Goal: Task Accomplishment & Management: Manage account settings

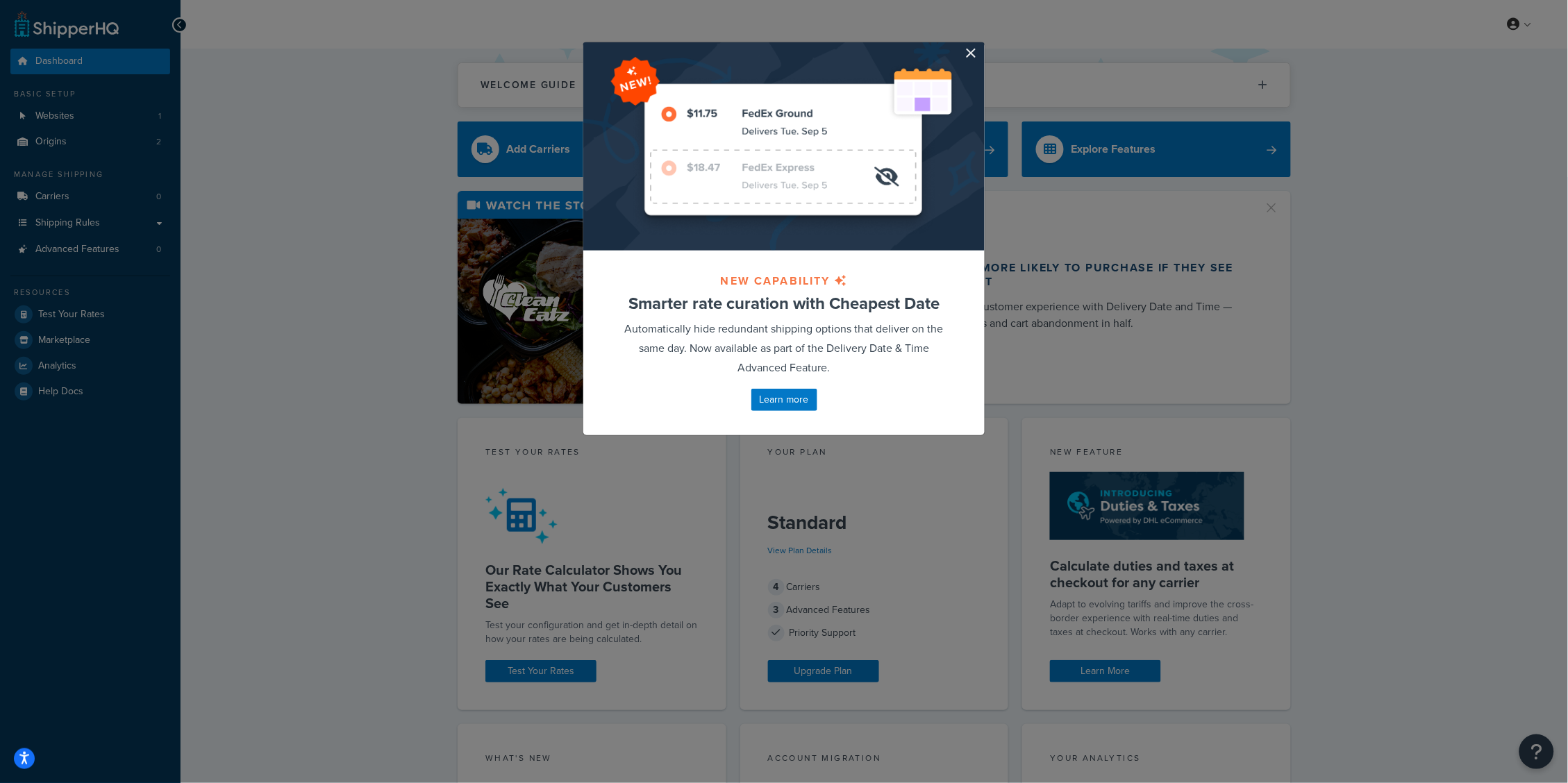
click at [978, 50] on div at bounding box center [784, 146] width 401 height 208
click at [981, 46] on button "button" at bounding box center [982, 44] width 4 height 4
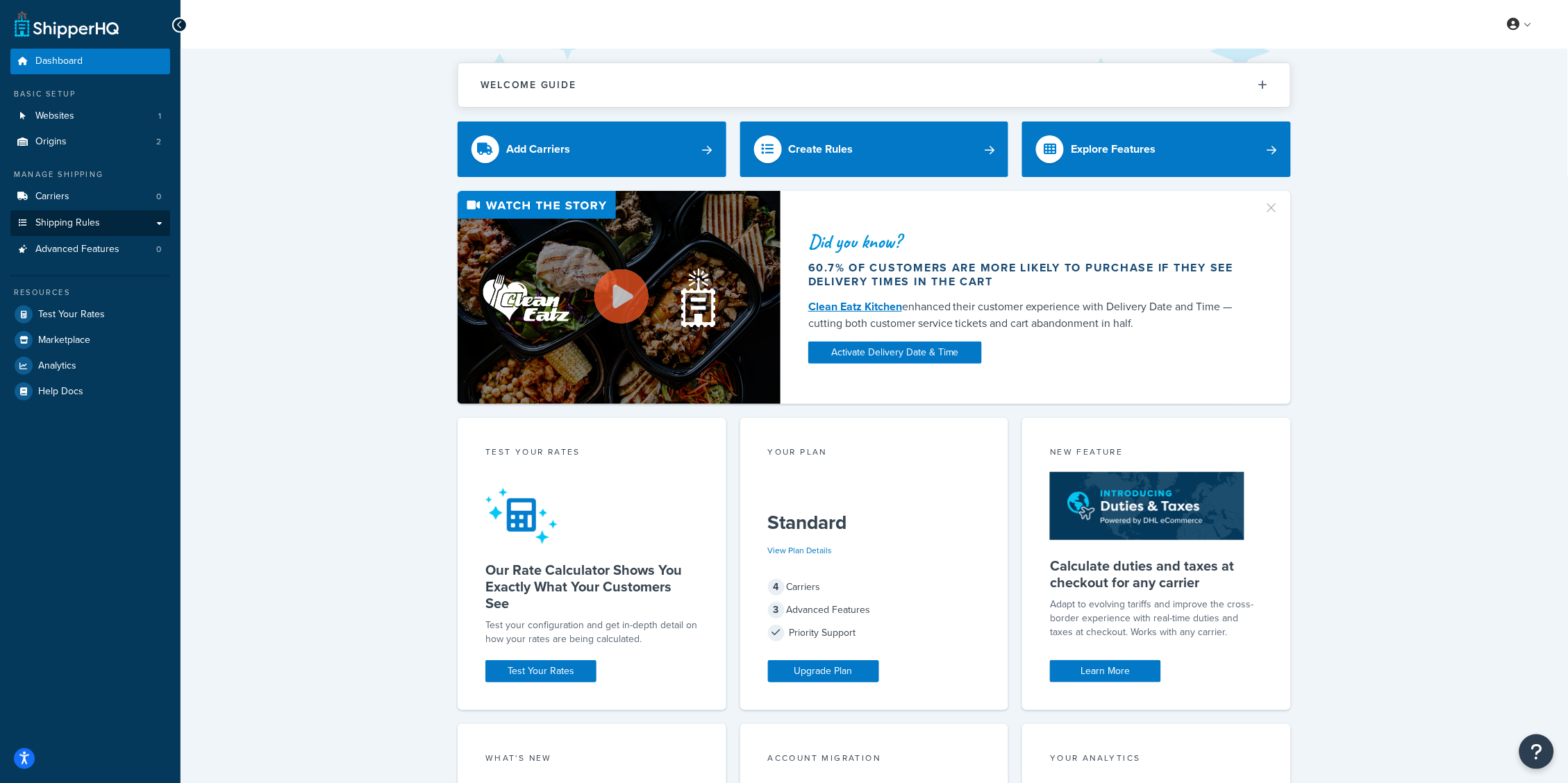
click at [105, 227] on link "Shipping Rules" at bounding box center [90, 223] width 160 height 26
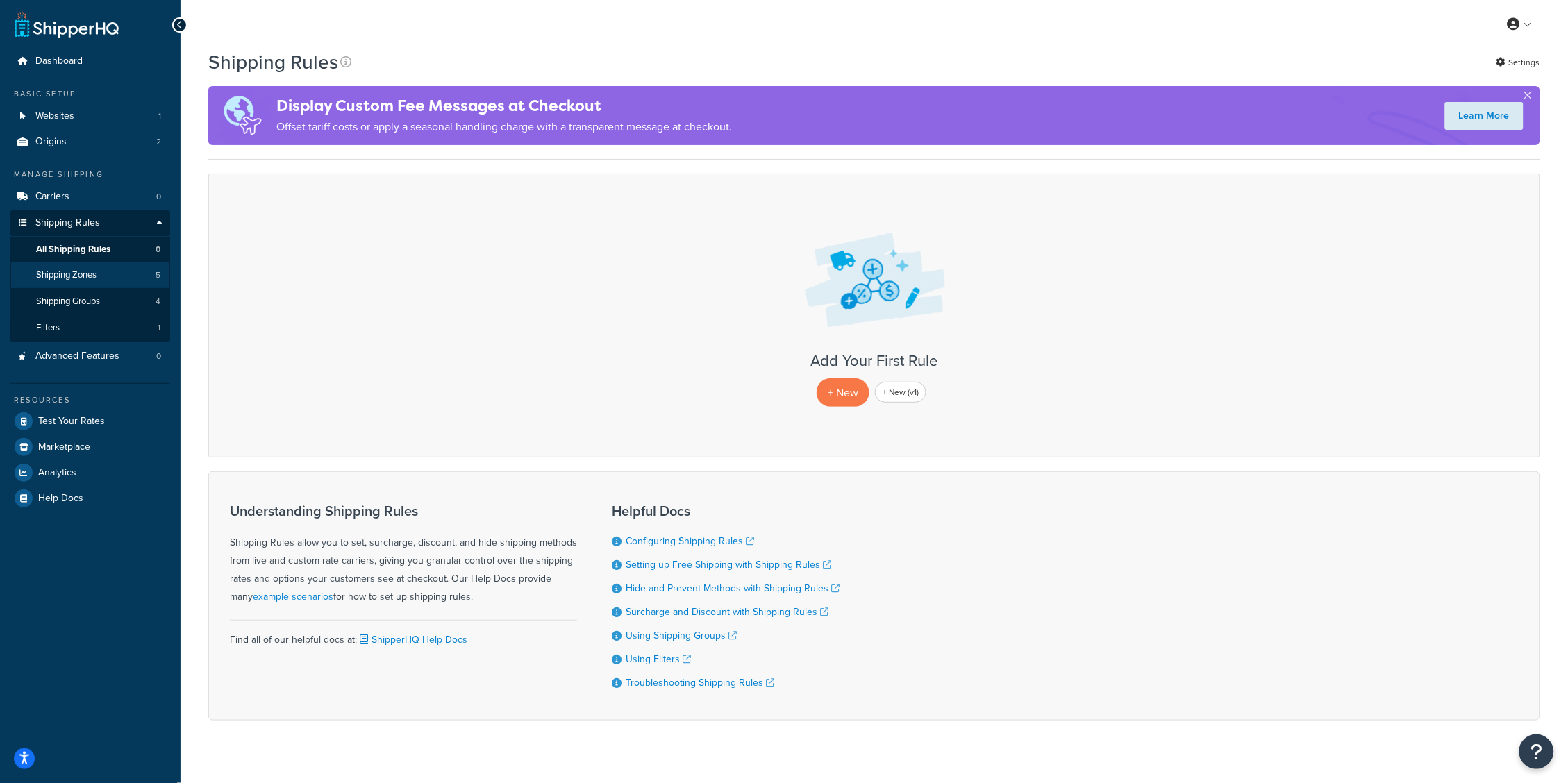
click at [67, 279] on link "Shipping Zones 5" at bounding box center [90, 276] width 160 height 26
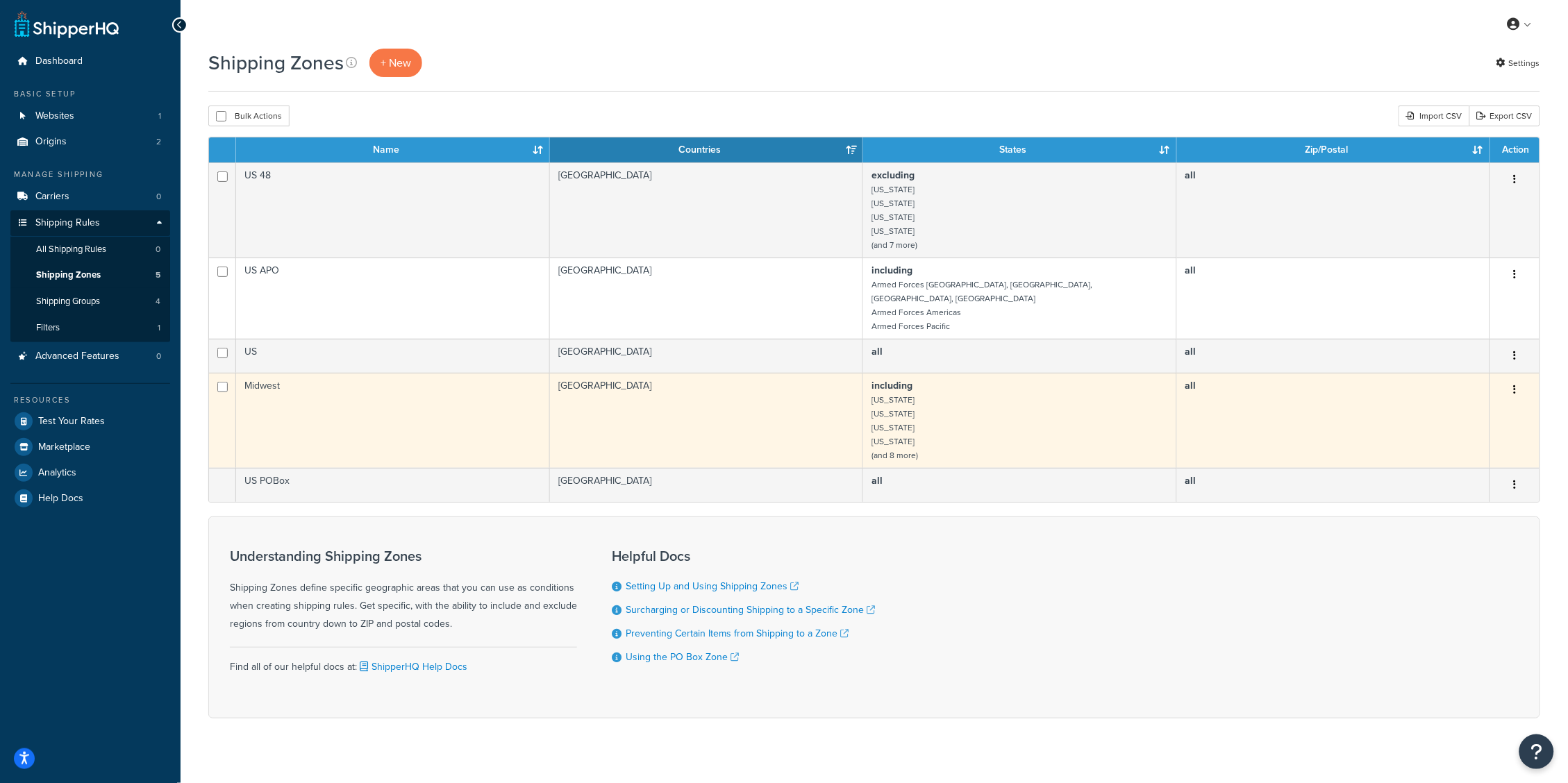
click at [422, 376] on td "Midwest" at bounding box center [392, 420] width 313 height 95
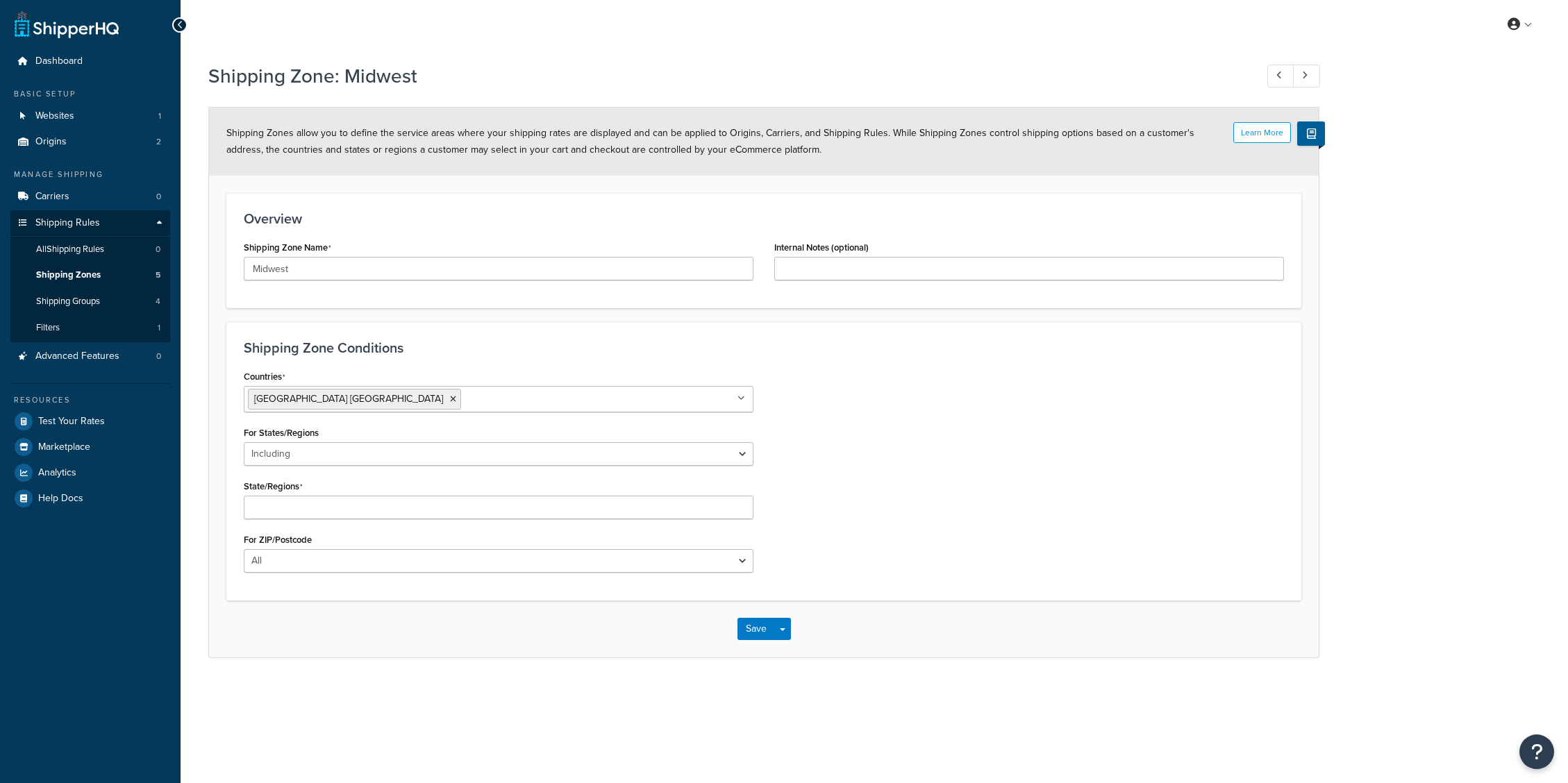
select select "including"
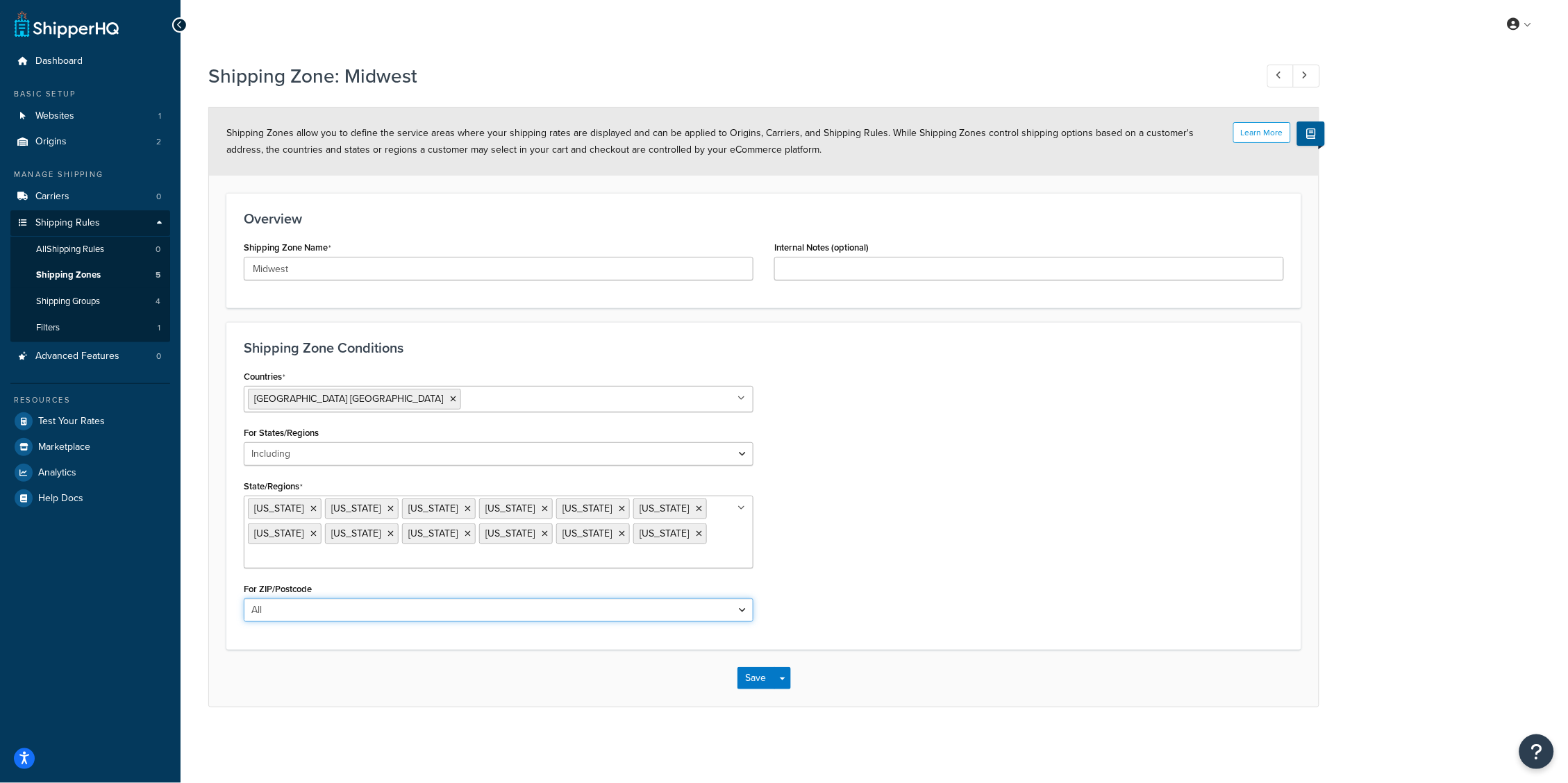
select select "including"
click at [488, 682] on textarea "ZIP/Postcodes" at bounding box center [498, 677] width 510 height 51
click at [852, 585] on div "Countries United States USA All Countries ALL Afghanistan AFG Albania ALB Alger…" at bounding box center [764, 547] width 1061 height 362
click at [325, 658] on textarea "90210" at bounding box center [498, 677] width 510 height 51
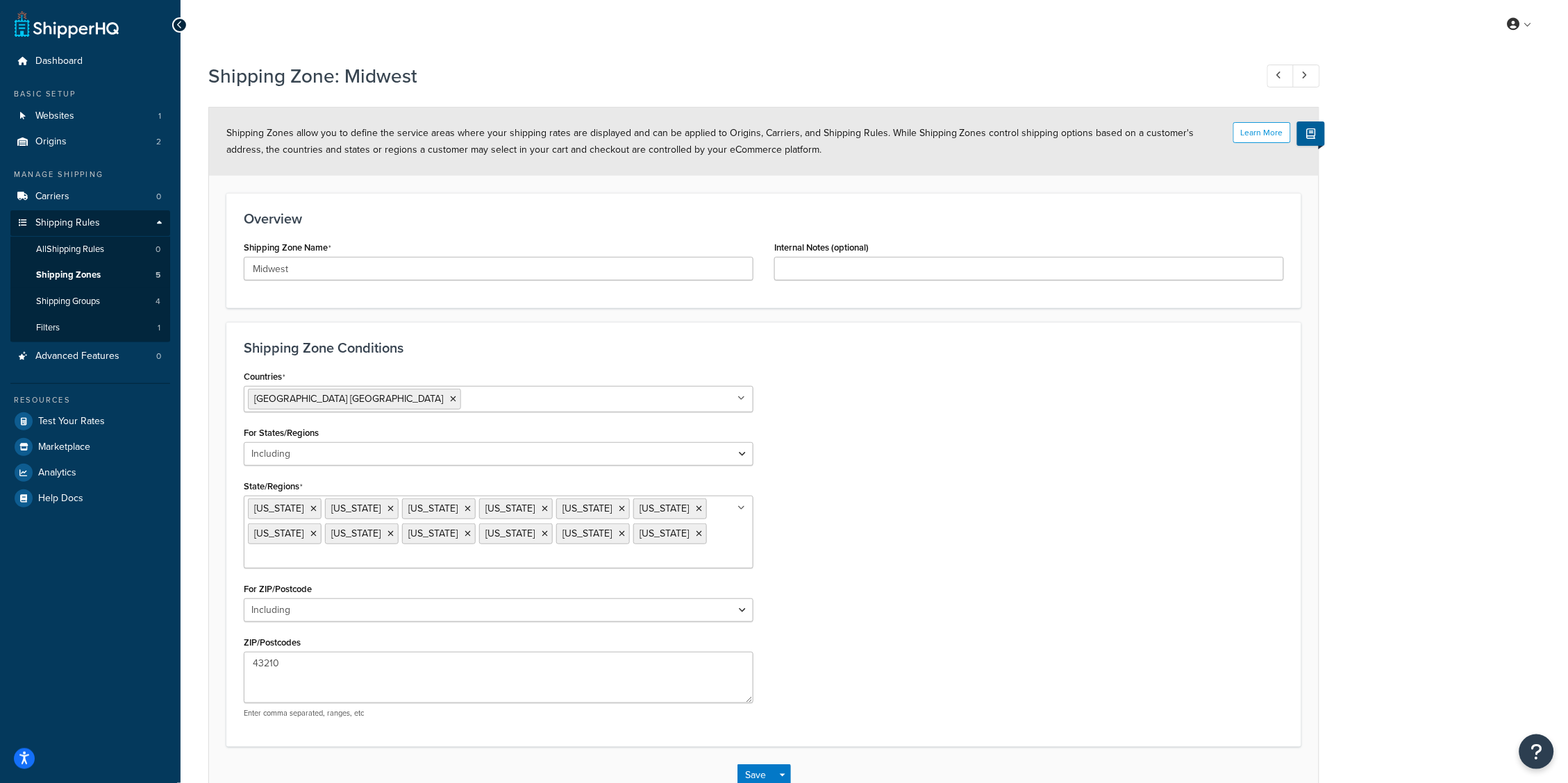
click at [825, 571] on div "Countries United States USA All Countries ALL Afghanistan AFG Albania ALB Alger…" at bounding box center [764, 547] width 1061 height 362
drag, startPoint x: 322, startPoint y: 667, endPoint x: 159, endPoint y: 625, distance: 168.3
click at [158, 624] on div "Dashboard Basic Setup Websites 1 Origins 2 Manage Shipping Carriers 0 Shipping …" at bounding box center [784, 437] width 1568 height 874
click at [840, 589] on div "Countries United States USA All Countries ALL Afghanistan AFG Albania ALB Alger…" at bounding box center [764, 547] width 1061 height 362
click at [332, 664] on textarea "43210" at bounding box center [498, 677] width 510 height 51
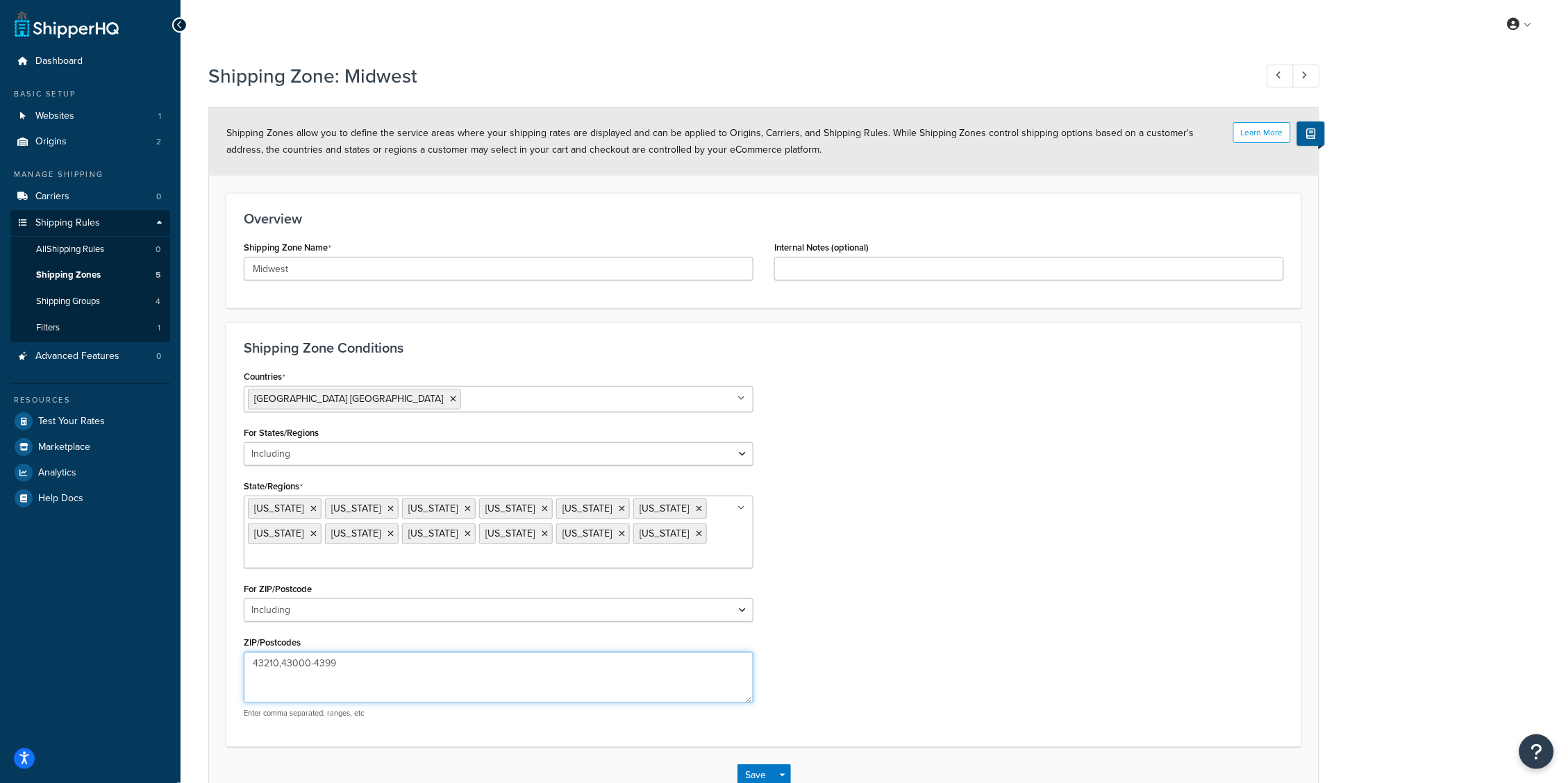
type textarea "43210,43000-43999"
drag, startPoint x: 396, startPoint y: 670, endPoint x: 243, endPoint y: 648, distance: 154.6
click at [243, 651] on textarea "43210,43000-43999" at bounding box center [498, 677] width 510 height 51
click at [852, 592] on div "Countries United States USA All Countries ALL Afghanistan AFG Albania ALB Alger…" at bounding box center [764, 499] width 1061 height 266
click at [341, 664] on textarea "ZIP/Postcodes" at bounding box center [498, 677] width 510 height 51
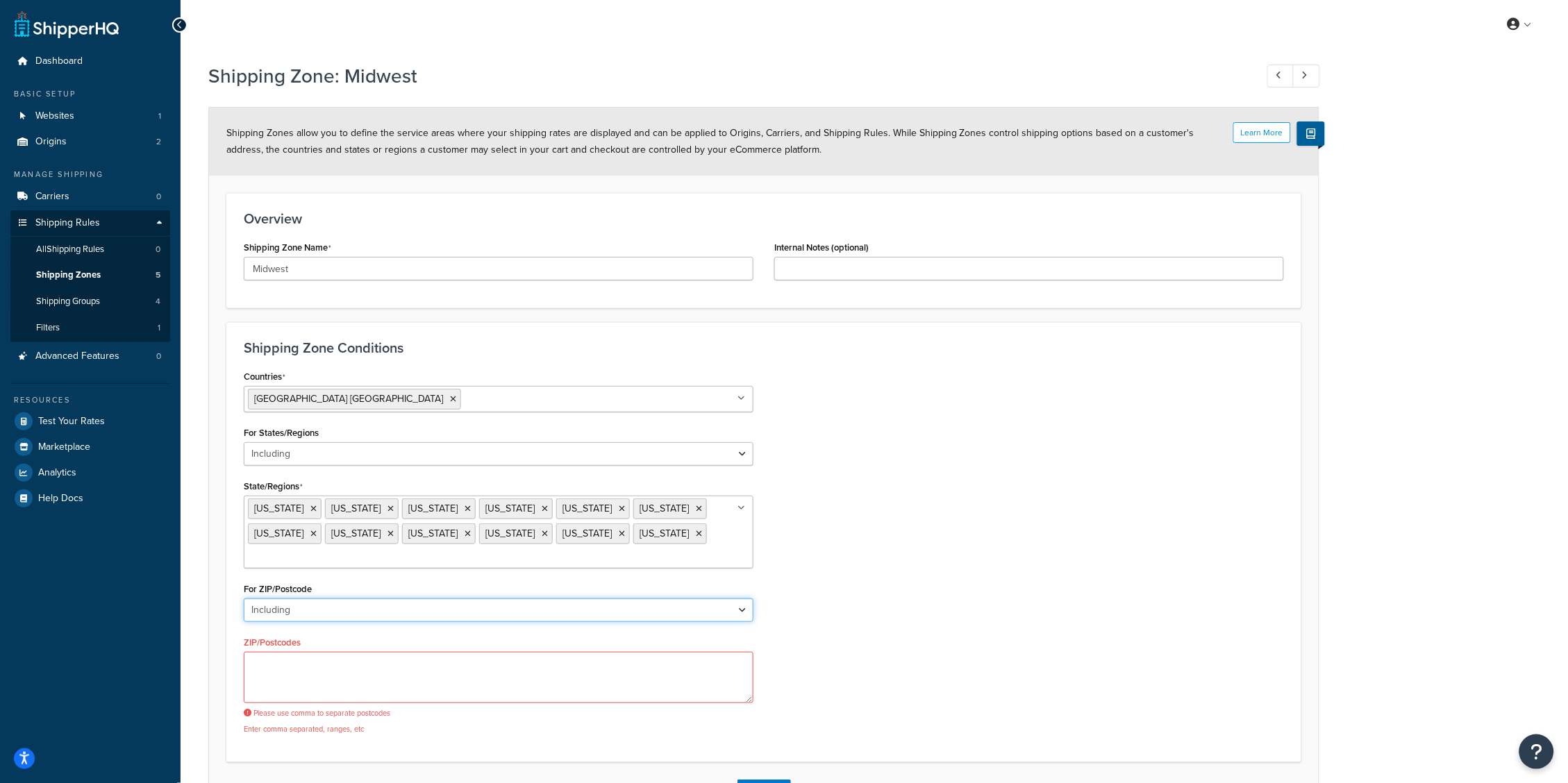
select select "all"
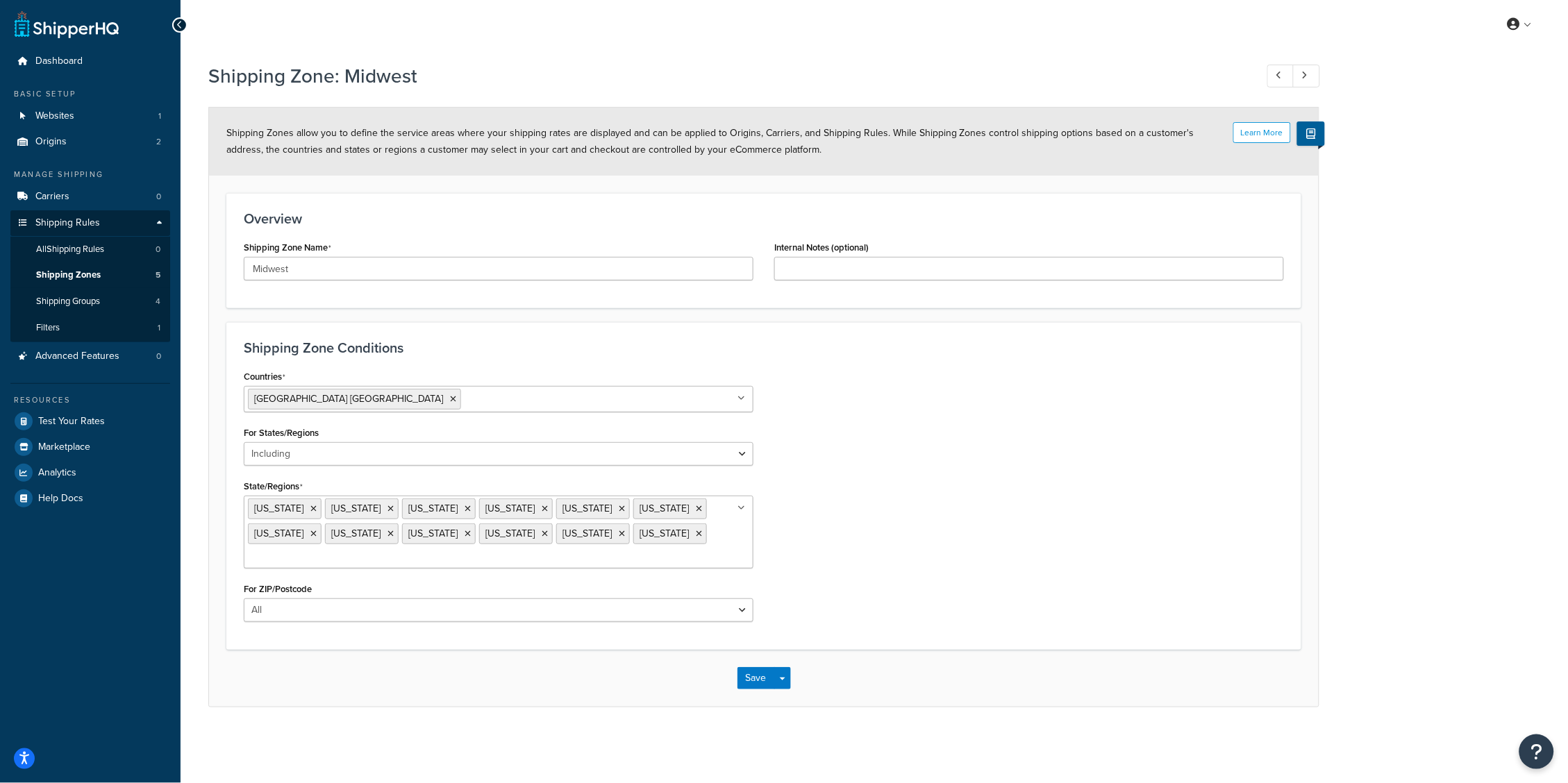
click at [943, 553] on div "Countries United States USA All Countries ALL Afghanistan AFG Albania ALB Alger…" at bounding box center [764, 499] width 1061 height 266
click at [70, 272] on span "Shipping Zones" at bounding box center [68, 275] width 64 height 11
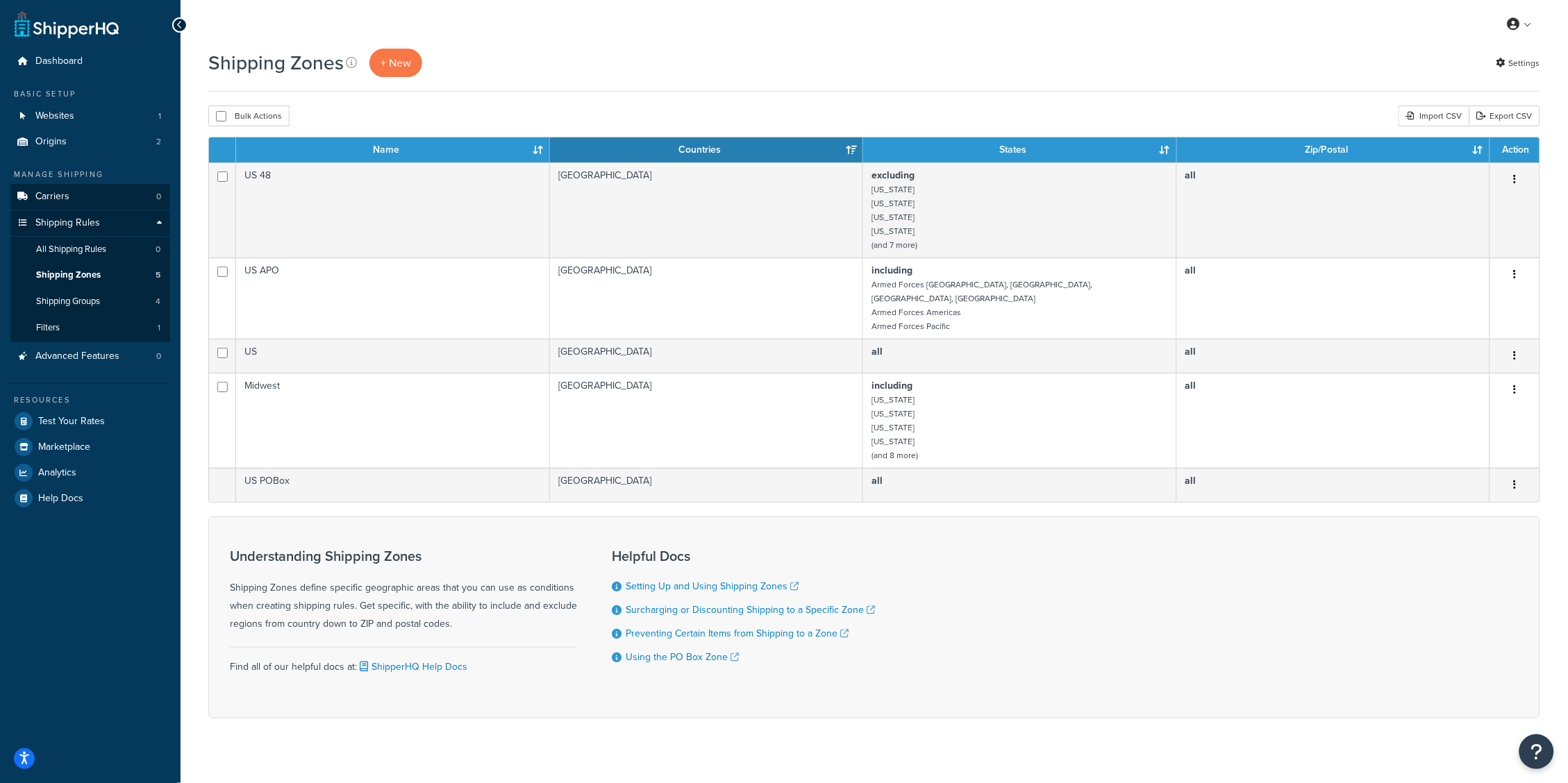
click at [56, 194] on span "Carriers" at bounding box center [52, 196] width 34 height 11
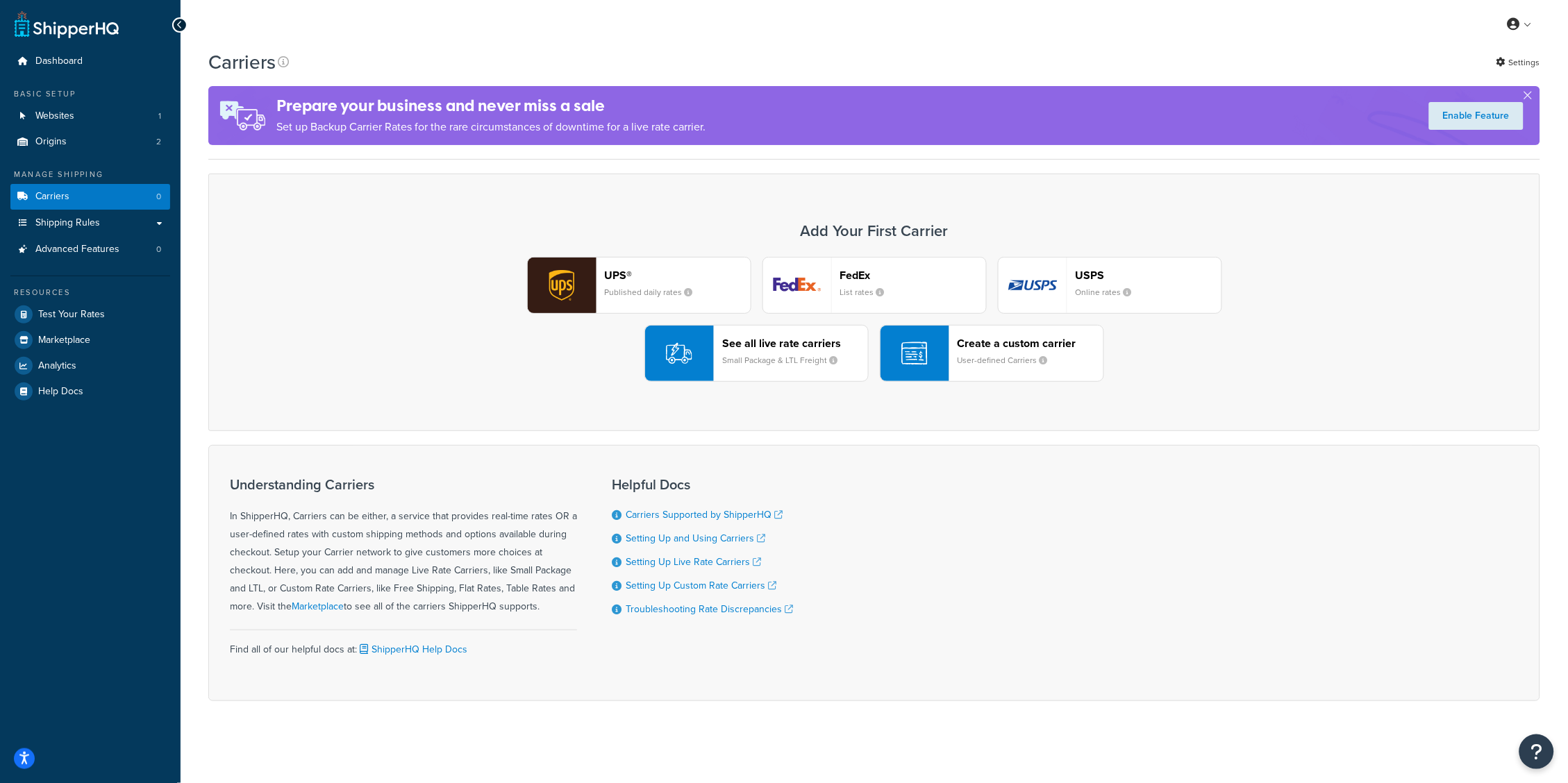
click at [978, 361] on small "User-defined Carriers" at bounding box center [1008, 360] width 101 height 12
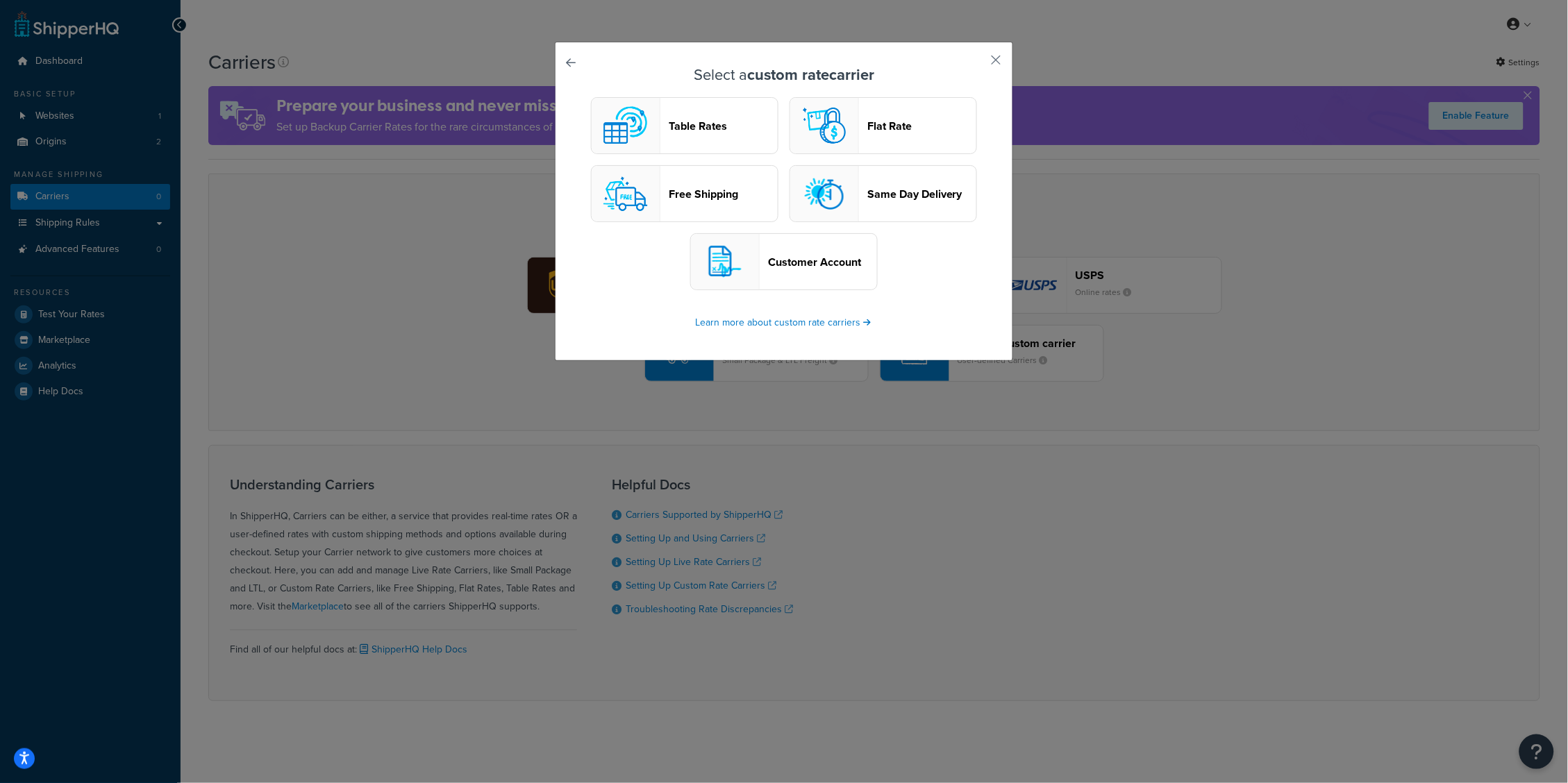
click at [705, 119] on header "Table Rates" at bounding box center [723, 126] width 109 height 13
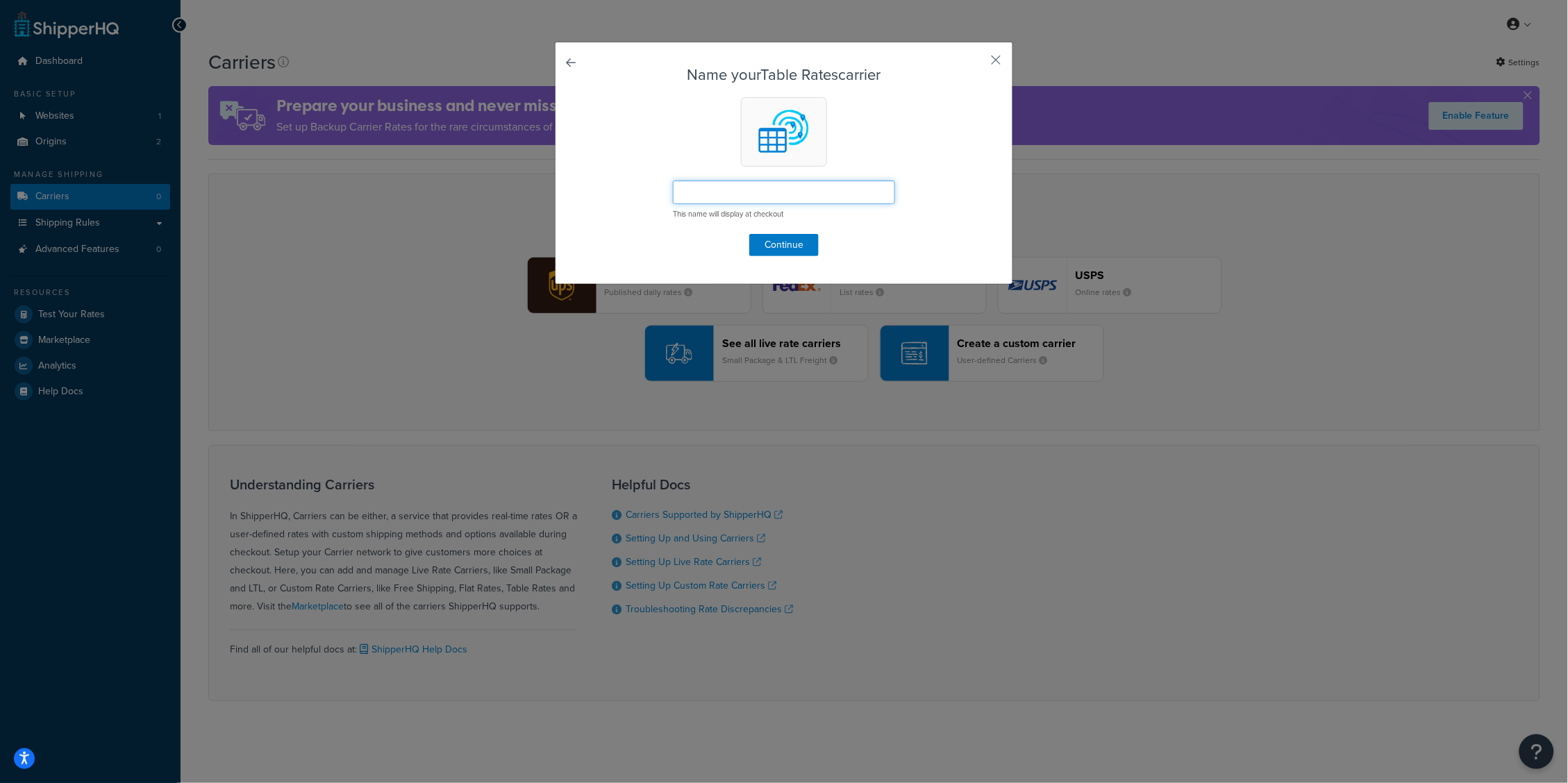
click at [782, 201] on input "text" at bounding box center [784, 192] width 222 height 24
type input "Standard"
drag, startPoint x: 955, startPoint y: 233, endPoint x: 831, endPoint y: 237, distance: 124.1
click at [955, 233] on form "Name your Table Rates carrier Standard This name will display at checkout Conti…" at bounding box center [784, 161] width 387 height 190
click at [788, 243] on button "Continue" at bounding box center [783, 245] width 70 height 22
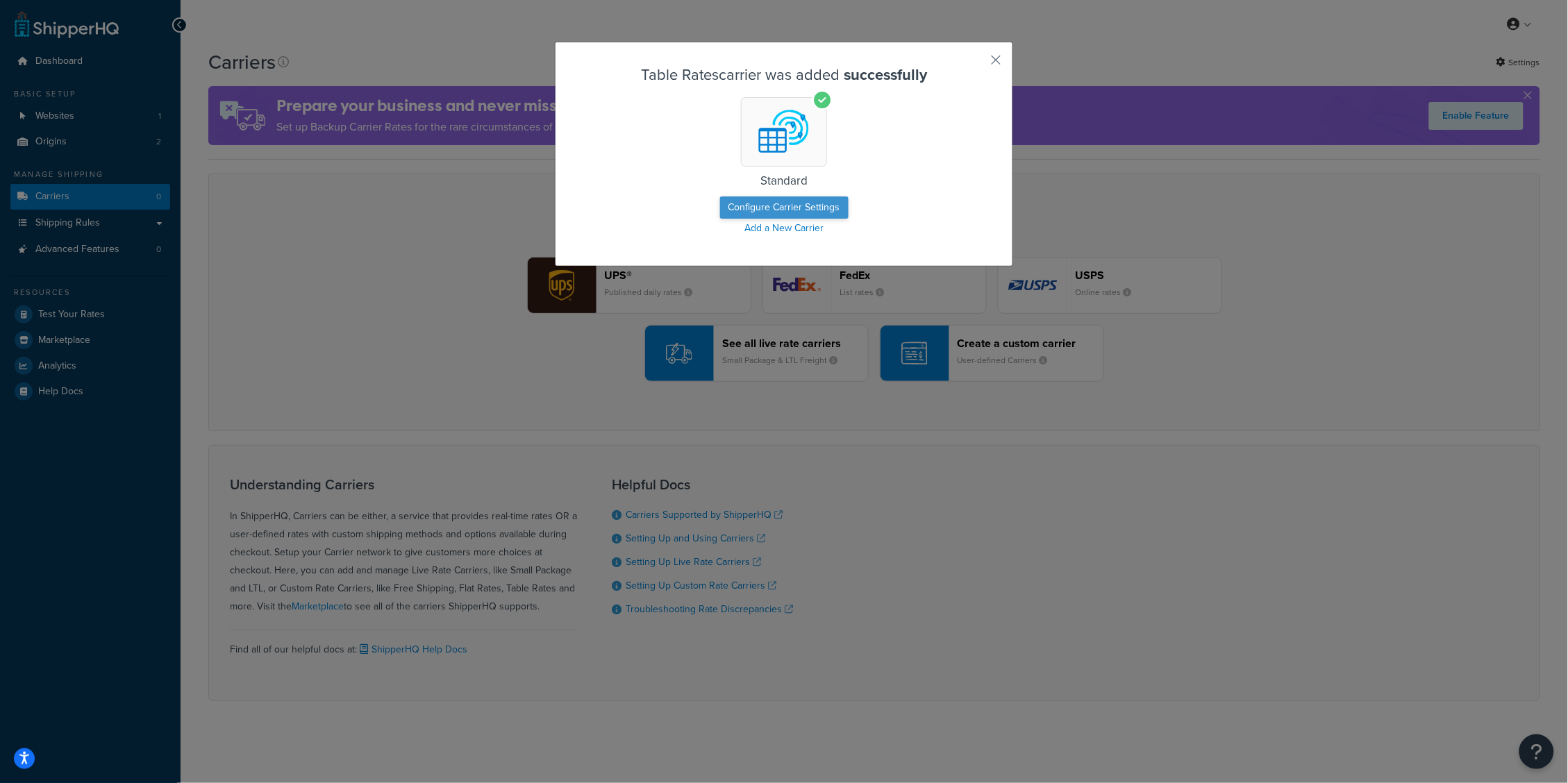
click at [781, 209] on button "Configure Carrier Settings" at bounding box center [784, 207] width 129 height 22
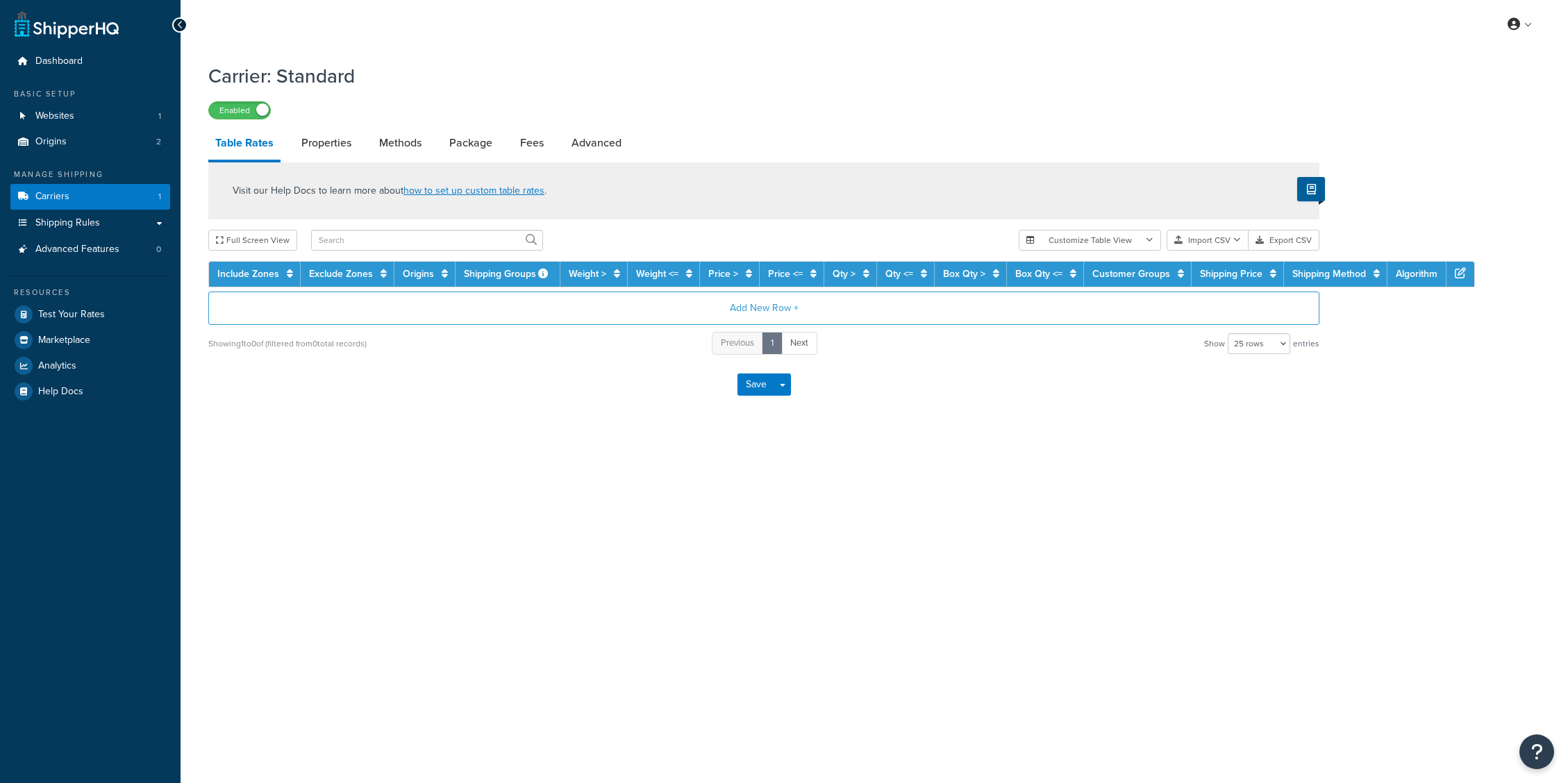
select select "25"
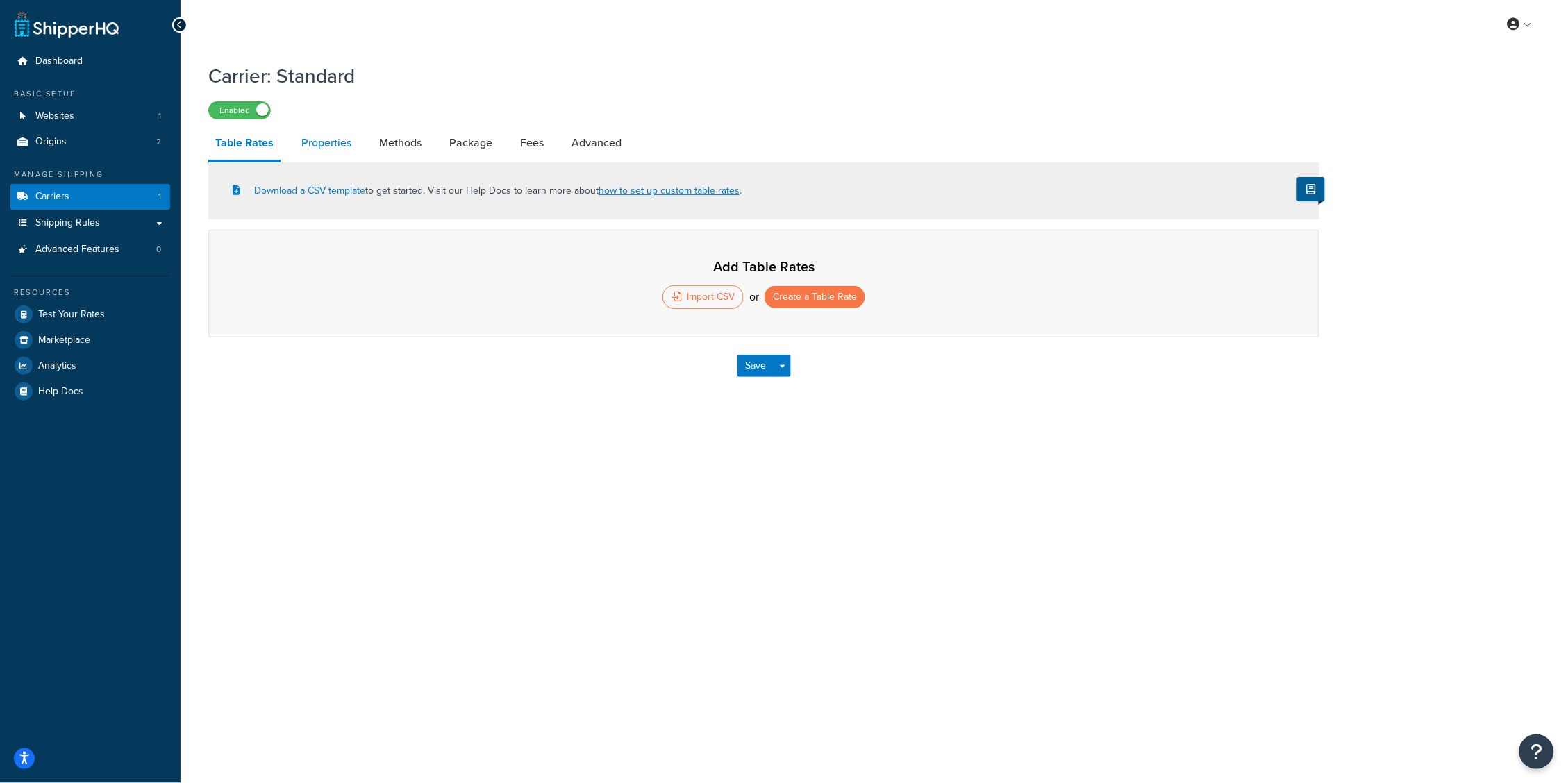
click at [335, 146] on link "Properties" at bounding box center [325, 143] width 64 height 34
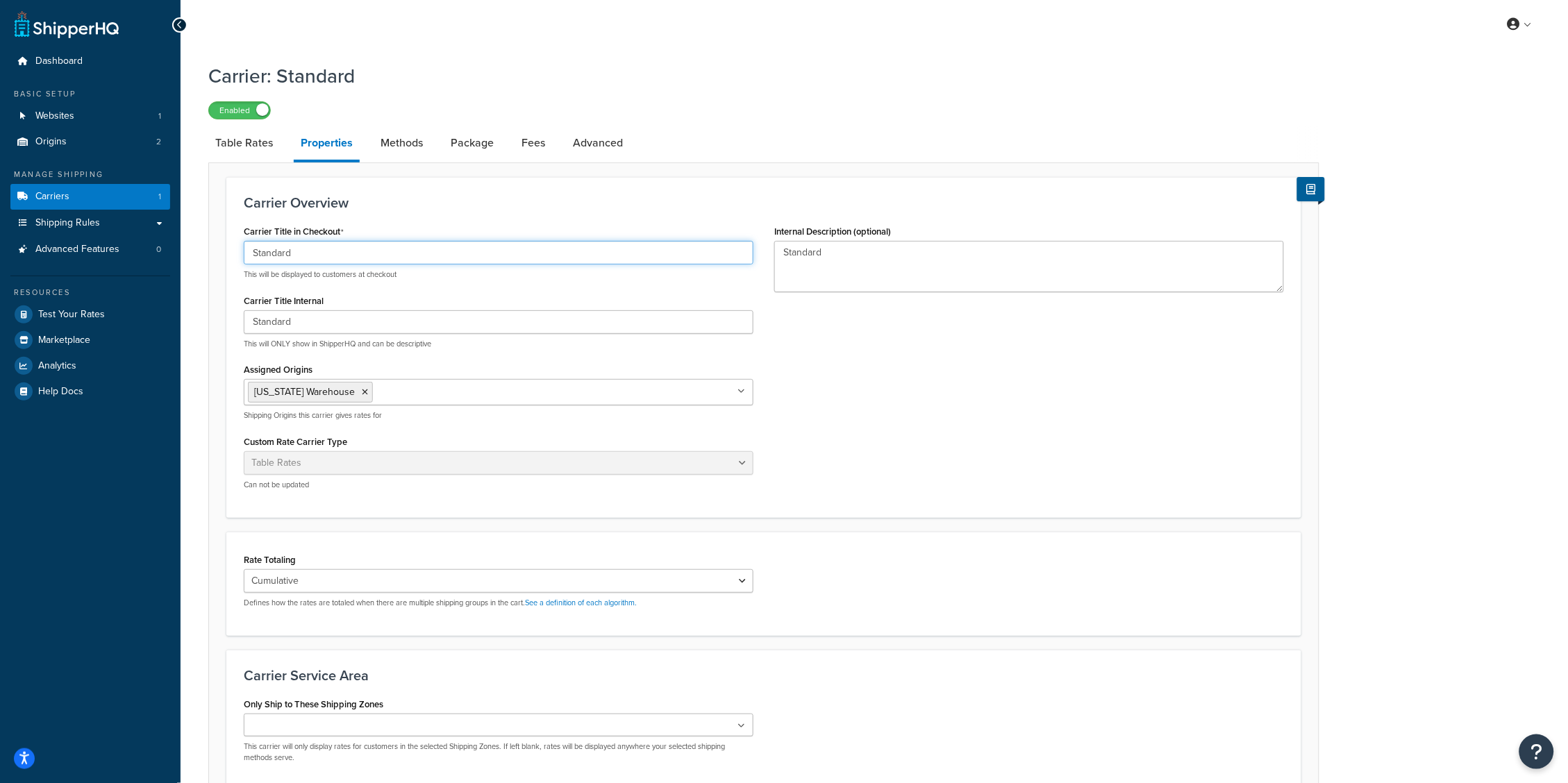
click at [279, 253] on input "Standard" at bounding box center [498, 253] width 510 height 24
click at [397, 151] on link "Methods" at bounding box center [401, 143] width 56 height 34
select select "25"
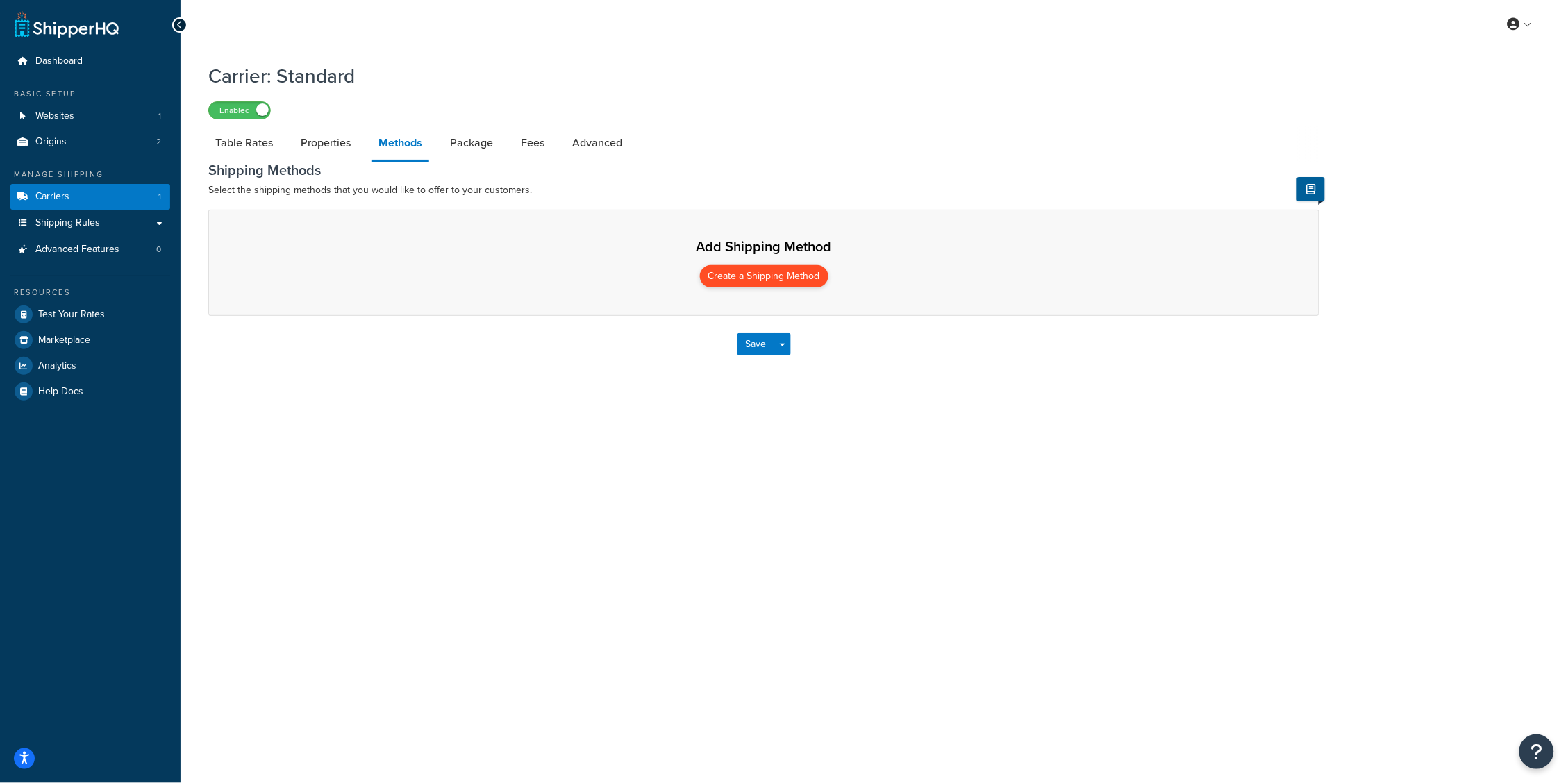
click at [750, 279] on button "Create a Shipping Method" at bounding box center [764, 276] width 129 height 22
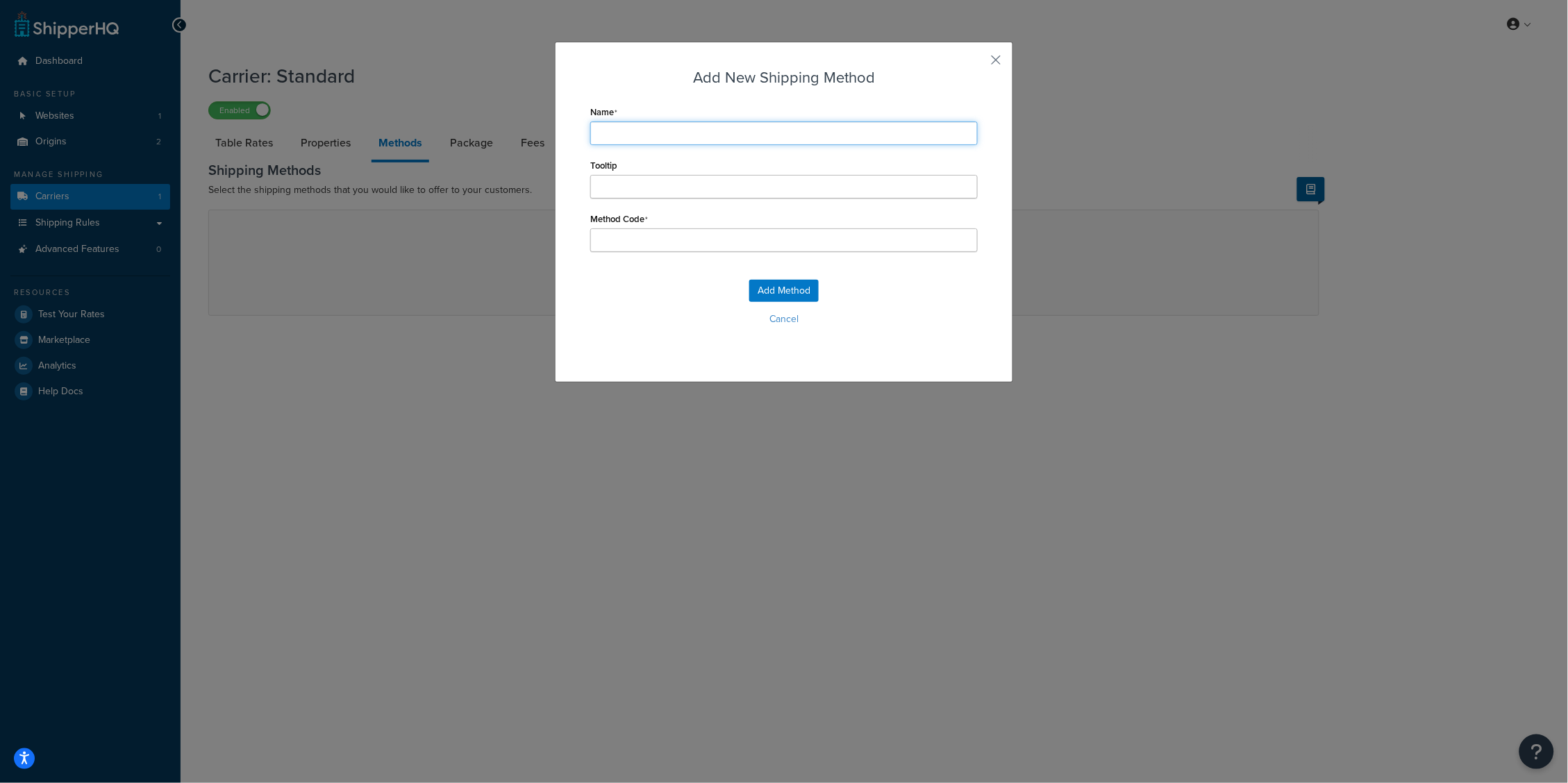
click at [656, 133] on input "Name" at bounding box center [784, 133] width 387 height 24
type input "G"
type input "Gr"
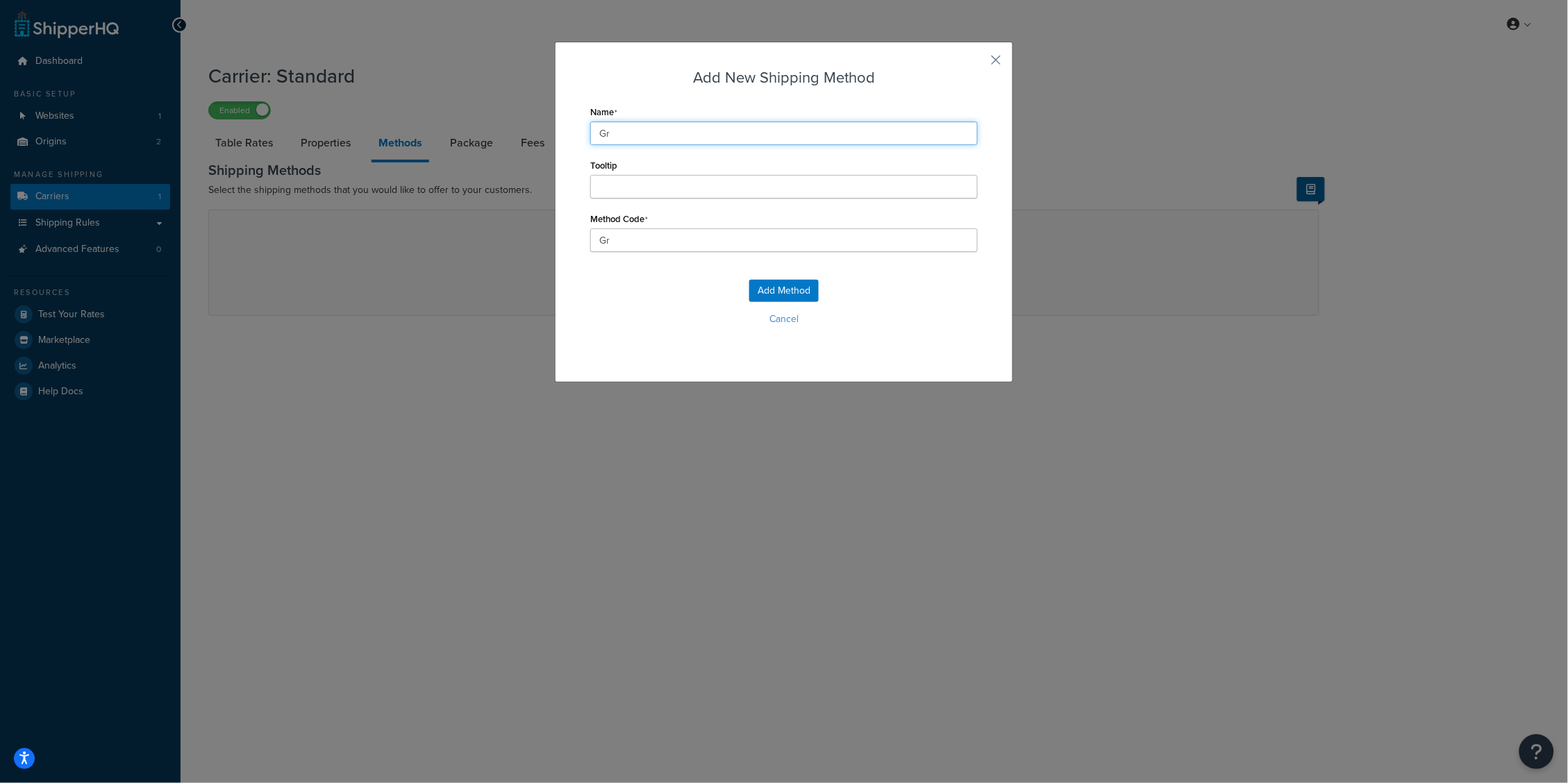
type input "Gro"
type input "Grou"
type input "Groun"
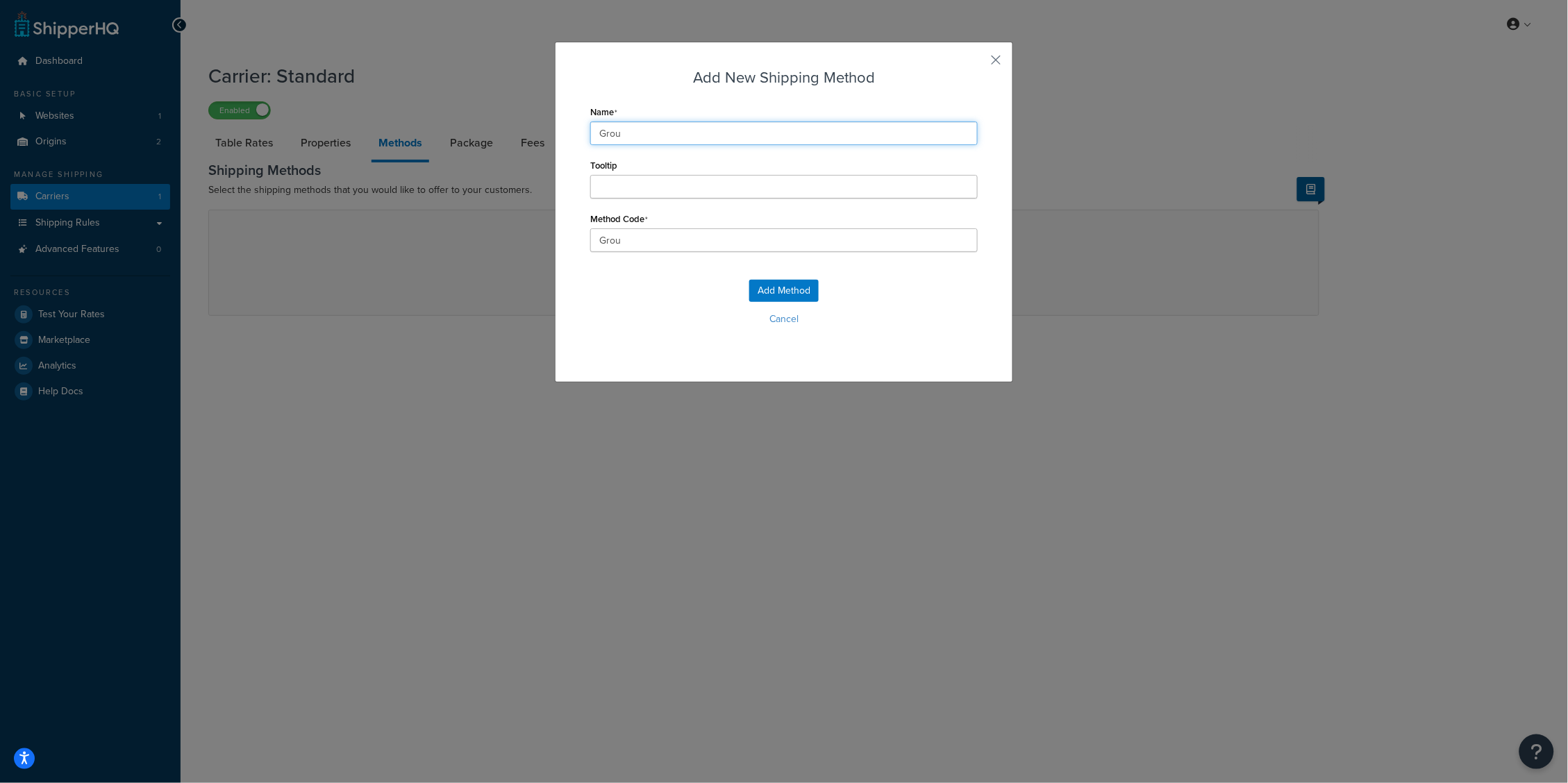
type input "Groun"
type input "Ground"
click at [800, 293] on button "Add Method" at bounding box center [783, 290] width 70 height 22
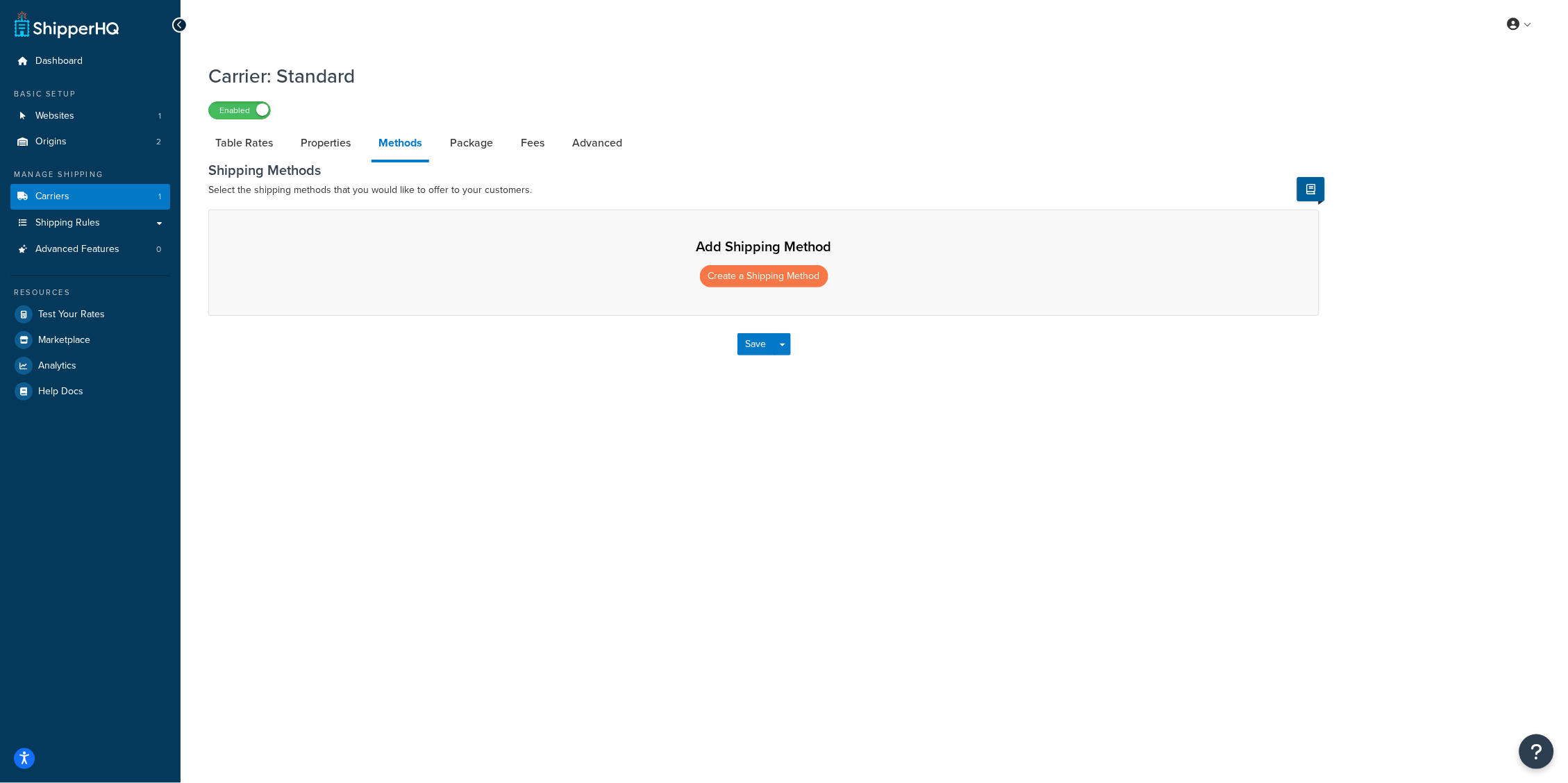
select select "25"
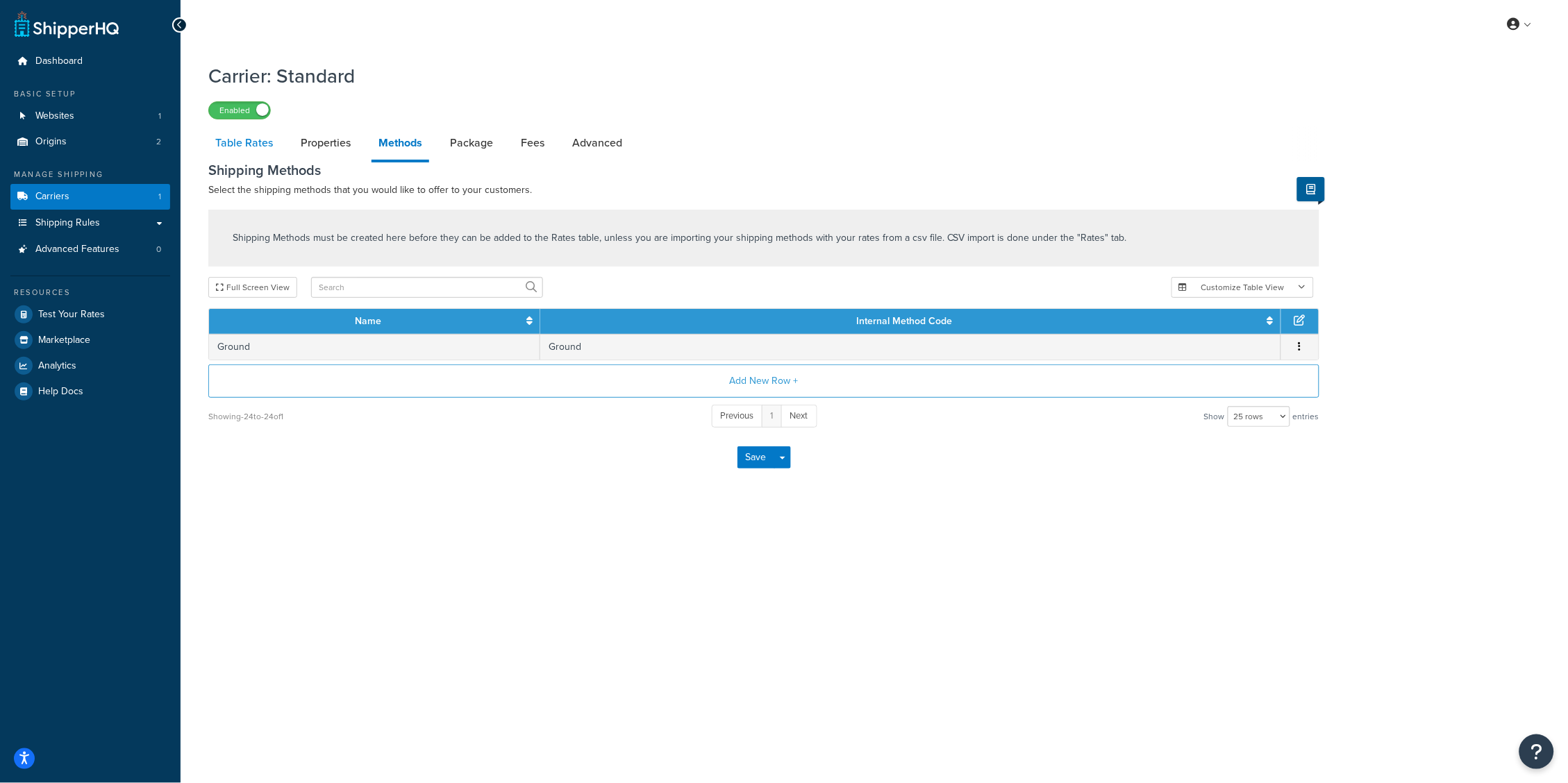
click at [237, 150] on link "Table Rates" at bounding box center [243, 143] width 71 height 34
select select "25"
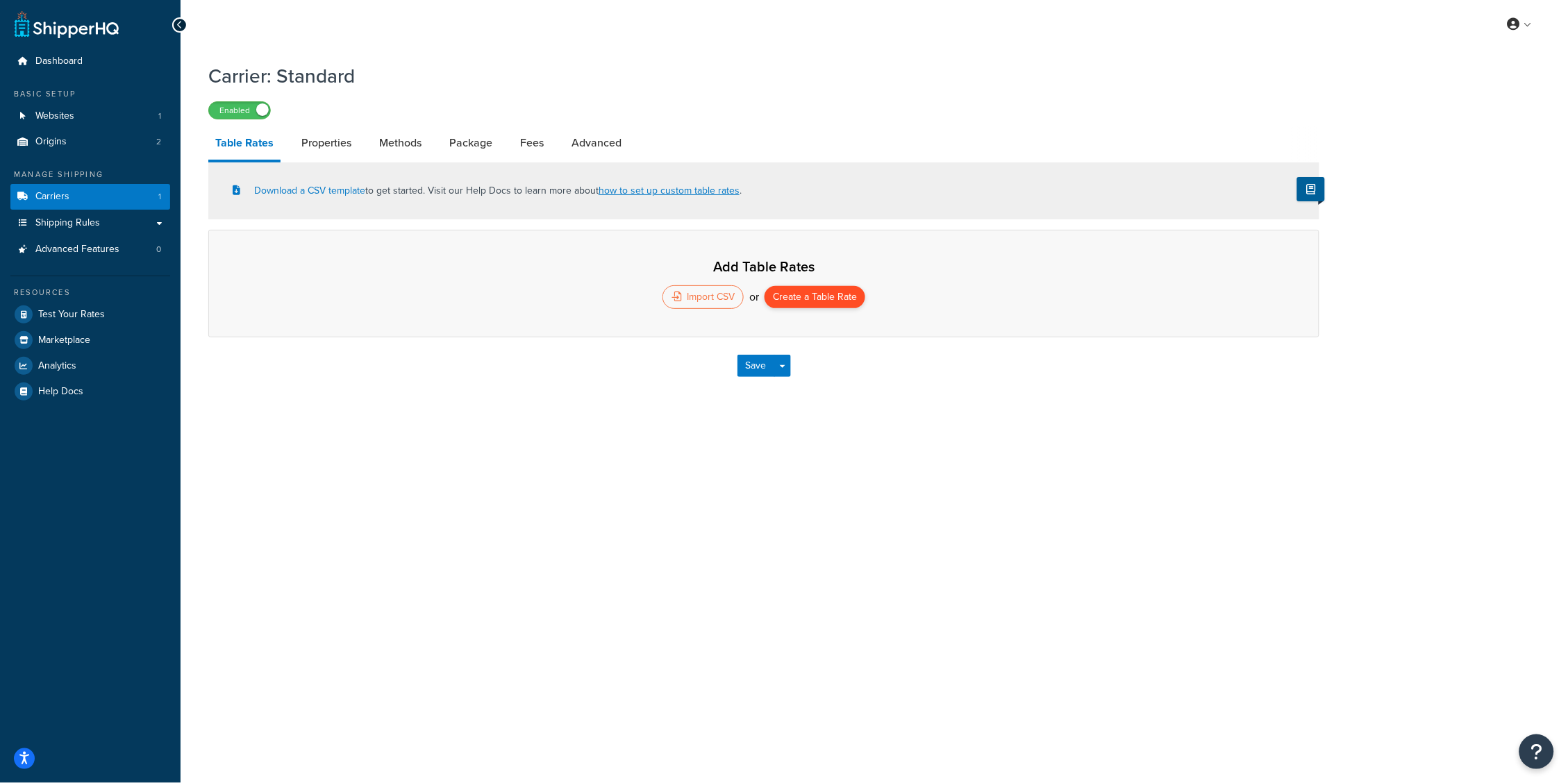
click at [815, 300] on button "Create a Table Rate" at bounding box center [814, 297] width 100 height 22
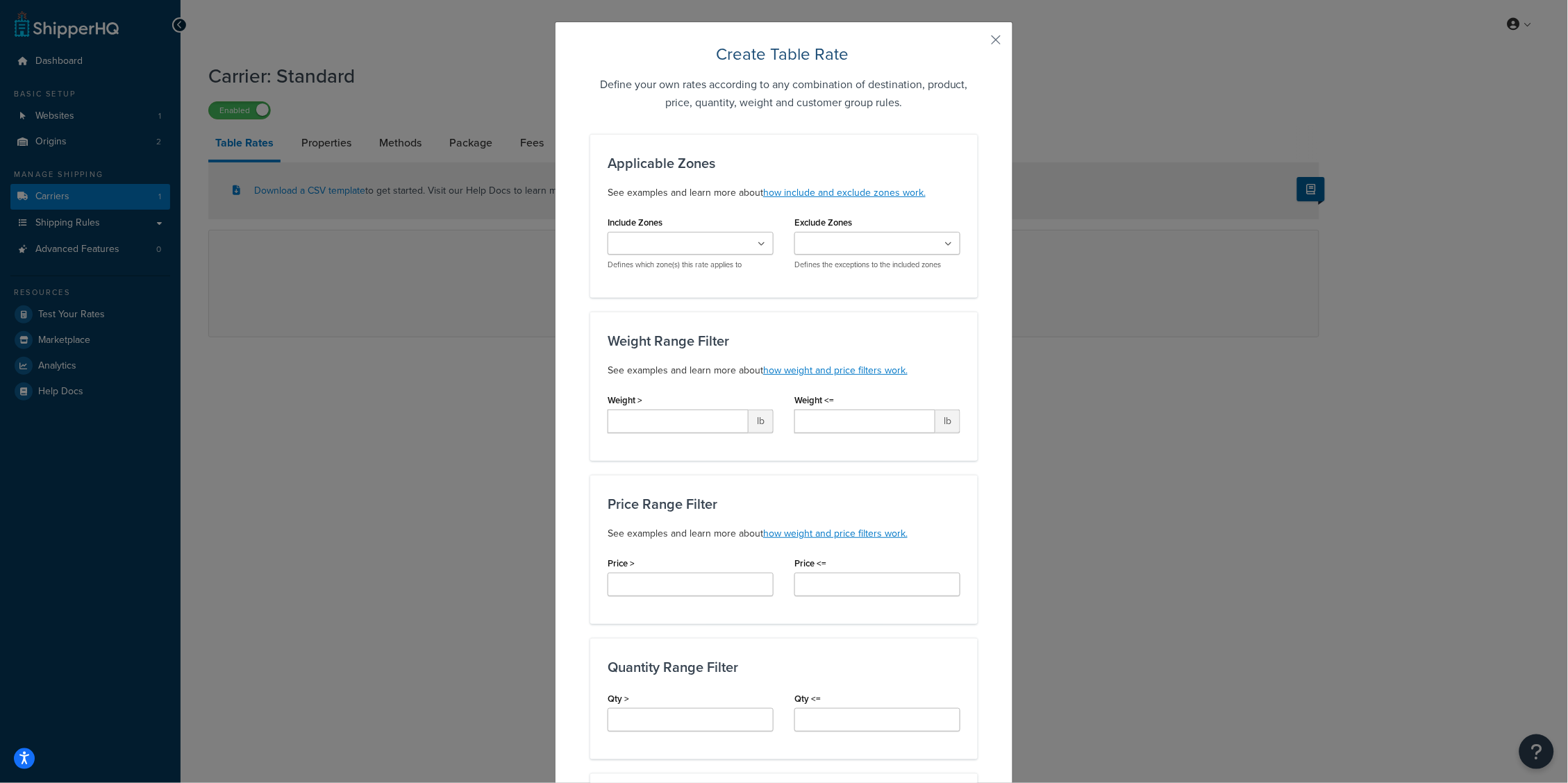
scroll to position [31, 0]
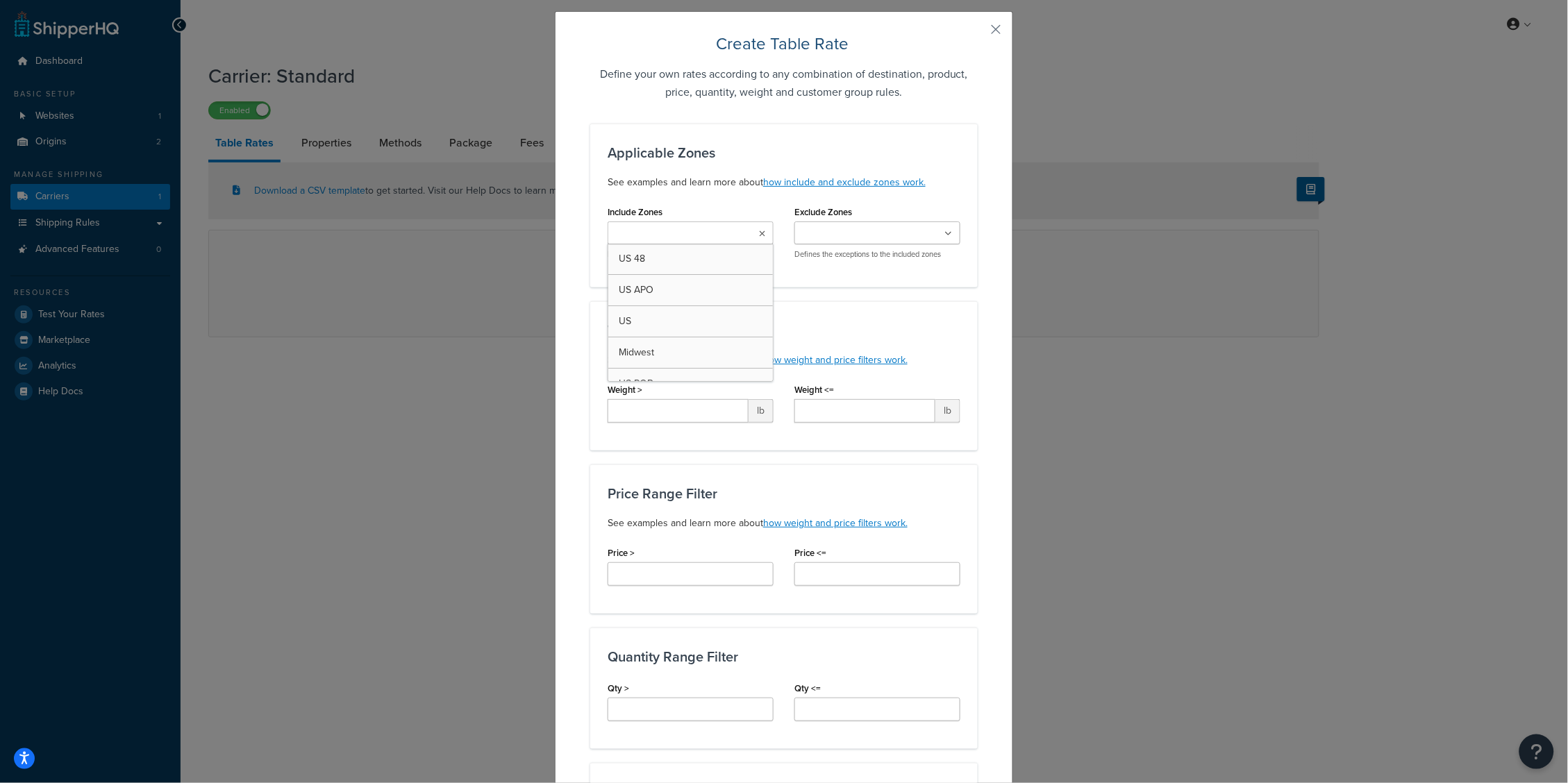
click at [700, 230] on input "Include Zones" at bounding box center [673, 234] width 123 height 15
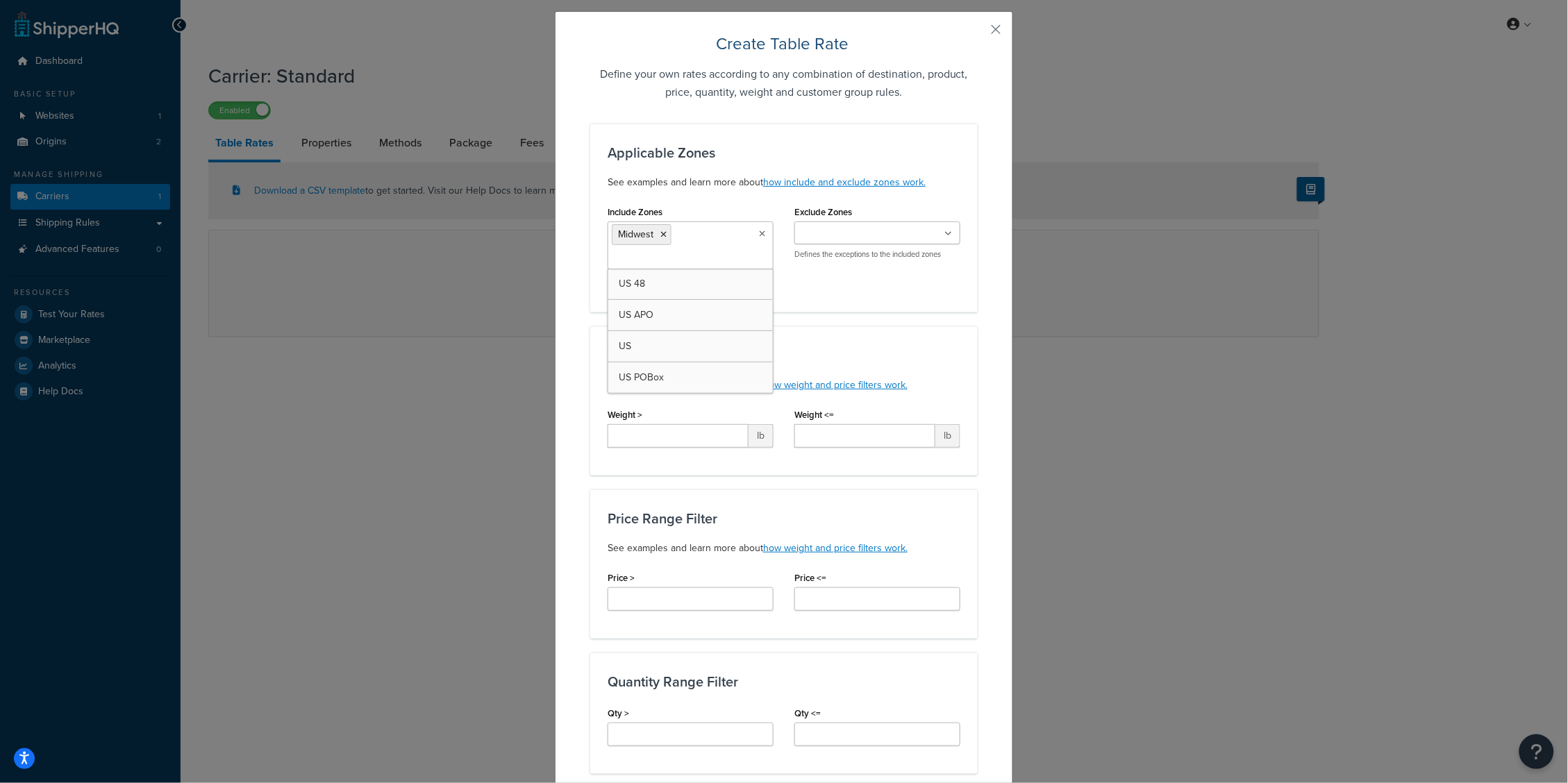
click at [848, 276] on div "Include Zones Midwest US 48 US APO US US POBox Defines which zone(s) this rate …" at bounding box center [784, 249] width 374 height 93
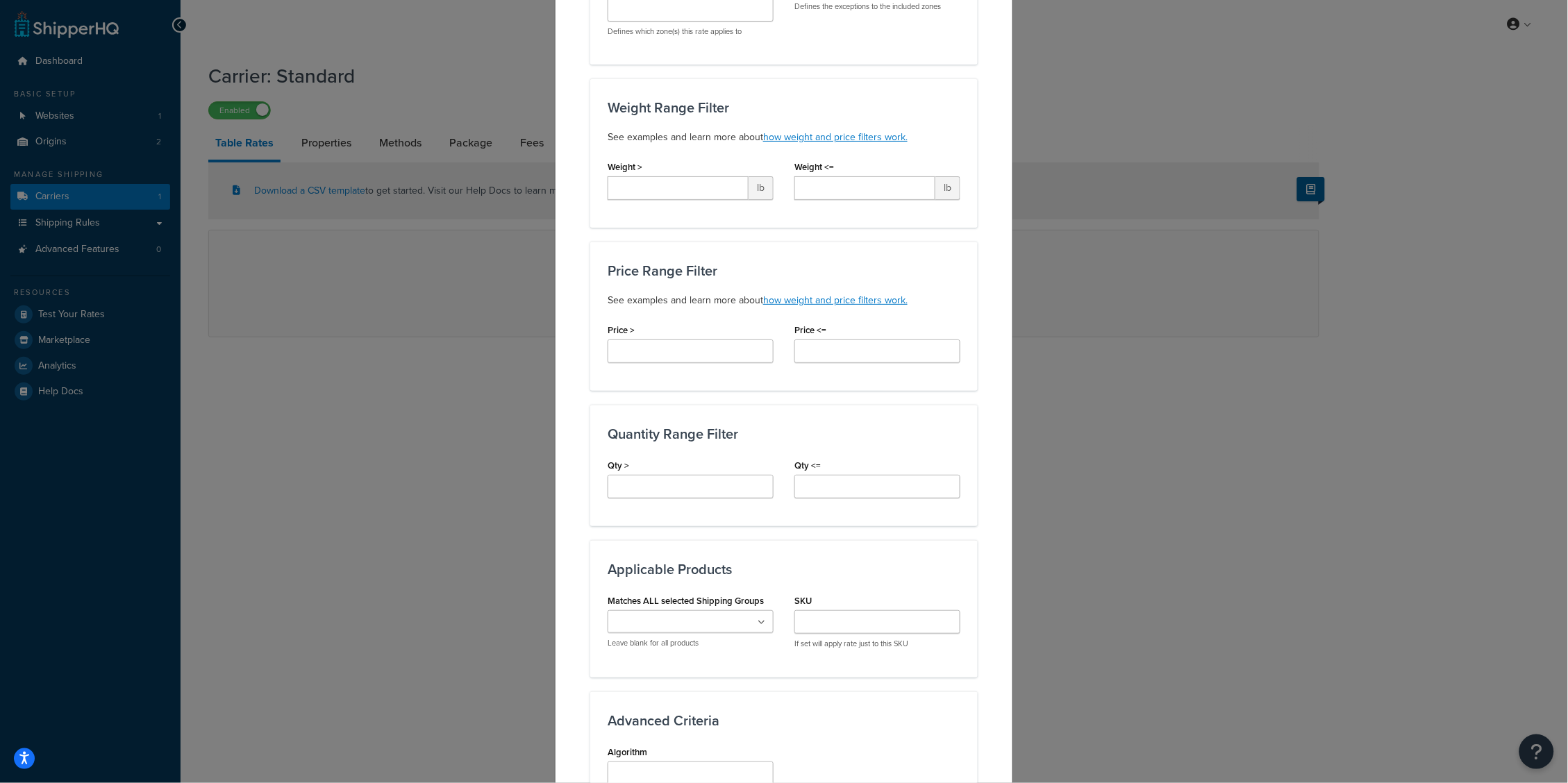
scroll to position [266, 0]
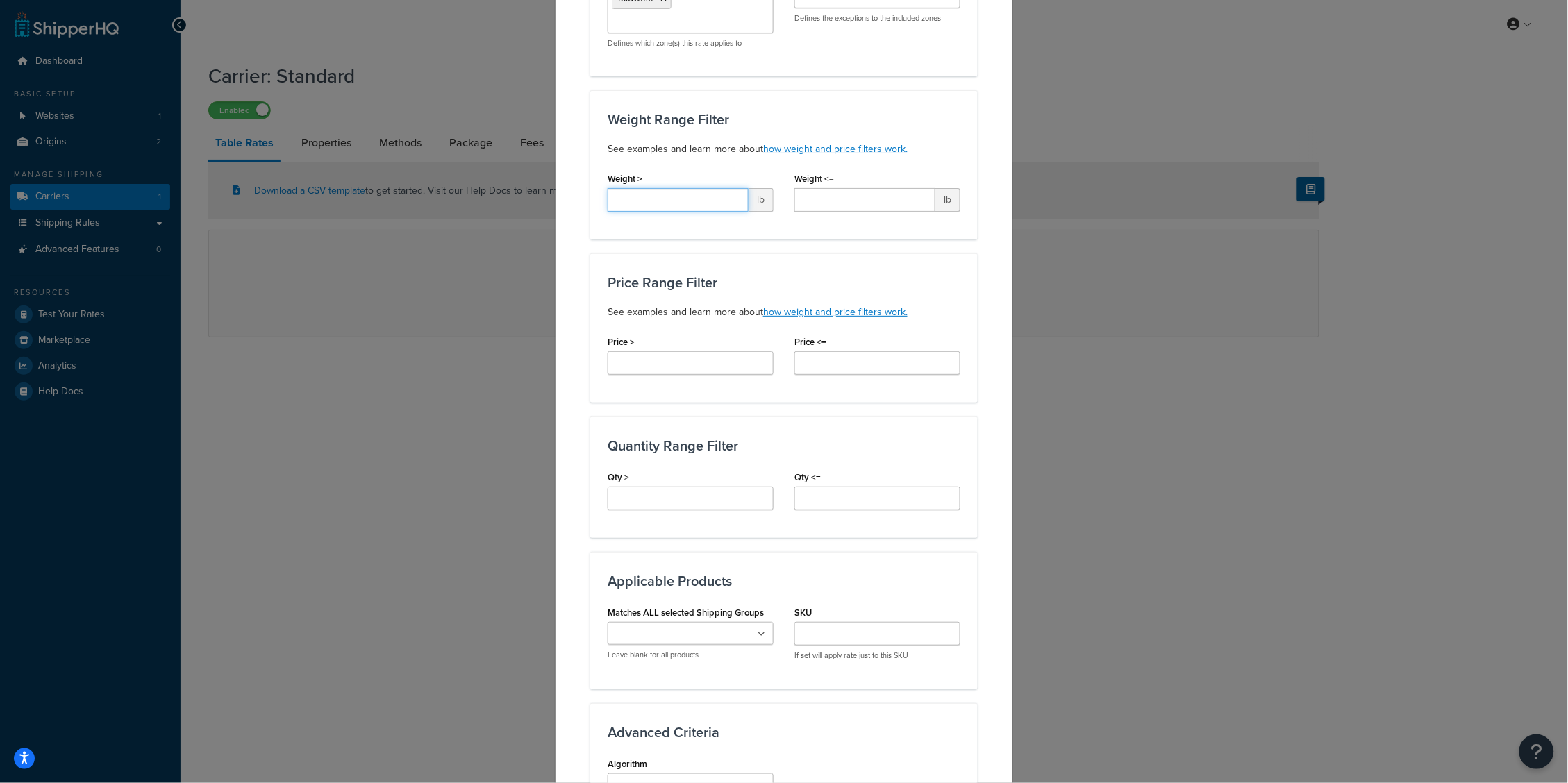
click at [675, 191] on input "Weight >" at bounding box center [678, 200] width 141 height 24
type input "0"
click at [867, 196] on input "Weight <=" at bounding box center [864, 200] width 141 height 24
type input "10"
click at [802, 237] on div "Applicable Zones See examples and learn more about how include and exclude zone…" at bounding box center [784, 439] width 387 height 1104
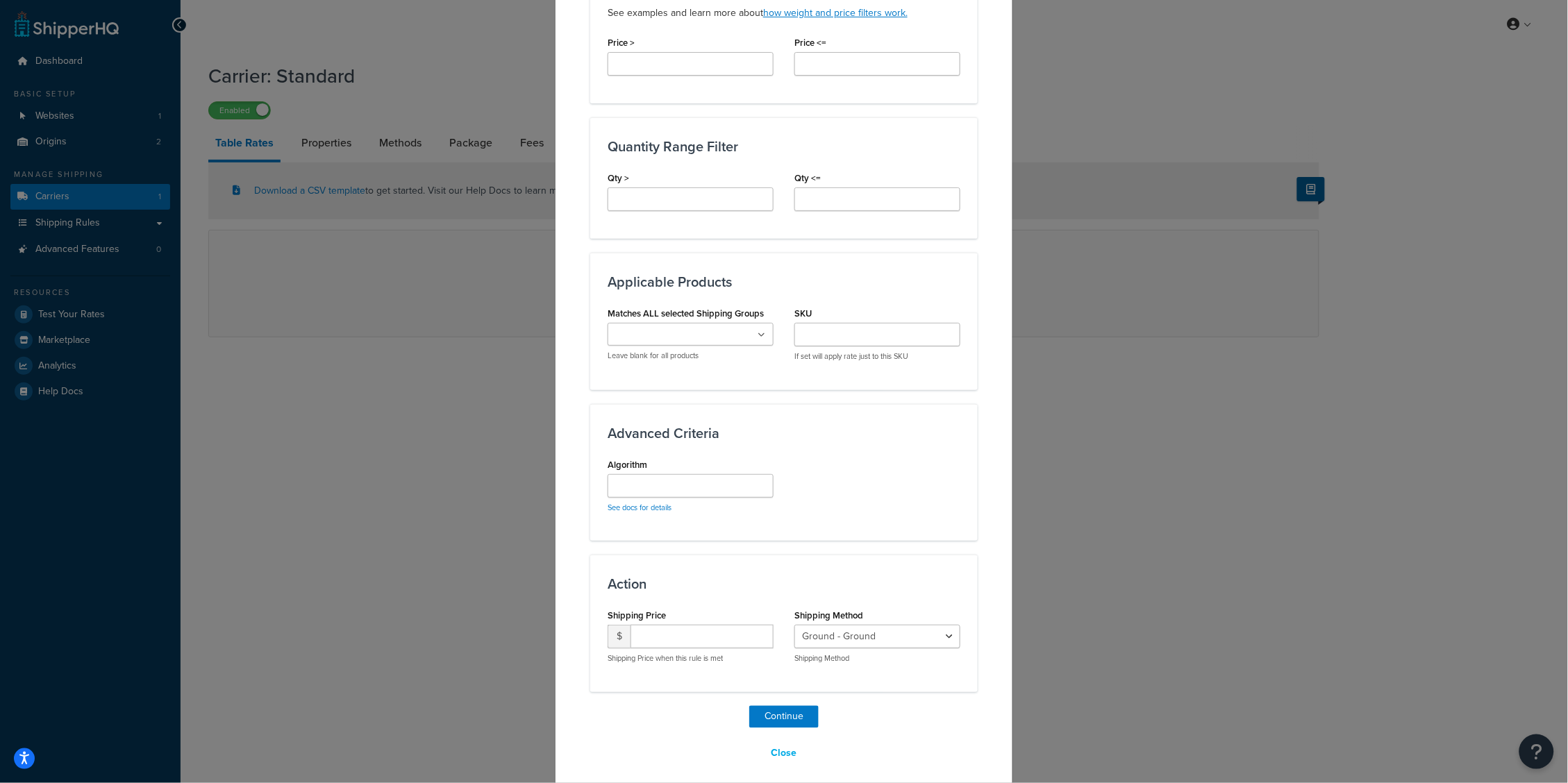
scroll to position [565, 0]
click at [714, 625] on input "number" at bounding box center [701, 637] width 143 height 24
type input "75"
click at [831, 563] on div "Action Shipping Price $ 75 Shipping Price when this rule is met Shipping Method…" at bounding box center [784, 623] width 387 height 137
click at [794, 706] on button "Continue" at bounding box center [783, 717] width 70 height 22
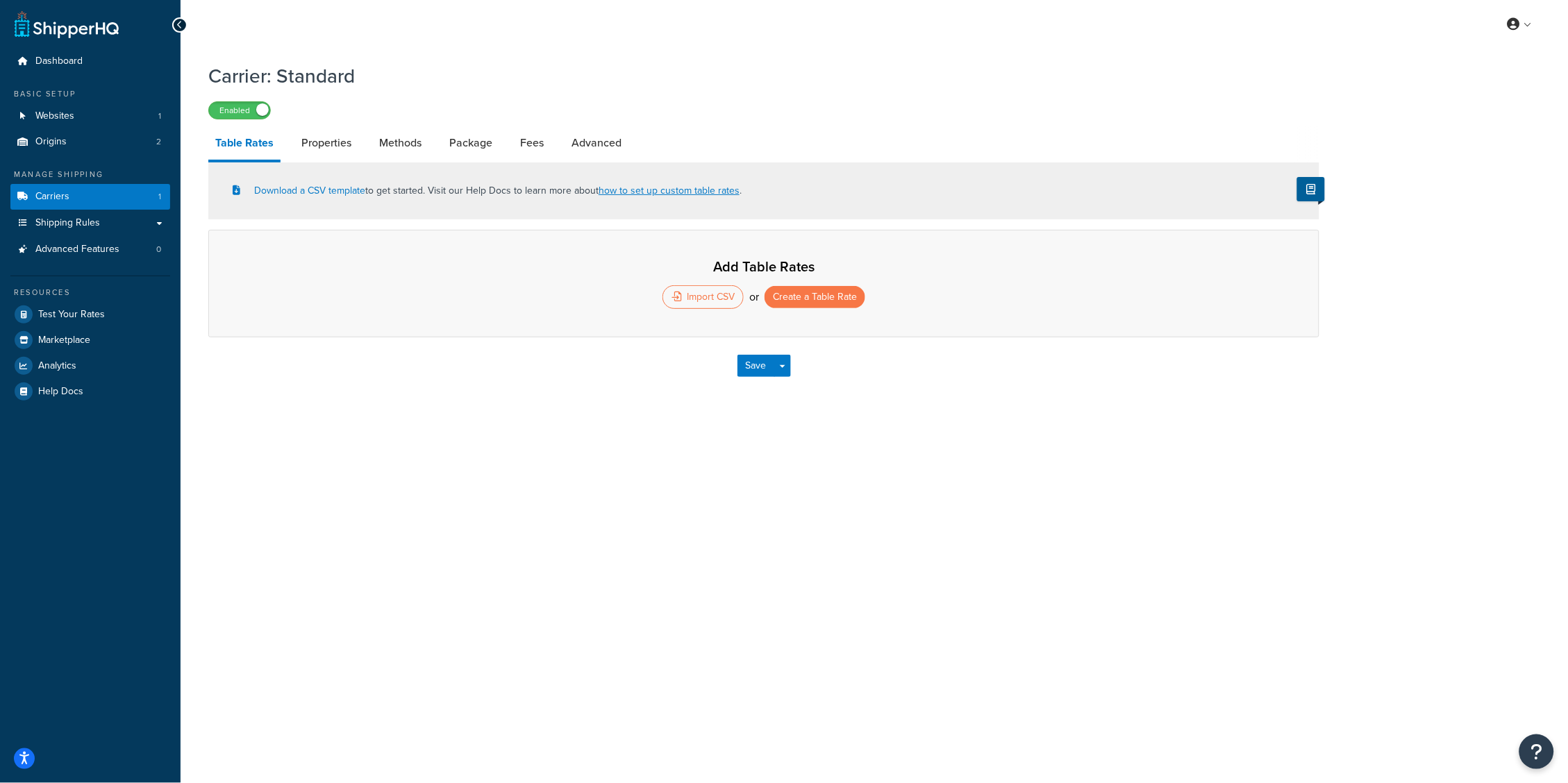
select select "25"
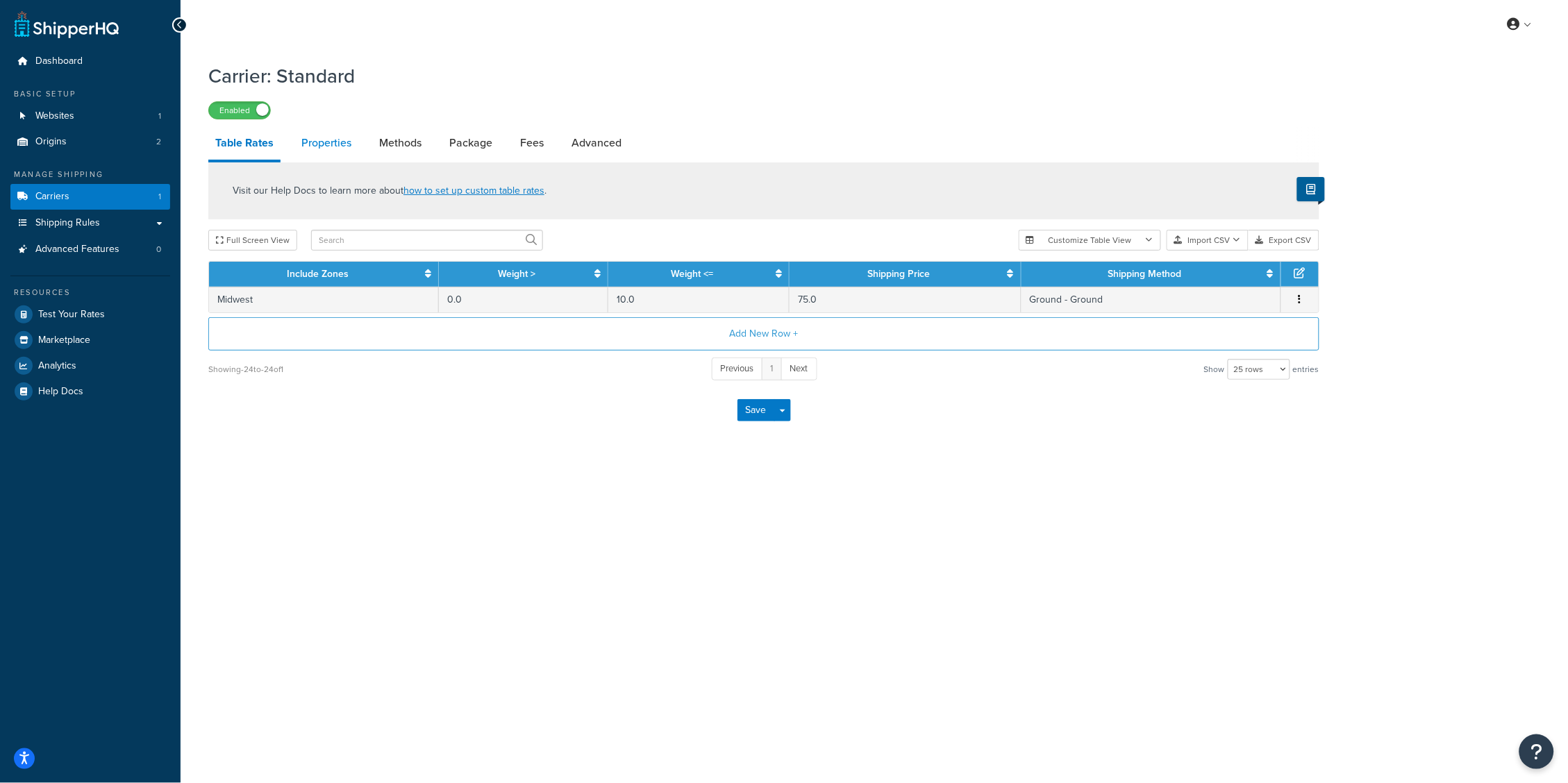
click at [332, 142] on link "Properties" at bounding box center [325, 143] width 64 height 34
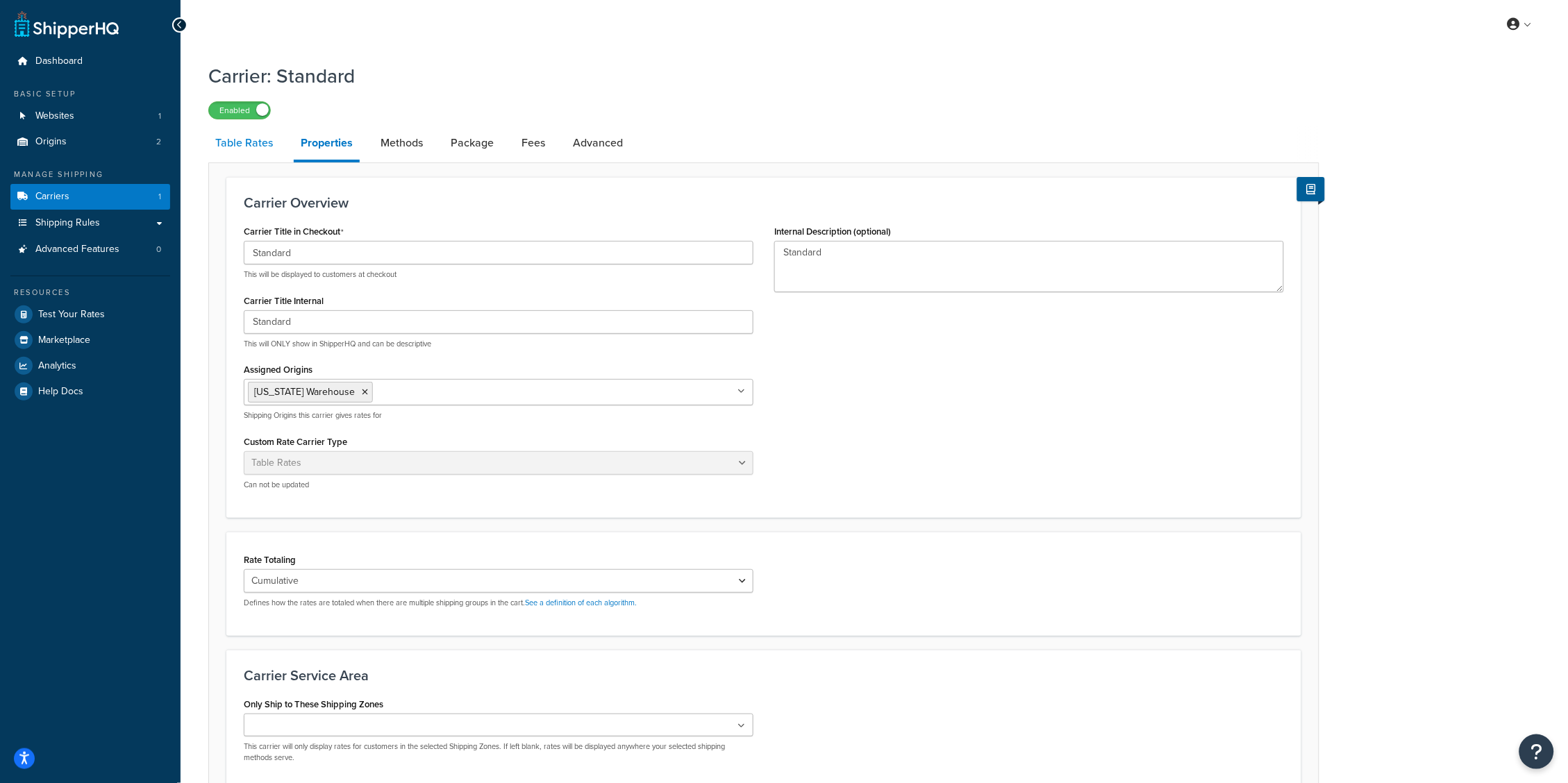
click at [248, 142] on link "Table Rates" at bounding box center [243, 143] width 71 height 34
select select "25"
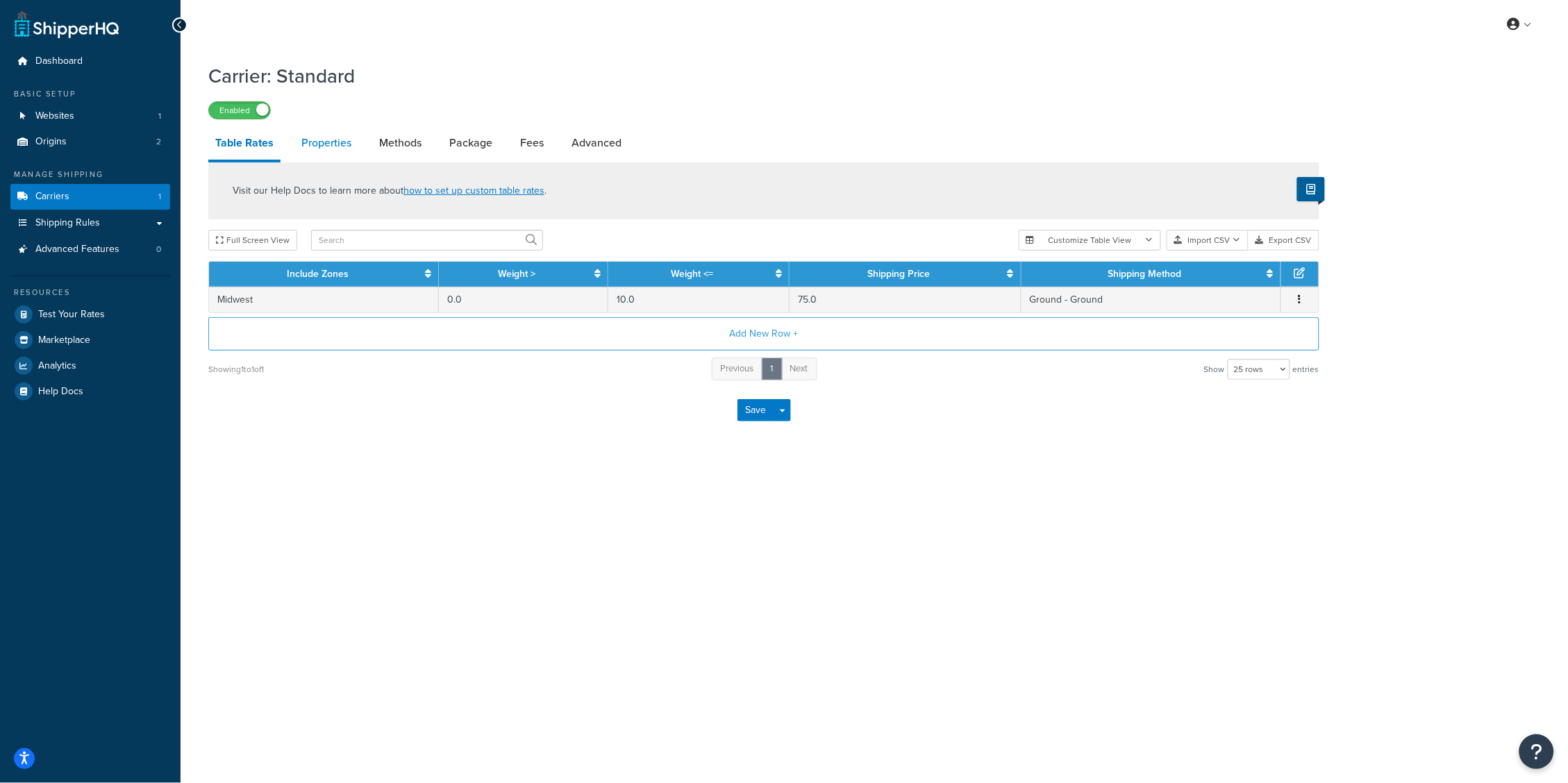
click at [318, 151] on link "Properties" at bounding box center [325, 143] width 64 height 34
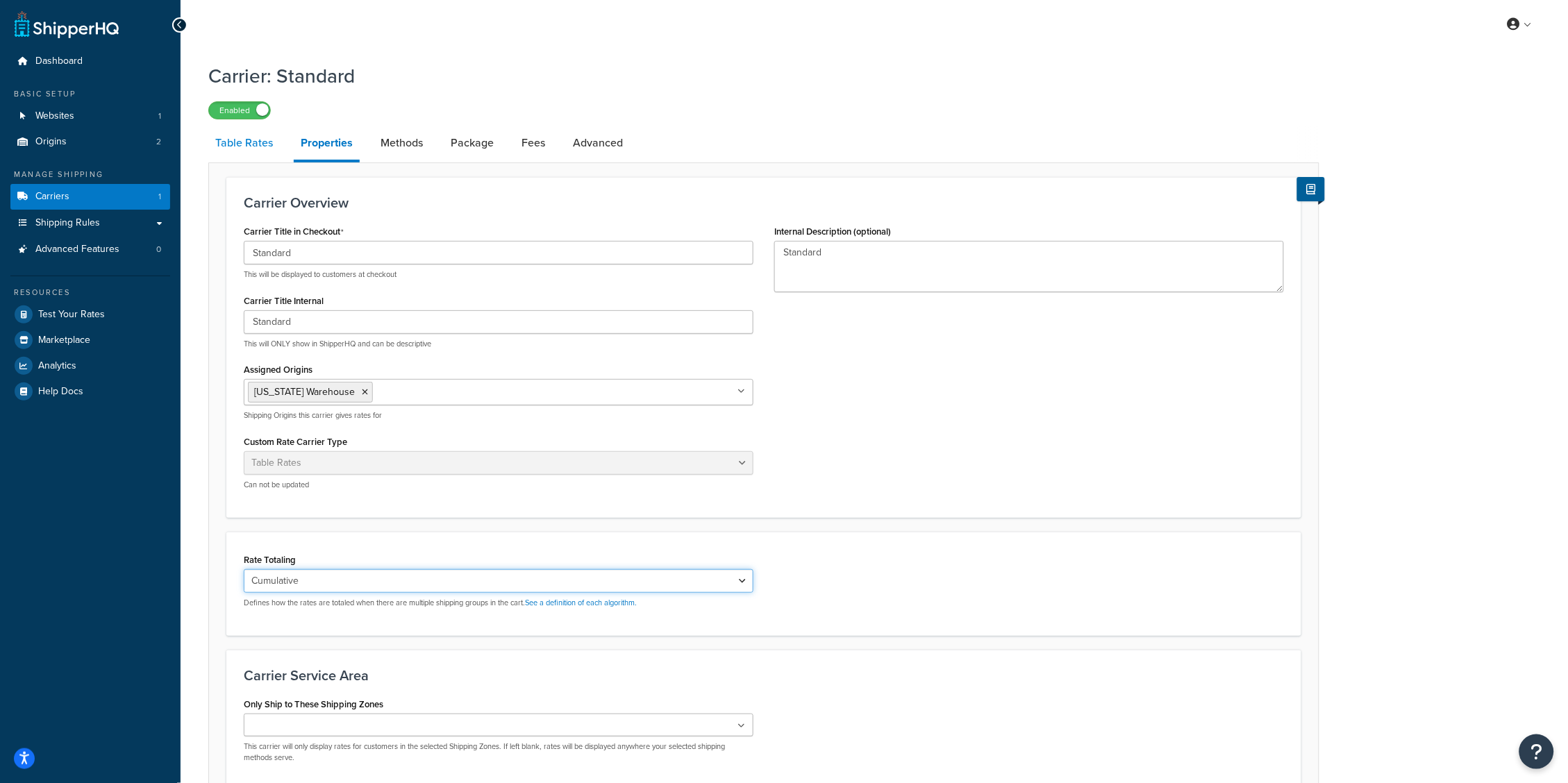
drag, startPoint x: 346, startPoint y: 577, endPoint x: 230, endPoint y: 135, distance: 457.0
click at [230, 135] on div "Table Rates Properties Methods Package Fees Advanced Carrier Overview Carrier T…" at bounding box center [763, 487] width 1111 height 722
click at [248, 145] on link "Table Rates" at bounding box center [243, 143] width 71 height 34
select select "25"
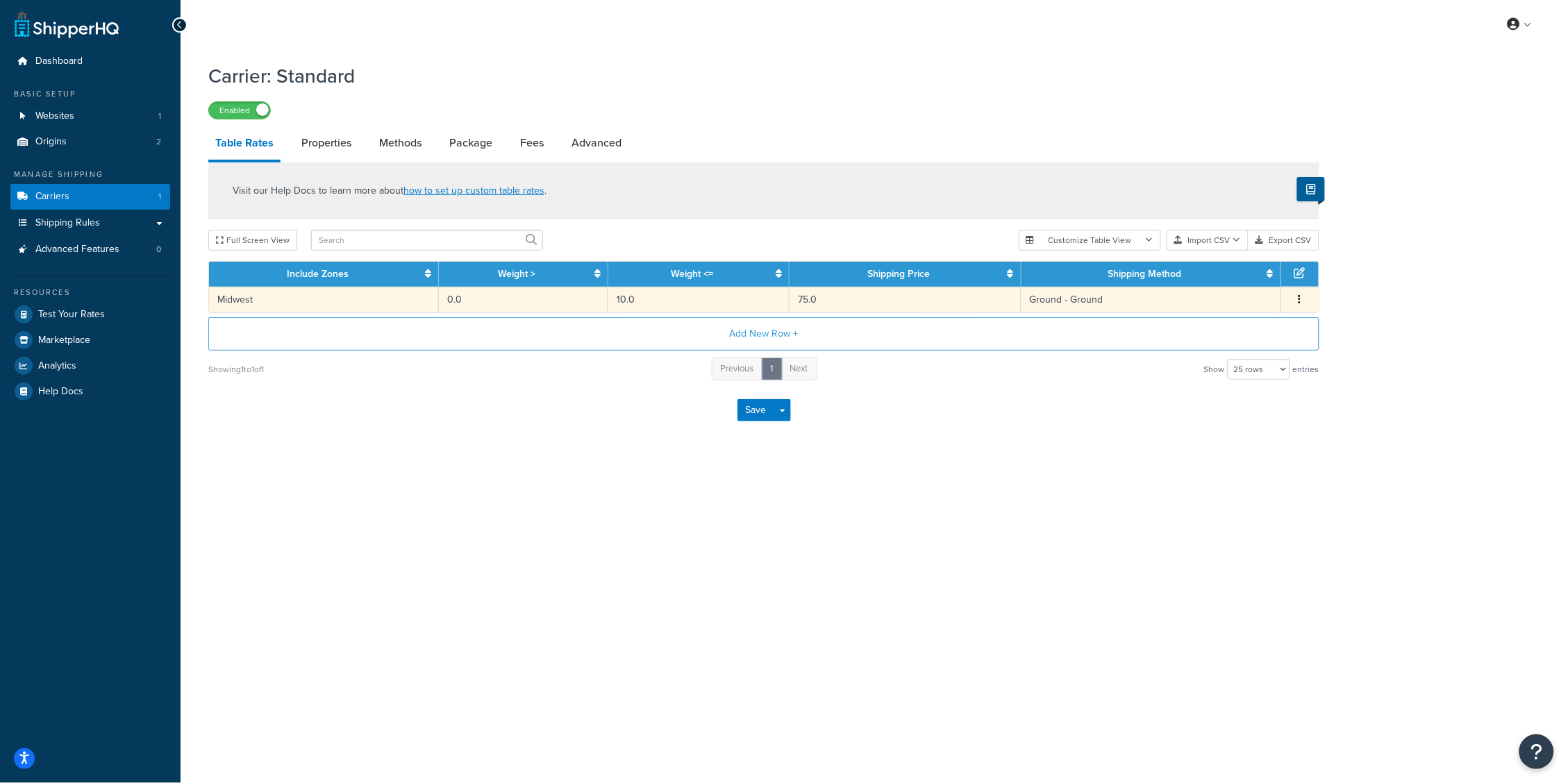
click at [1210, 303] on td "Ground - Ground" at bounding box center [1151, 300] width 260 height 26
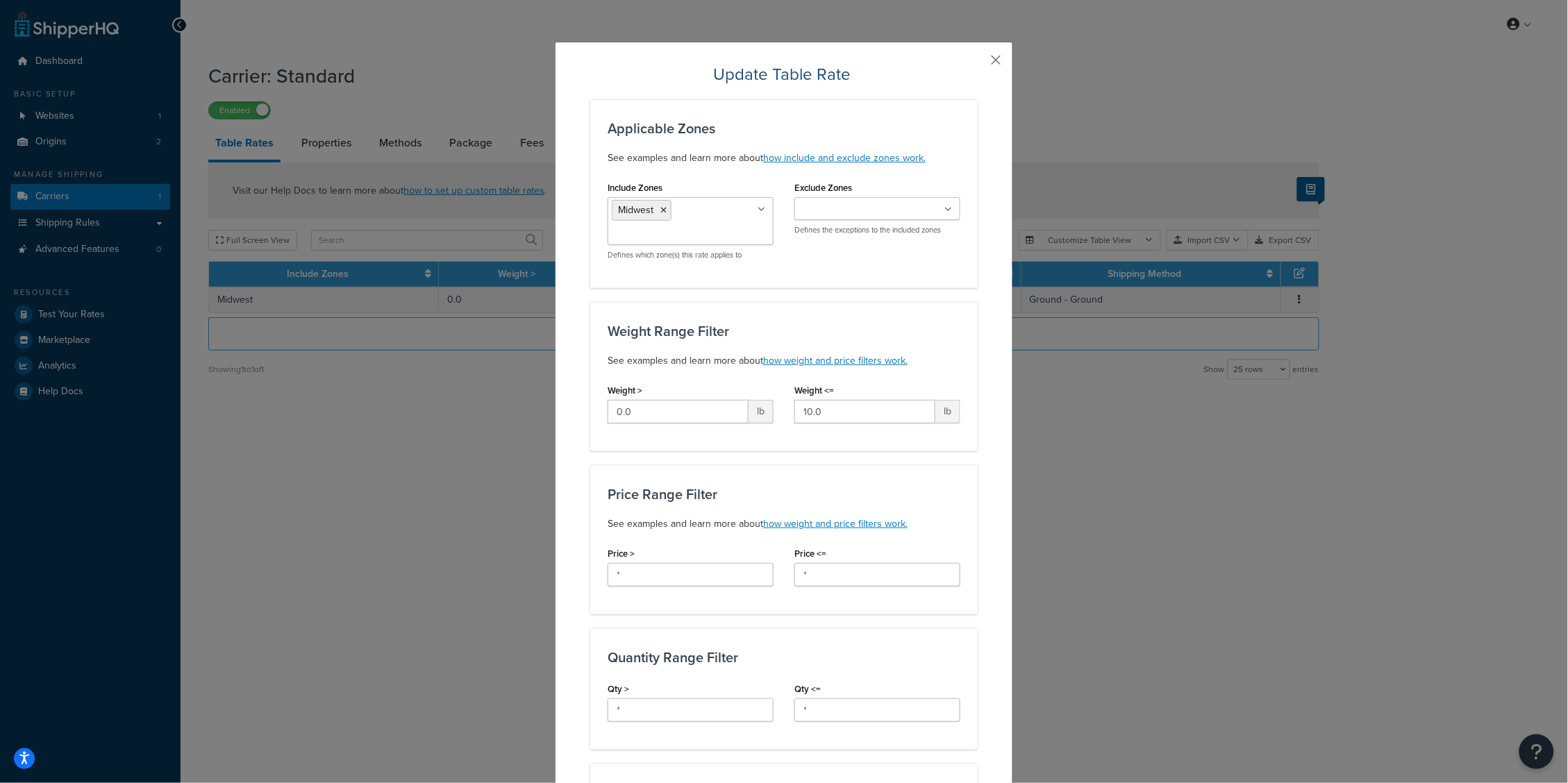
click at [978, 64] on button "button" at bounding box center [975, 65] width 4 height 4
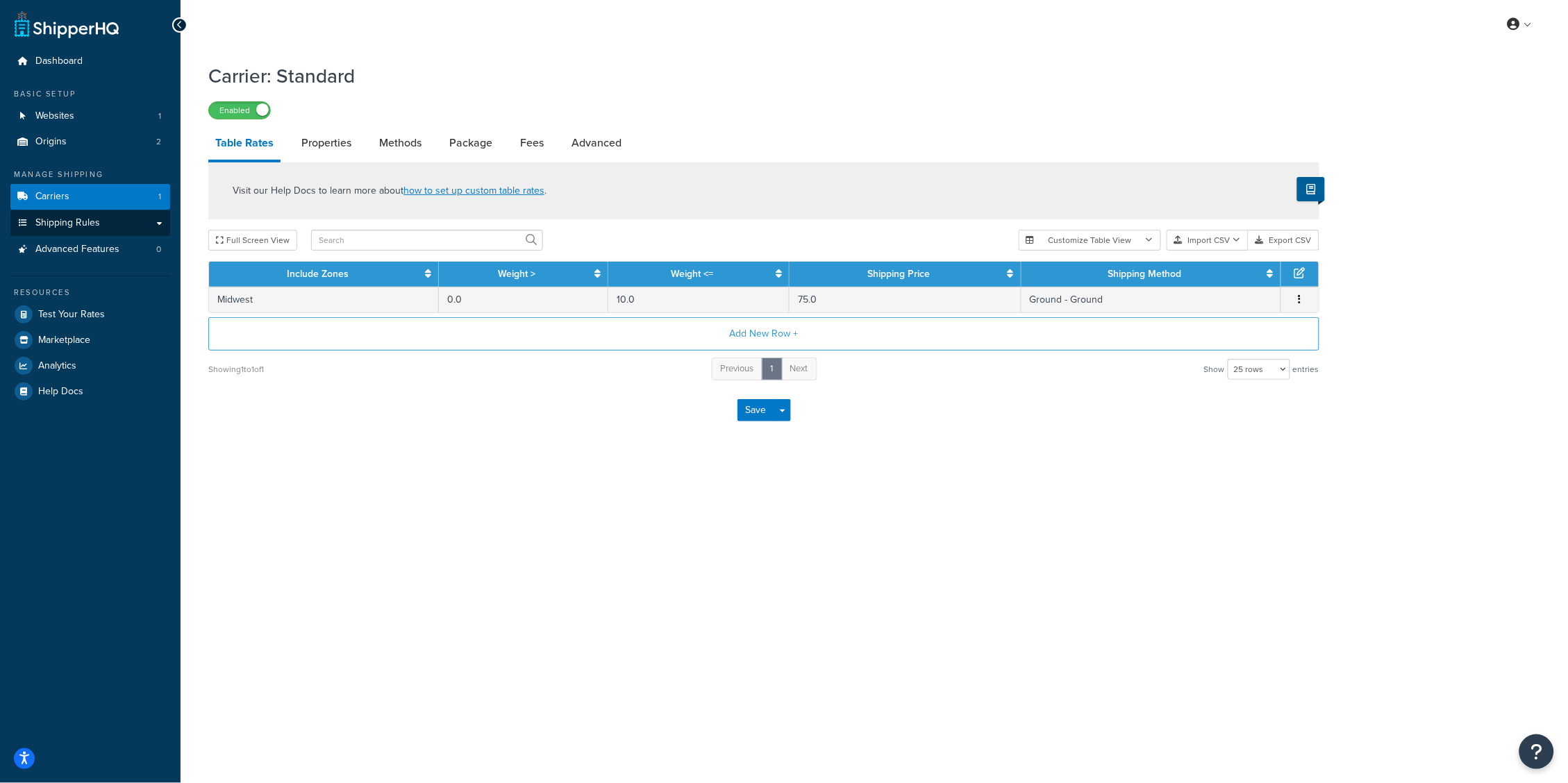
click at [85, 217] on span "Shipping Rules" at bounding box center [67, 223] width 64 height 11
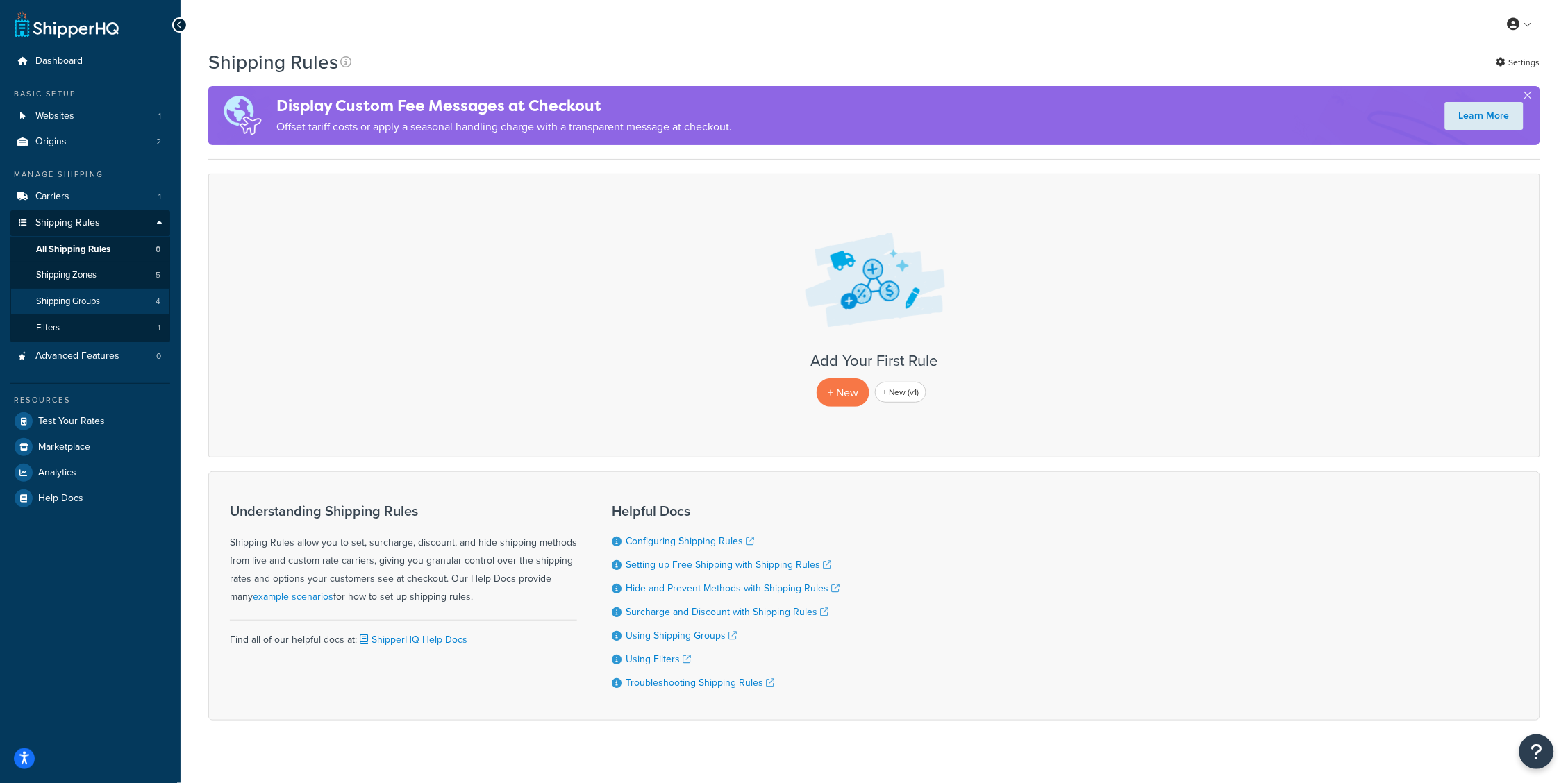
click at [62, 306] on link "Shipping Groups 4" at bounding box center [90, 302] width 160 height 26
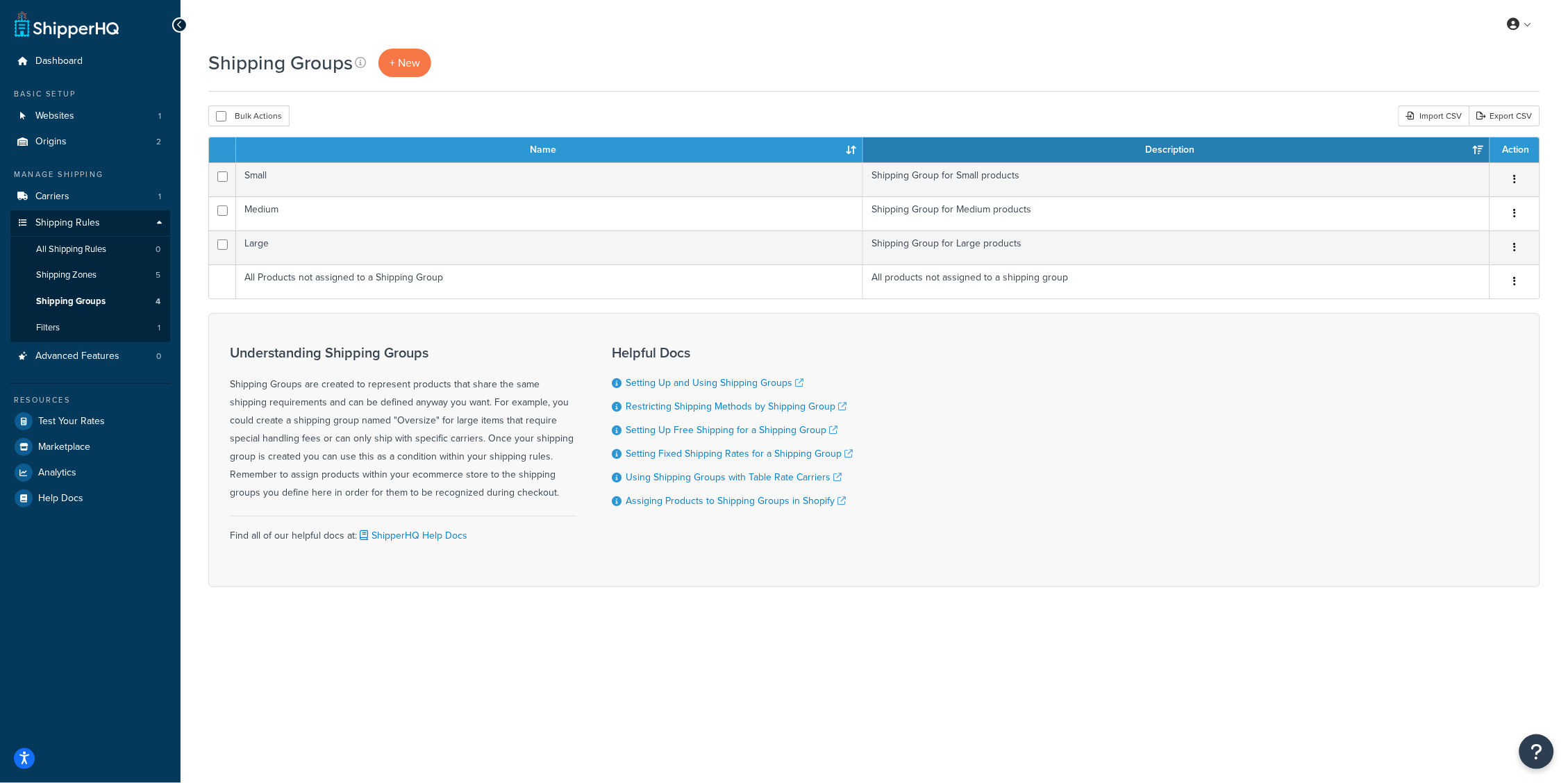
click at [758, 64] on div "Shipping Groups + New" at bounding box center [874, 62] width 1331 height 28
click at [67, 201] on span "Carriers" at bounding box center [52, 196] width 34 height 11
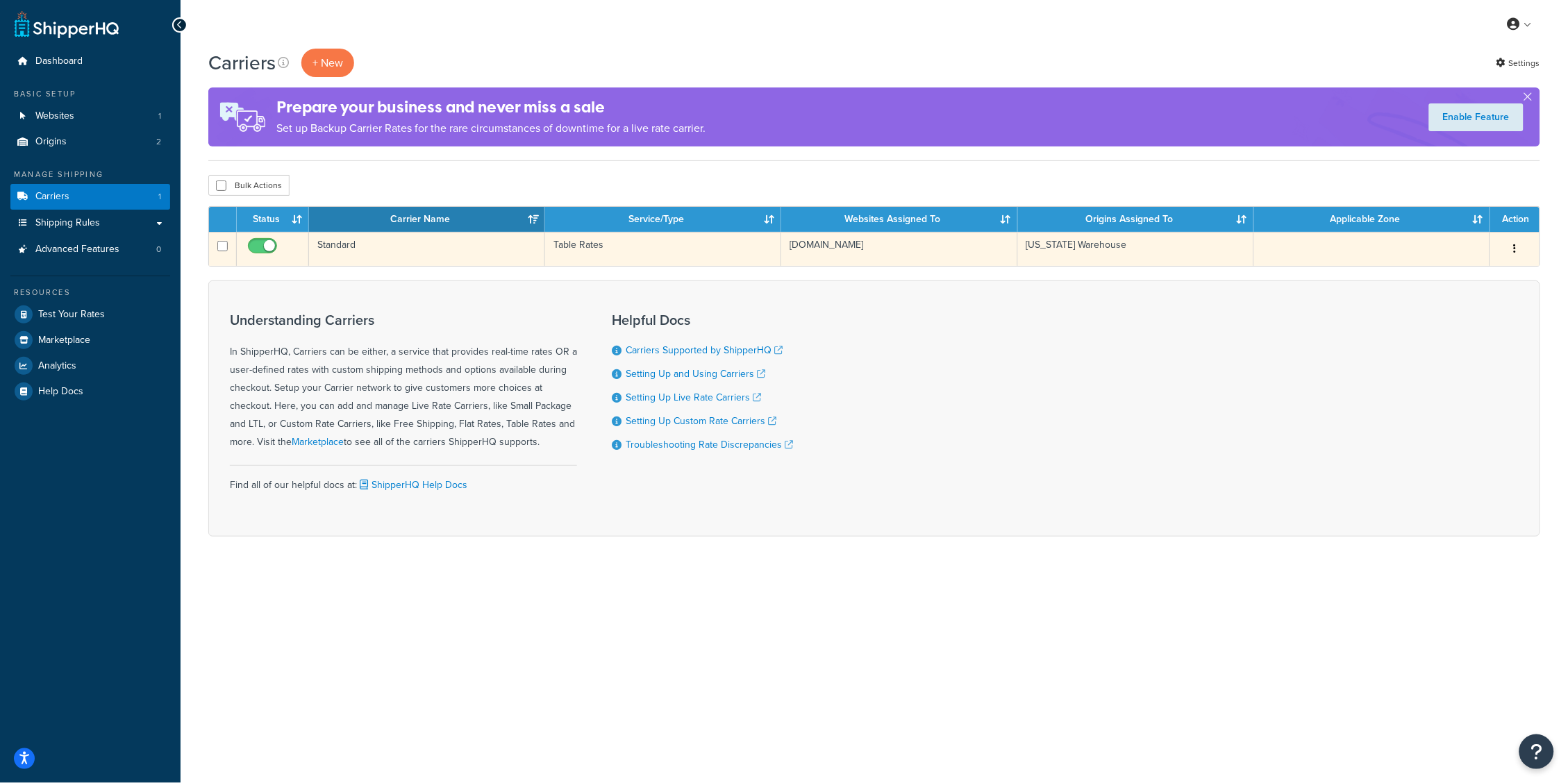
click at [473, 246] on td "Standard" at bounding box center [427, 249] width 236 height 34
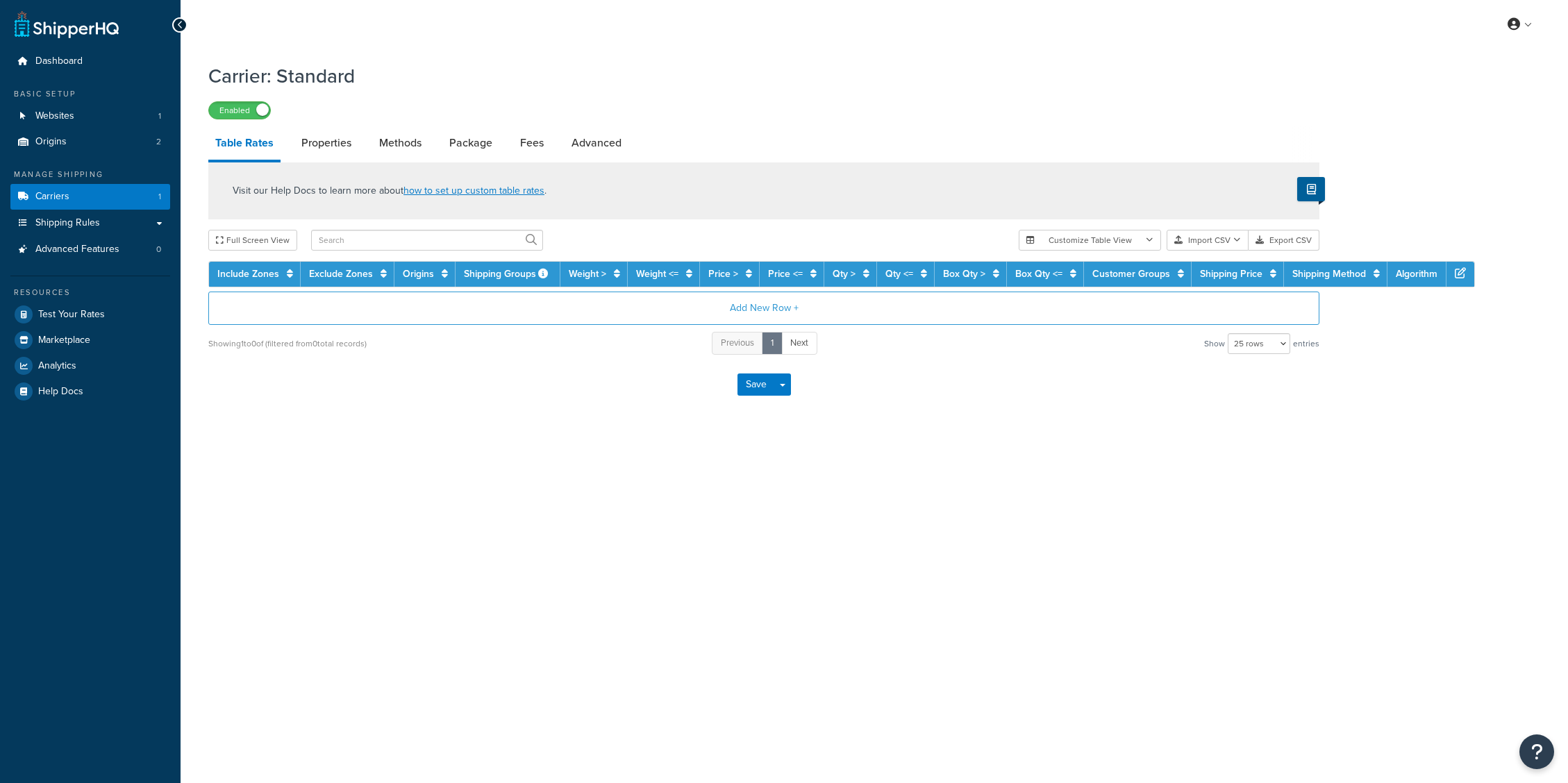
select select "25"
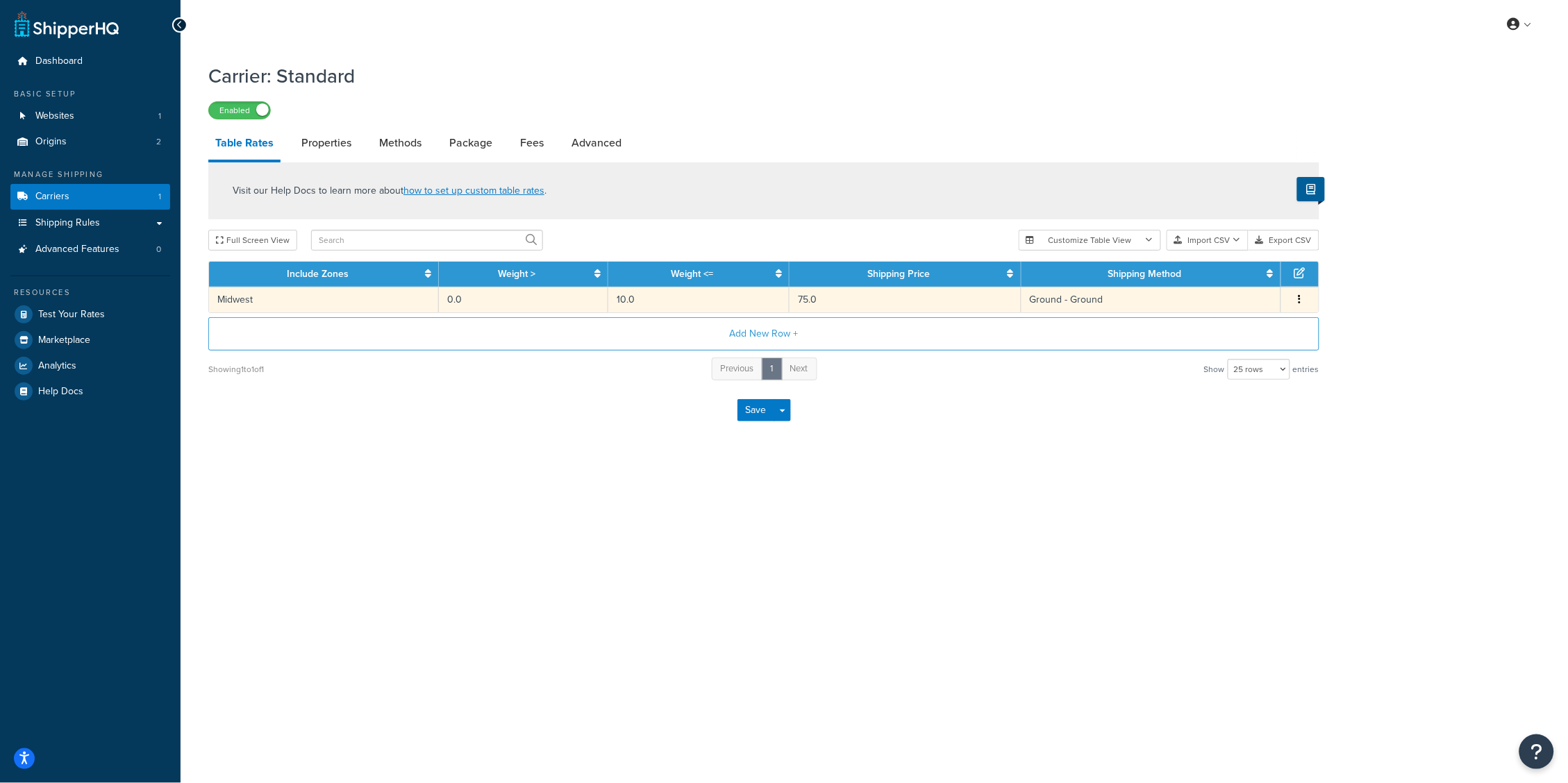
click at [1168, 304] on td "Ground - Ground" at bounding box center [1151, 300] width 260 height 26
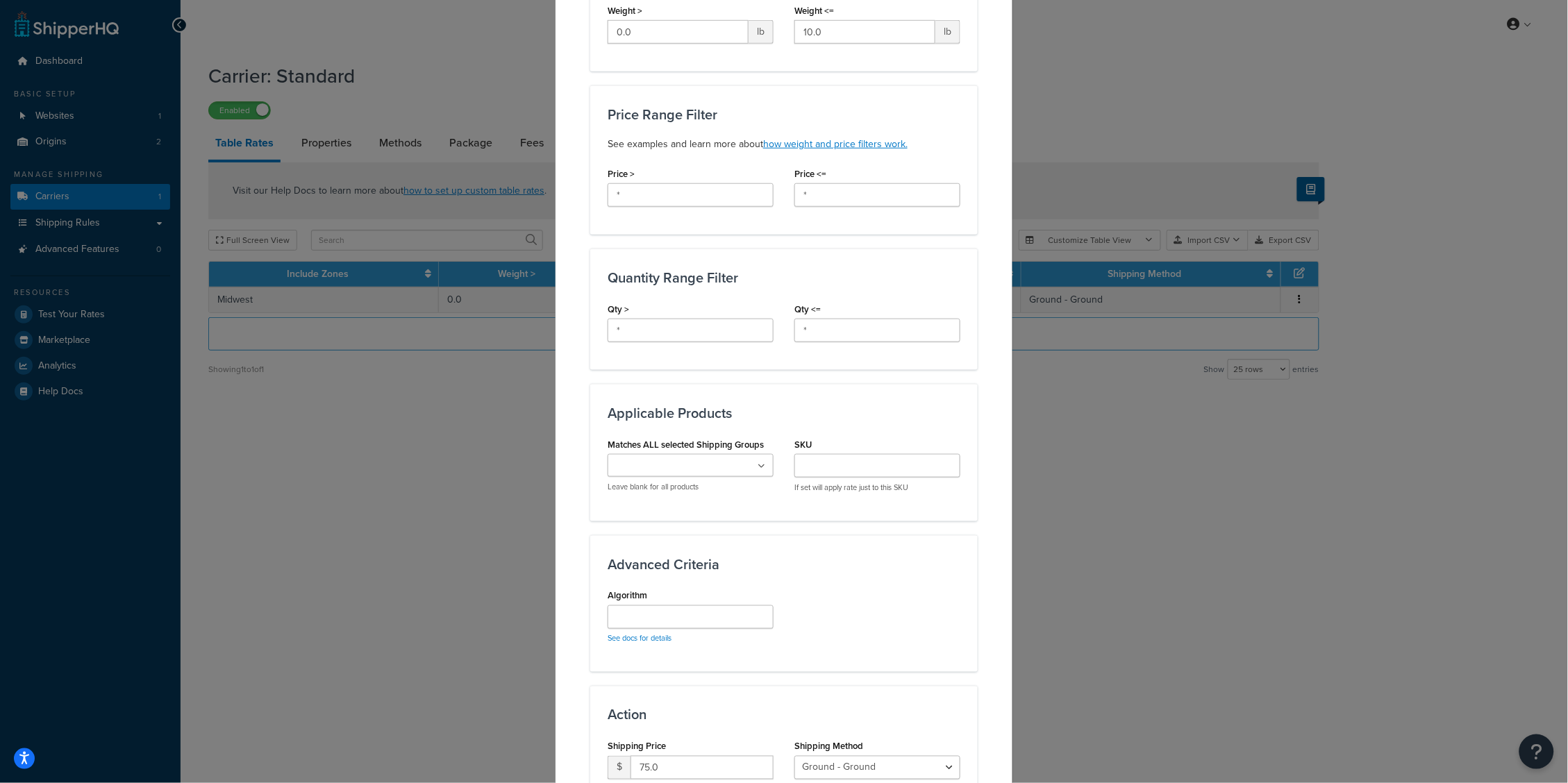
scroll to position [364, 0]
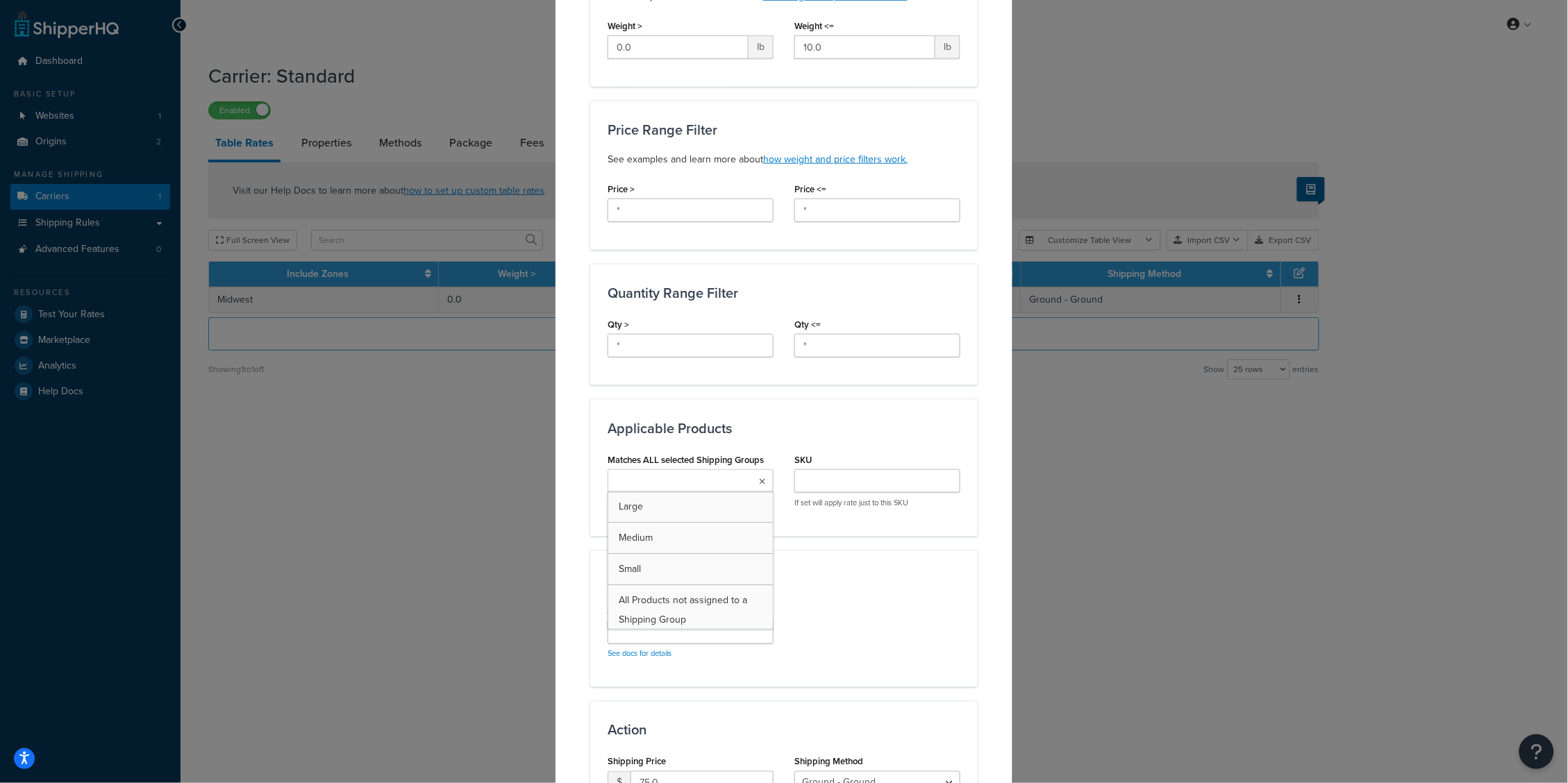
click at [720, 481] on input "Matches ALL selected Shipping Groups" at bounding box center [673, 481] width 123 height 15
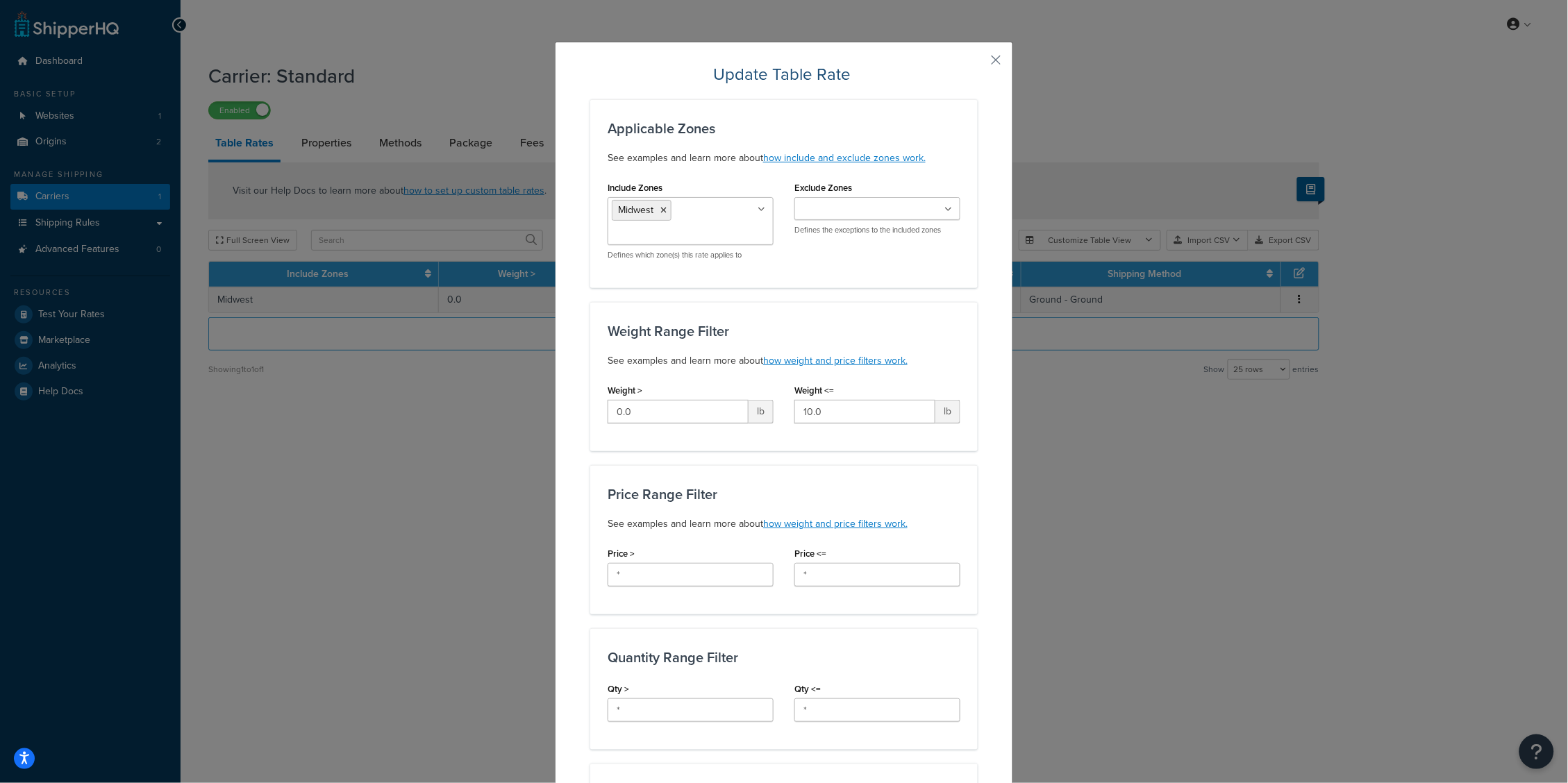
scroll to position [-1, 0]
click at [1002, 57] on div "Update Table Rate Applicable Zones See examples and learn more about how includ…" at bounding box center [784, 673] width 458 height 1263
click at [978, 64] on button "button" at bounding box center [975, 65] width 4 height 4
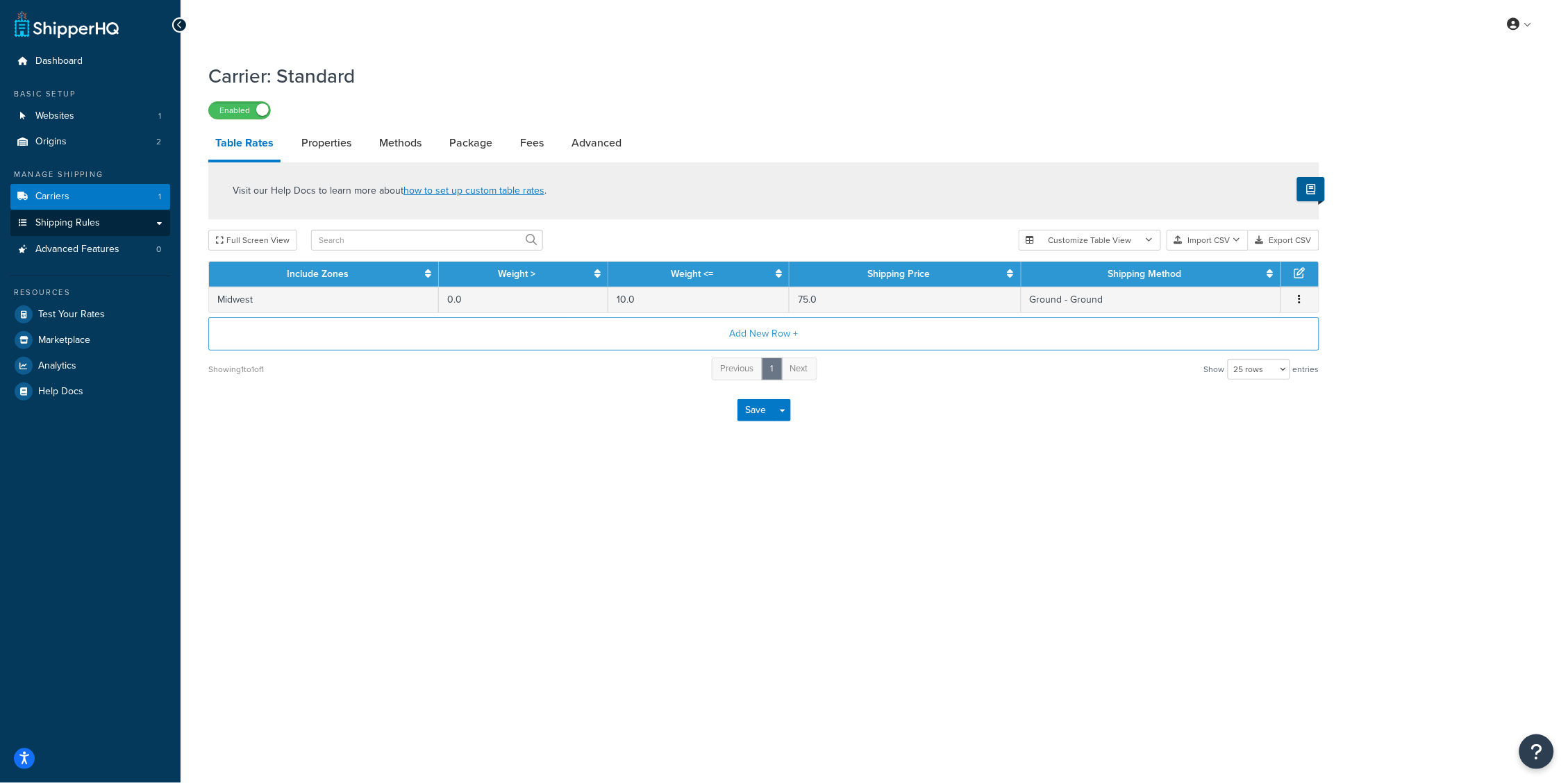
click at [96, 223] on span "Shipping Rules" at bounding box center [67, 223] width 64 height 11
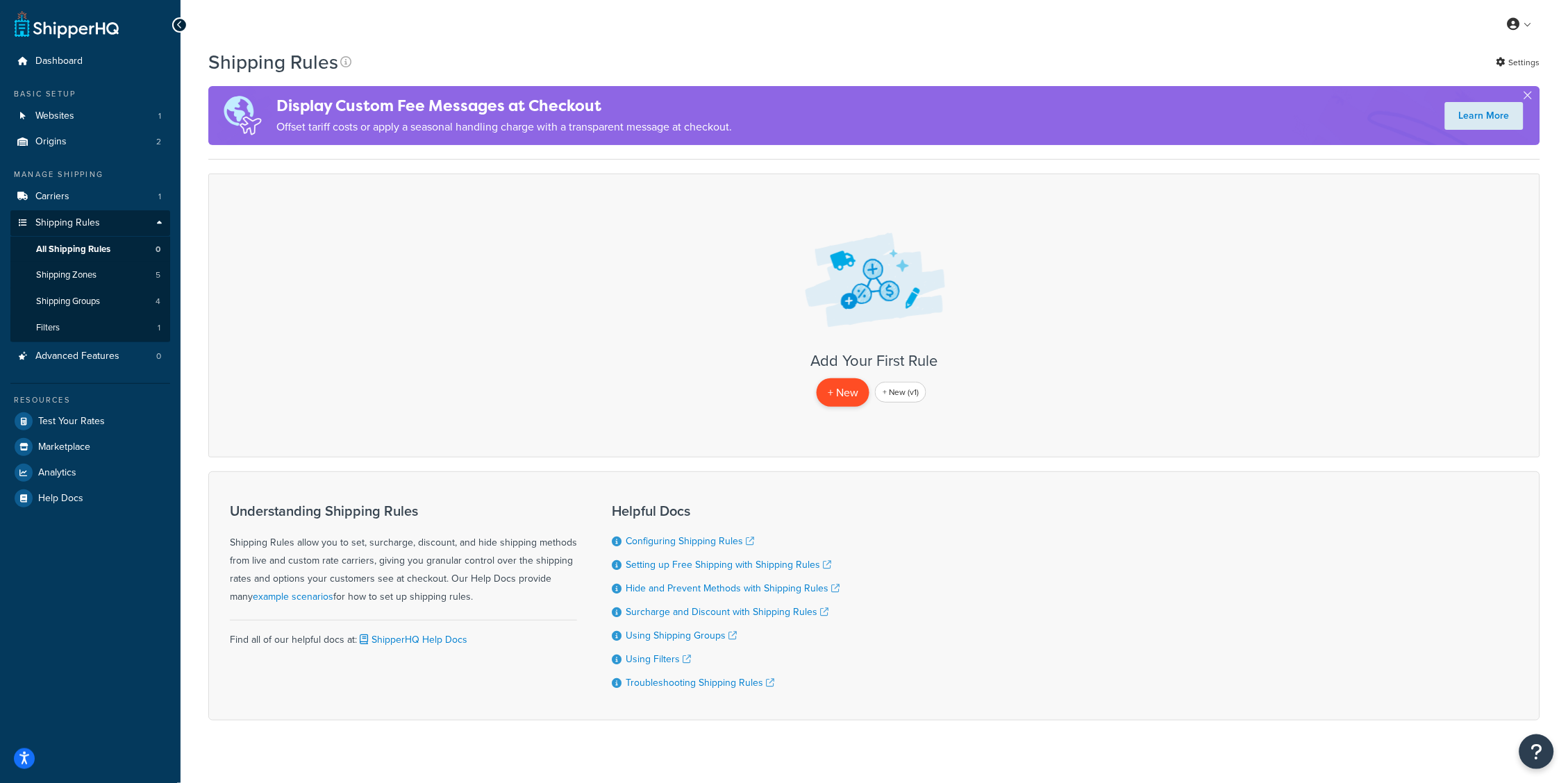
click at [844, 391] on p "+ New" at bounding box center [842, 392] width 53 height 28
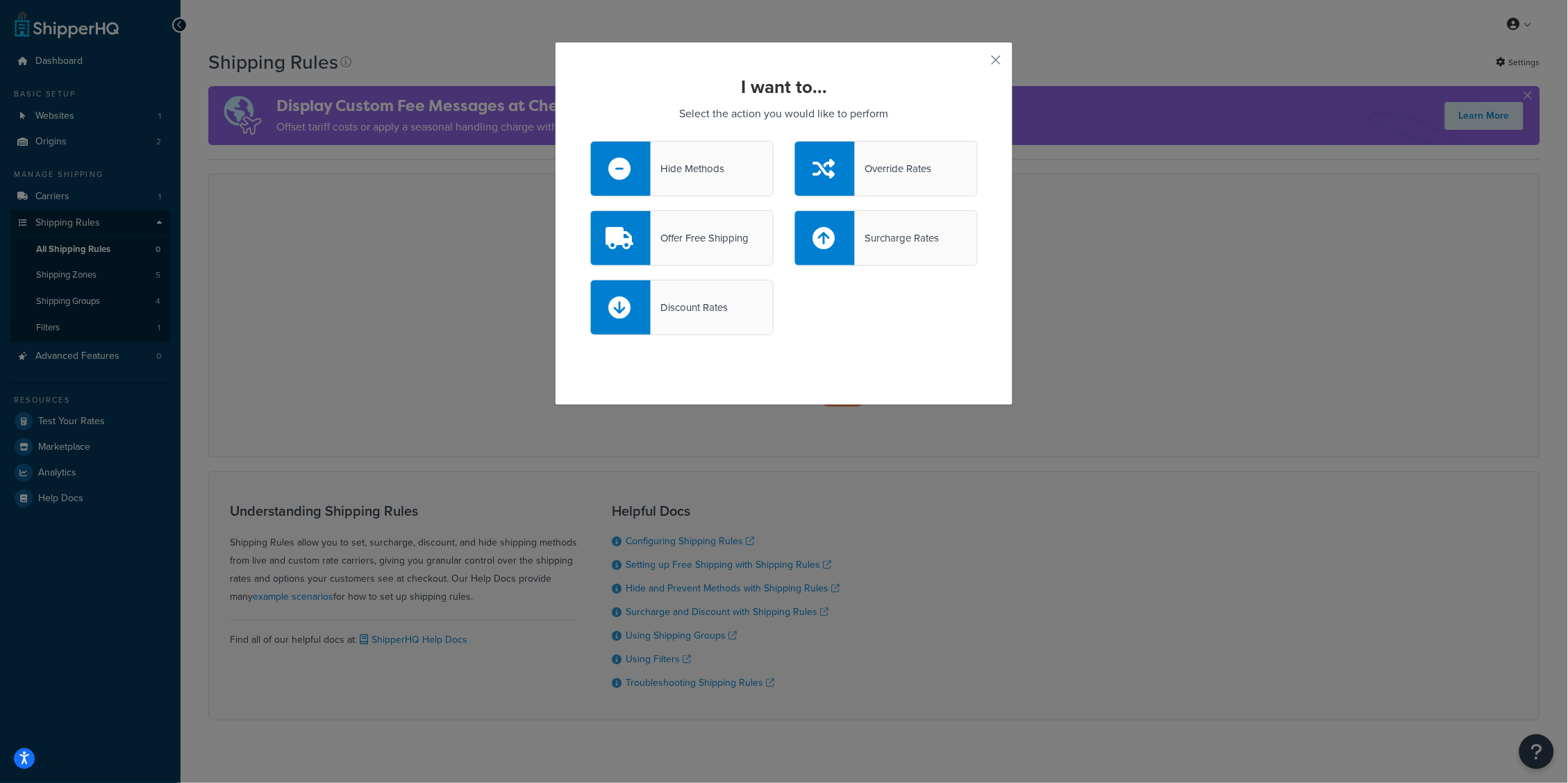
click at [891, 237] on div "Surcharge Rates" at bounding box center [897, 237] width 84 height 19
click at [0, 0] on input "Surcharge Rates" at bounding box center [0, 0] width 0 height 0
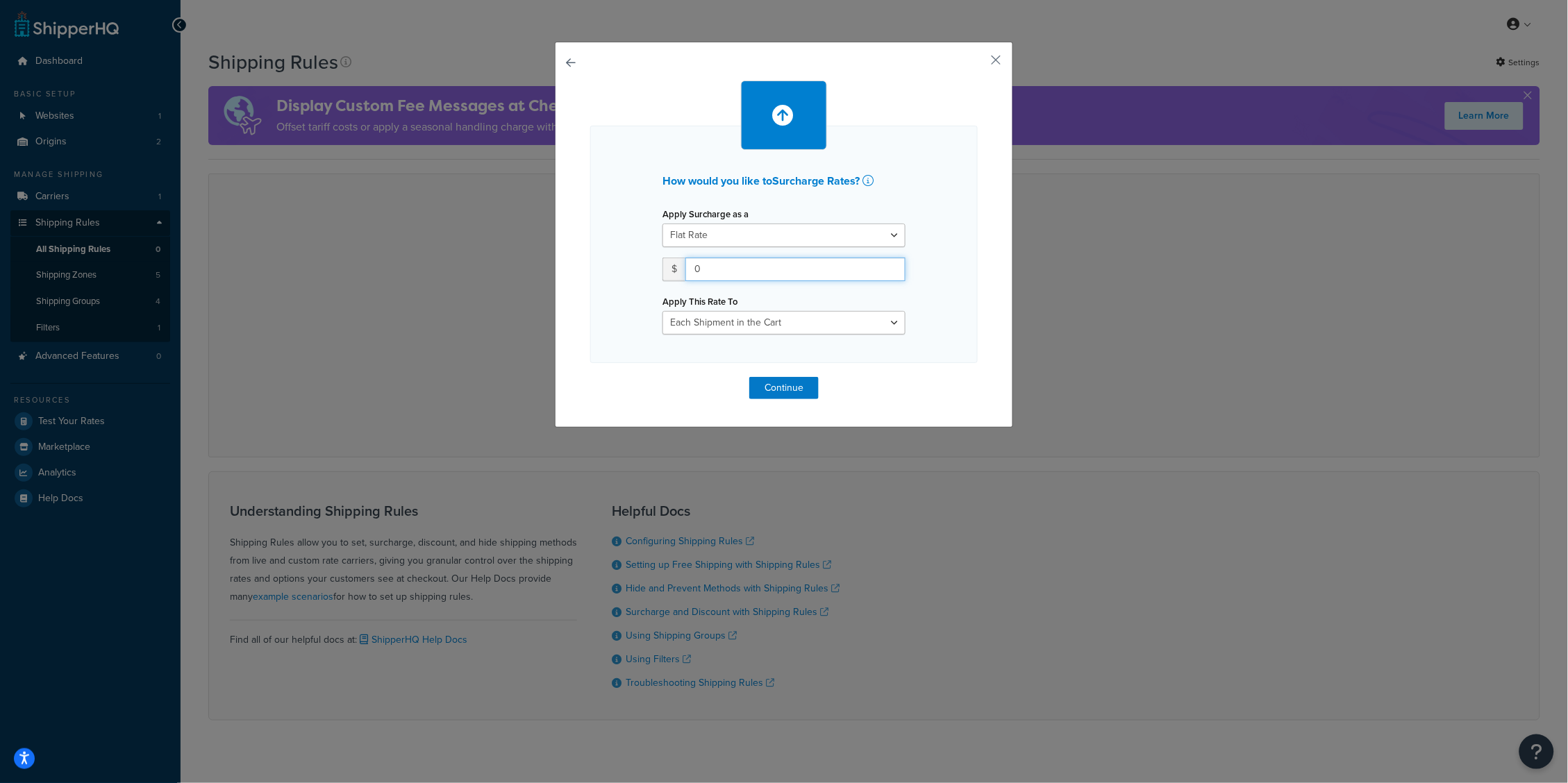
click at [738, 266] on input "0" at bounding box center [795, 269] width 220 height 24
type input "50"
click at [978, 64] on button "button" at bounding box center [975, 65] width 4 height 4
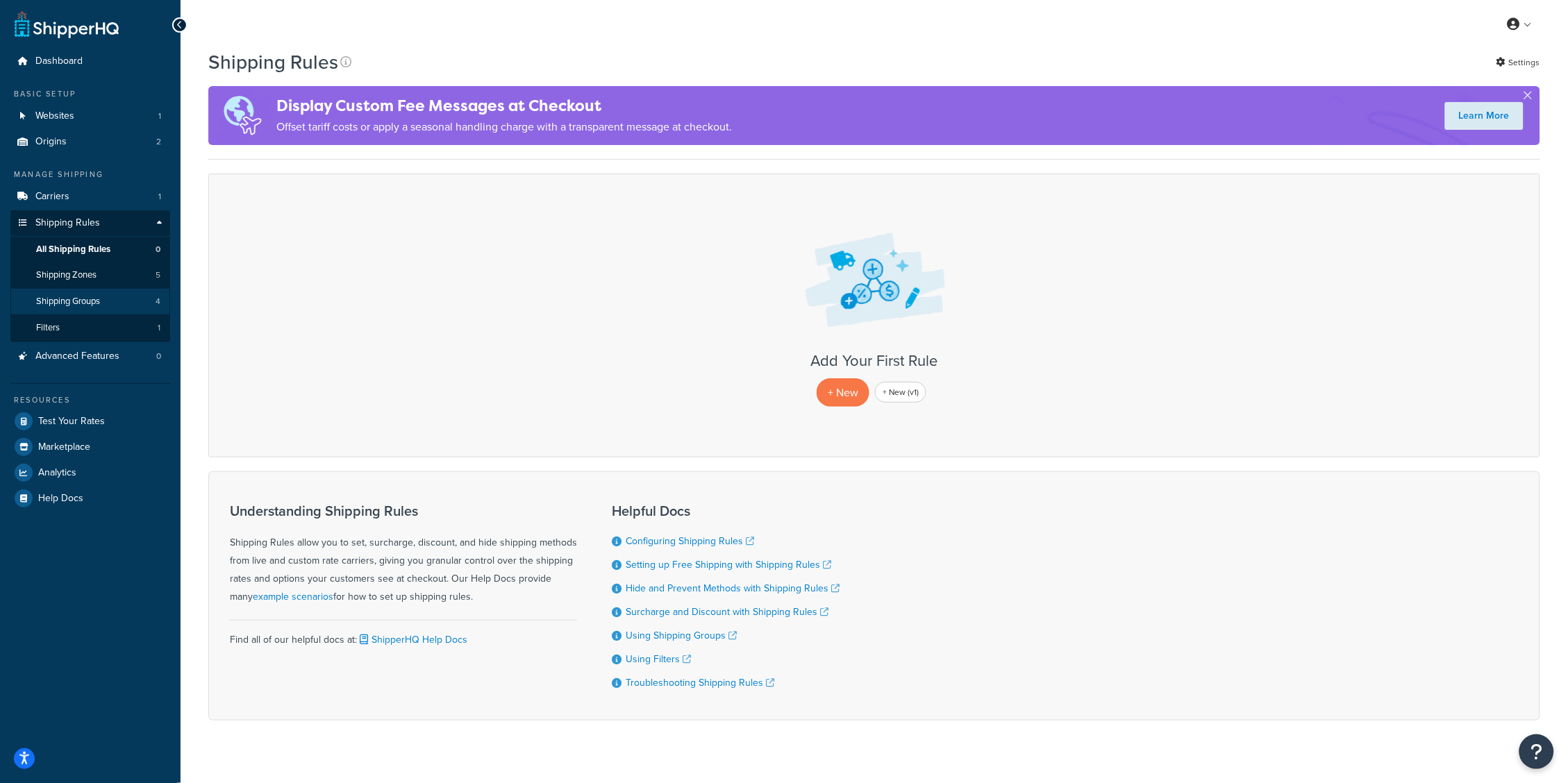
click at [135, 298] on link "Shipping Groups 4" at bounding box center [90, 302] width 160 height 26
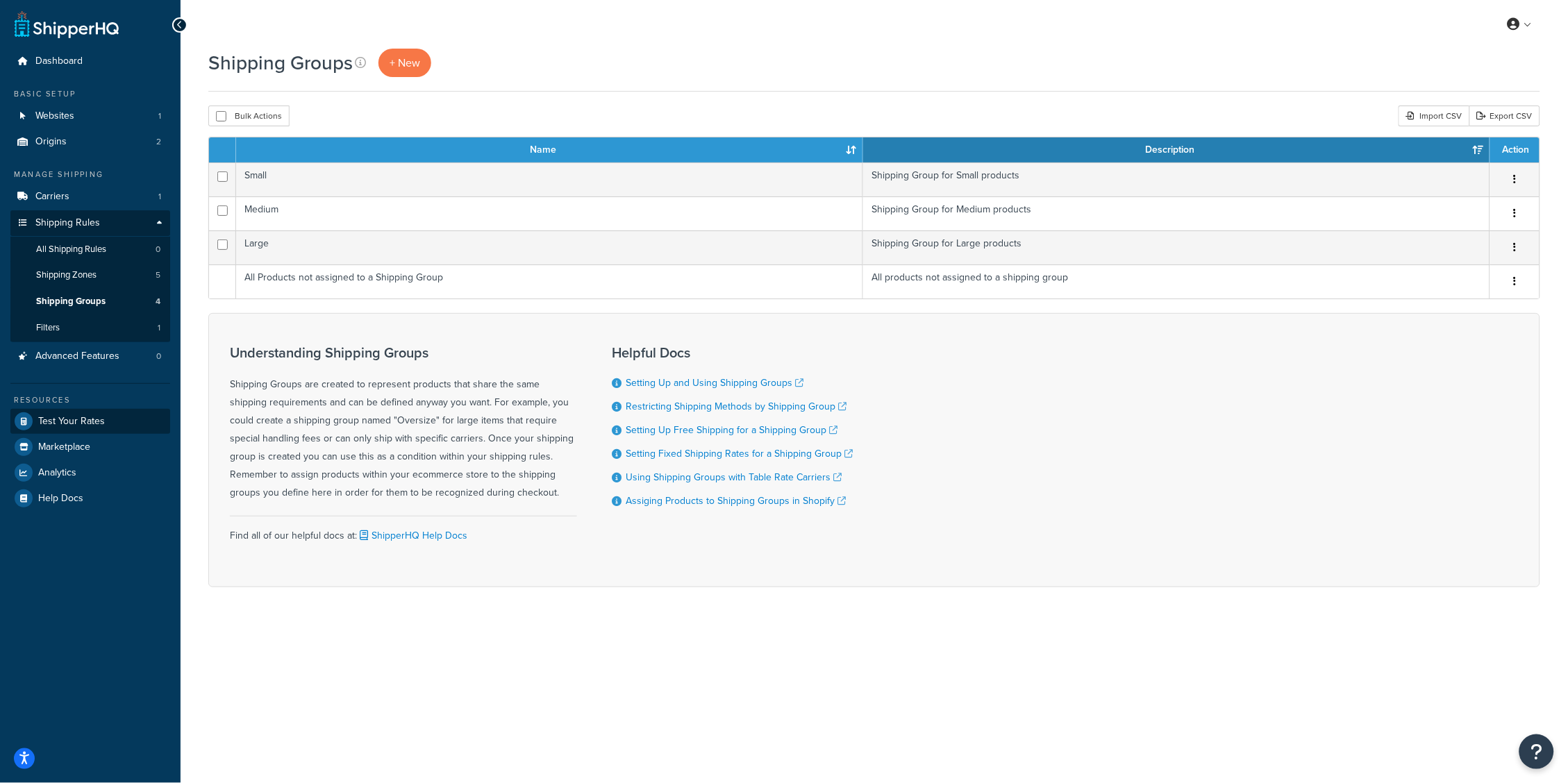
click at [72, 420] on span "Test Your Rates" at bounding box center [71, 421] width 67 height 11
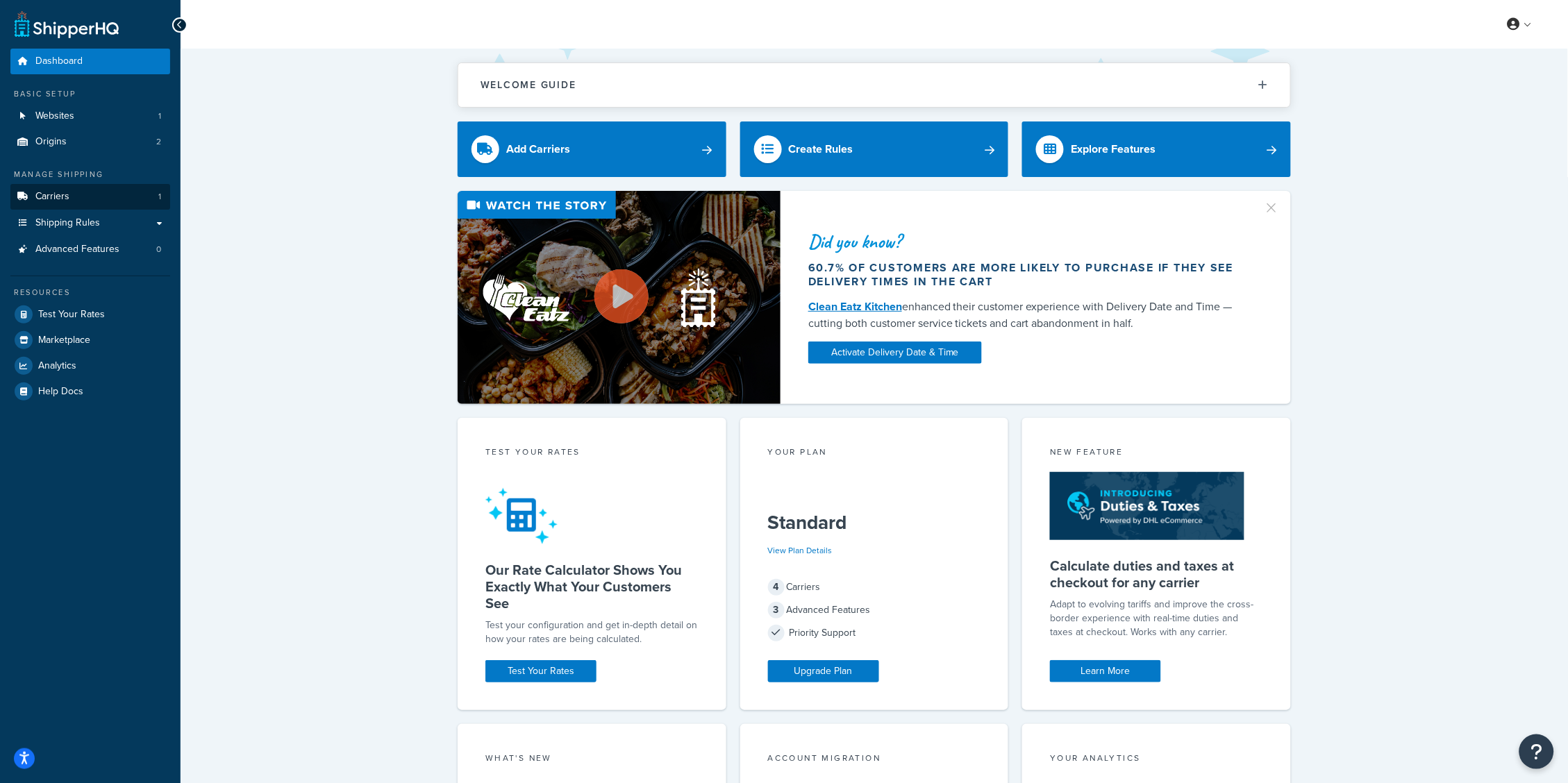
click at [67, 199] on span "Carriers" at bounding box center [52, 196] width 34 height 11
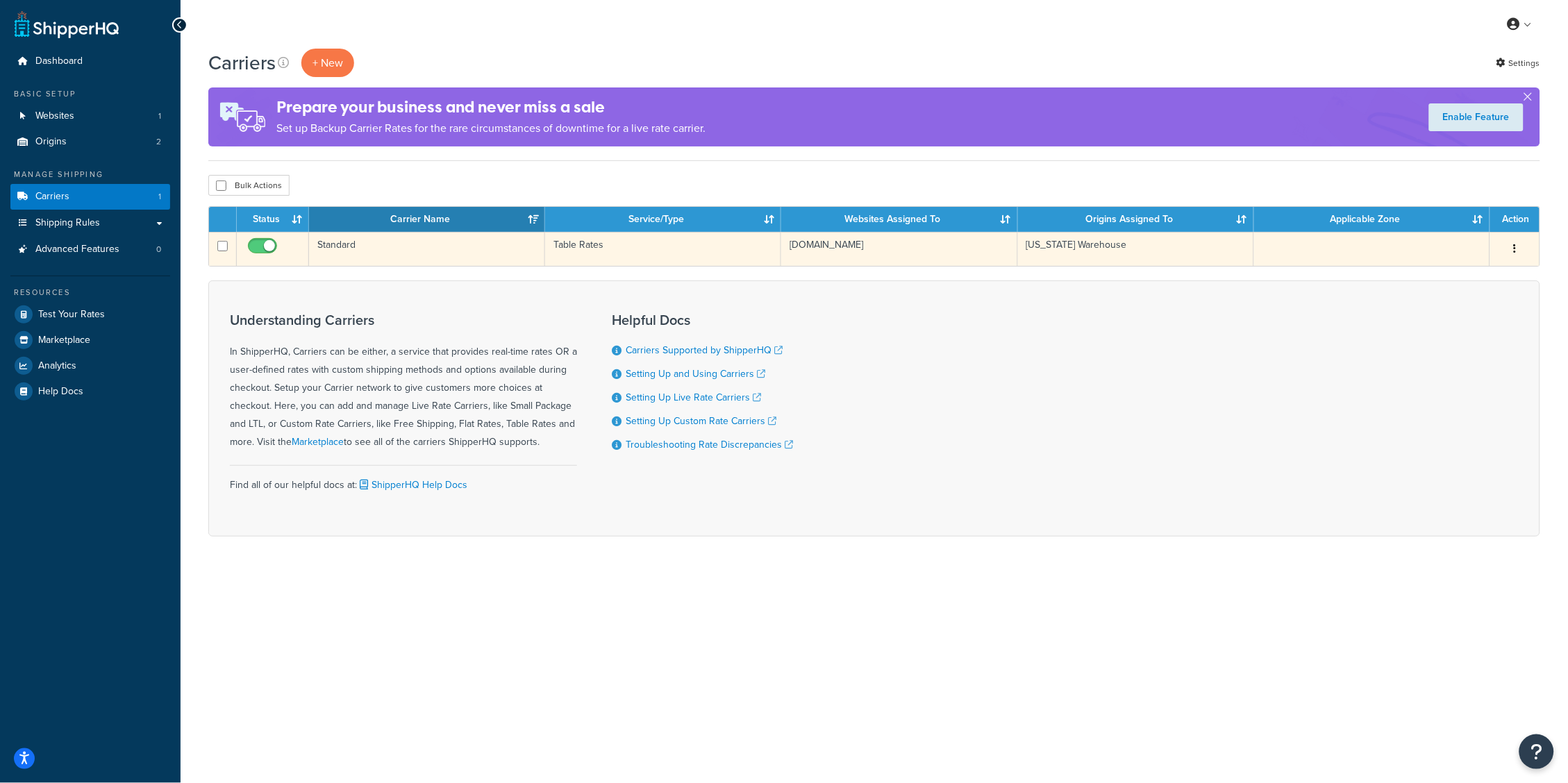
click at [277, 247] on input "checkbox" at bounding box center [264, 250] width 38 height 18
checkbox input "false"
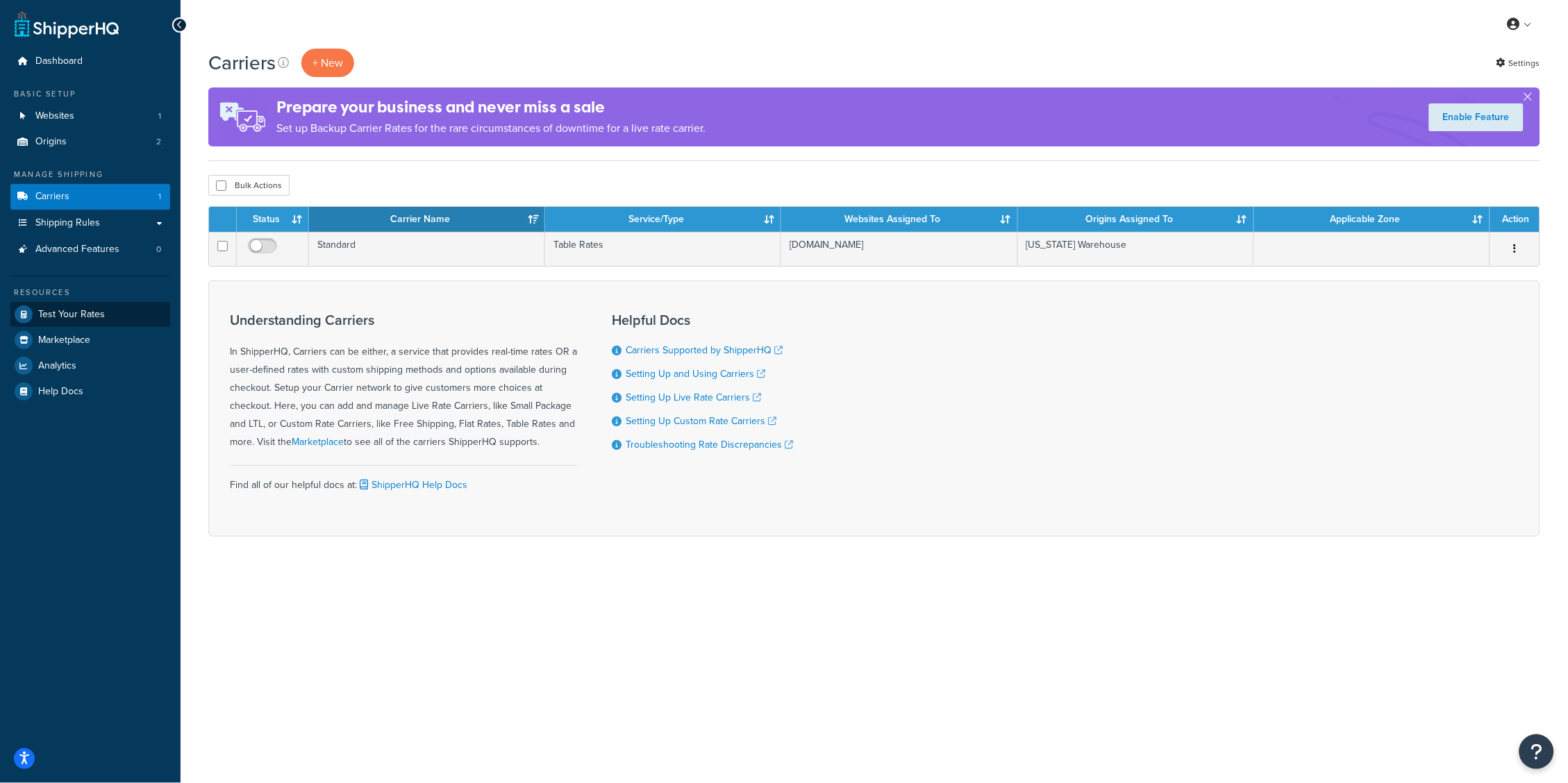
click at [77, 318] on link "Test Your Rates" at bounding box center [90, 314] width 160 height 25
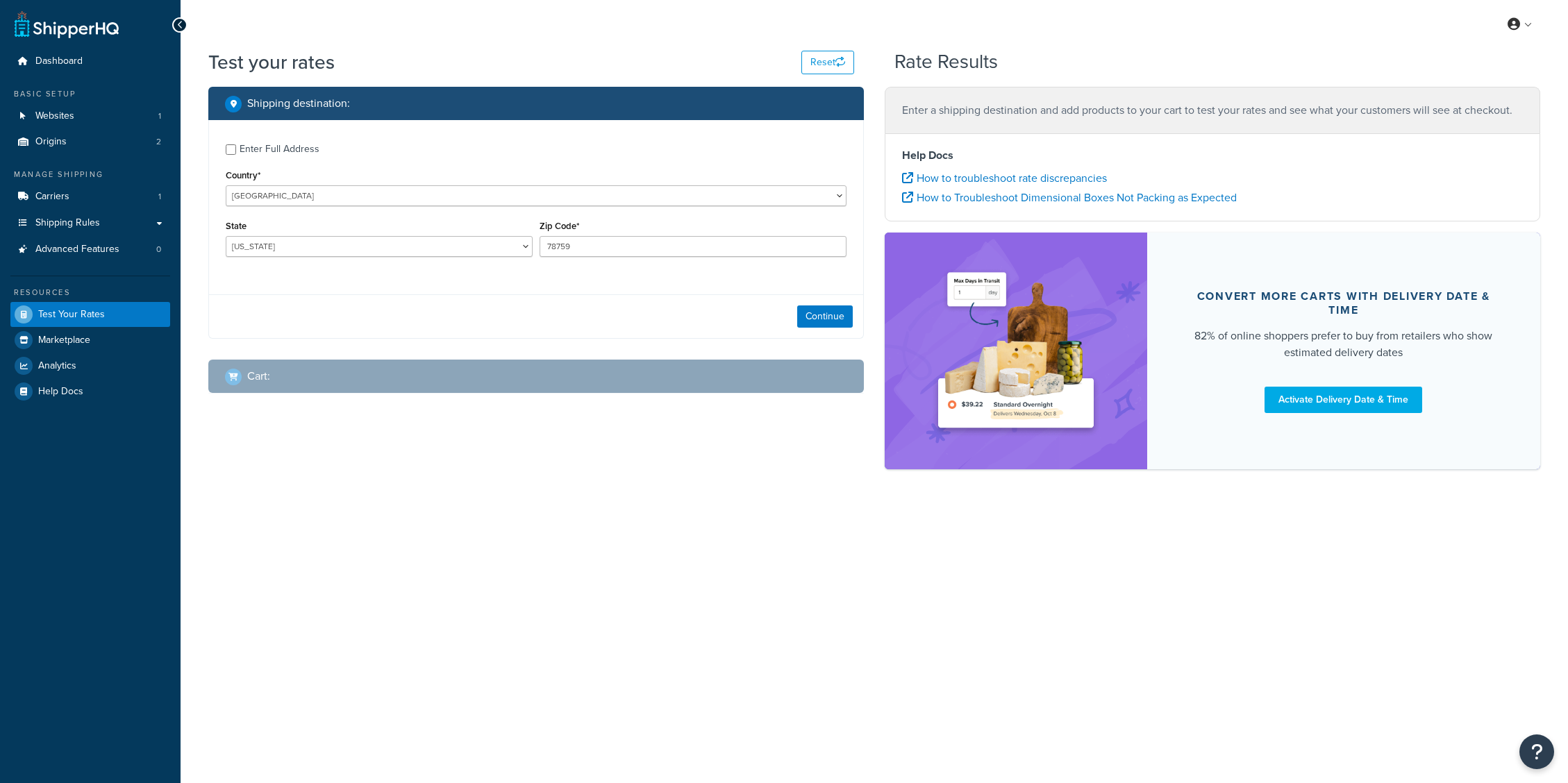
select select "[GEOGRAPHIC_DATA]"
click at [114, 195] on link "Carriers 1" at bounding box center [90, 197] width 160 height 26
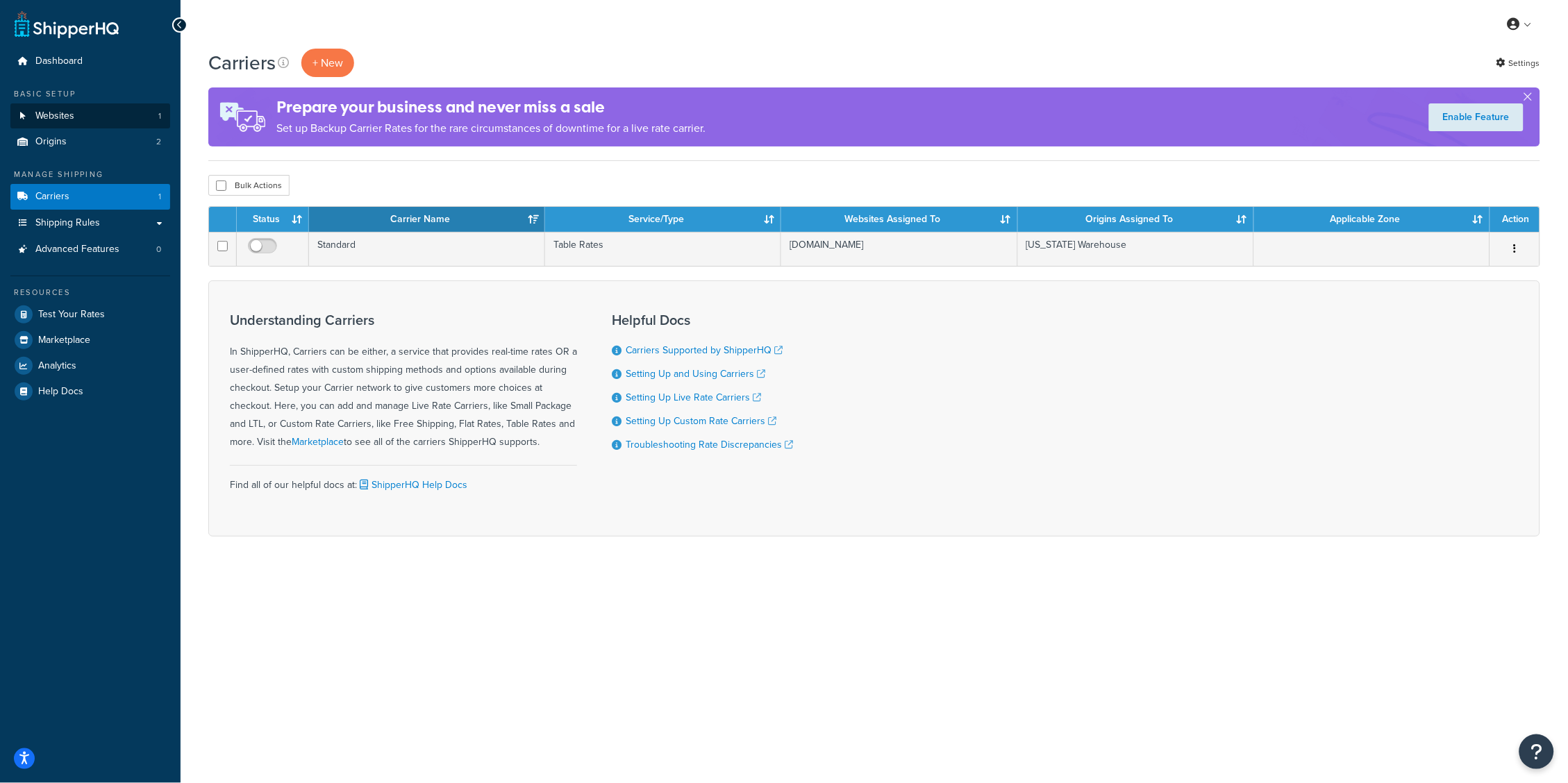
click at [84, 116] on link "Websites 1" at bounding box center [90, 116] width 160 height 26
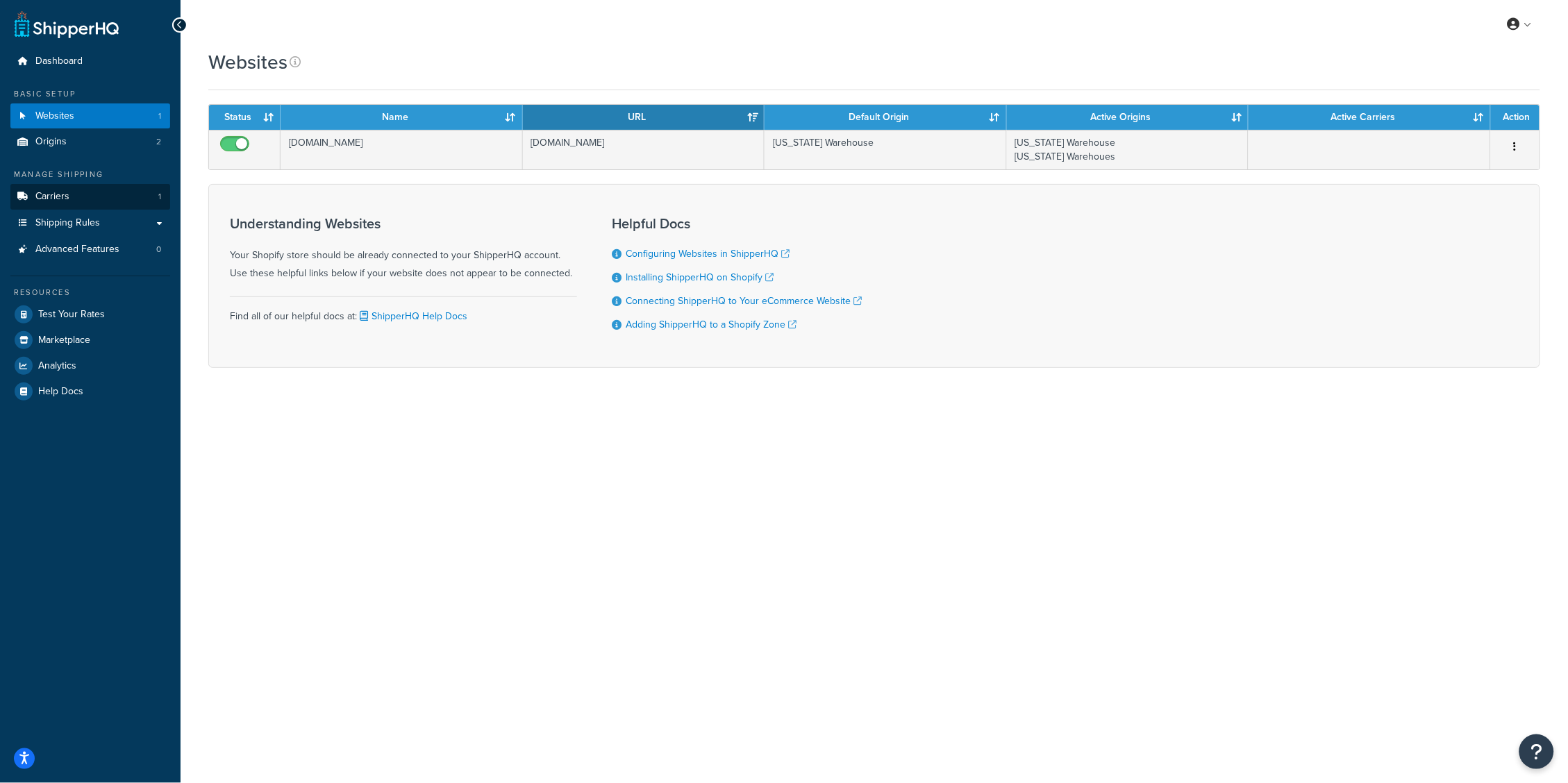
click at [92, 197] on link "Carriers 1" at bounding box center [90, 197] width 160 height 26
